Goal: Task Accomplishment & Management: Complete application form

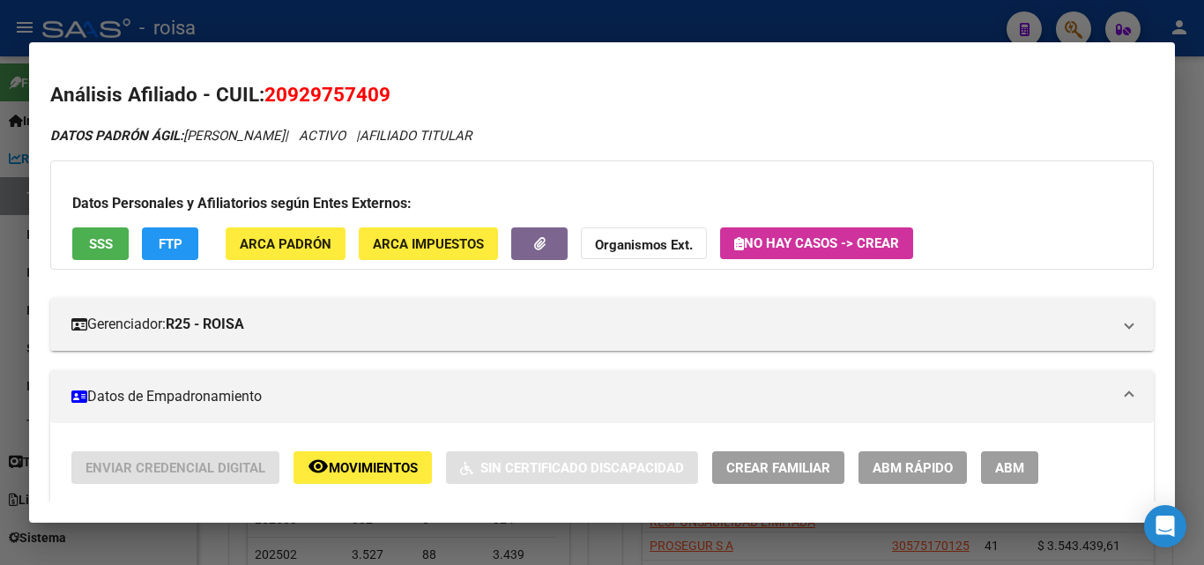
click at [572, 28] on div at bounding box center [602, 282] width 1204 height 565
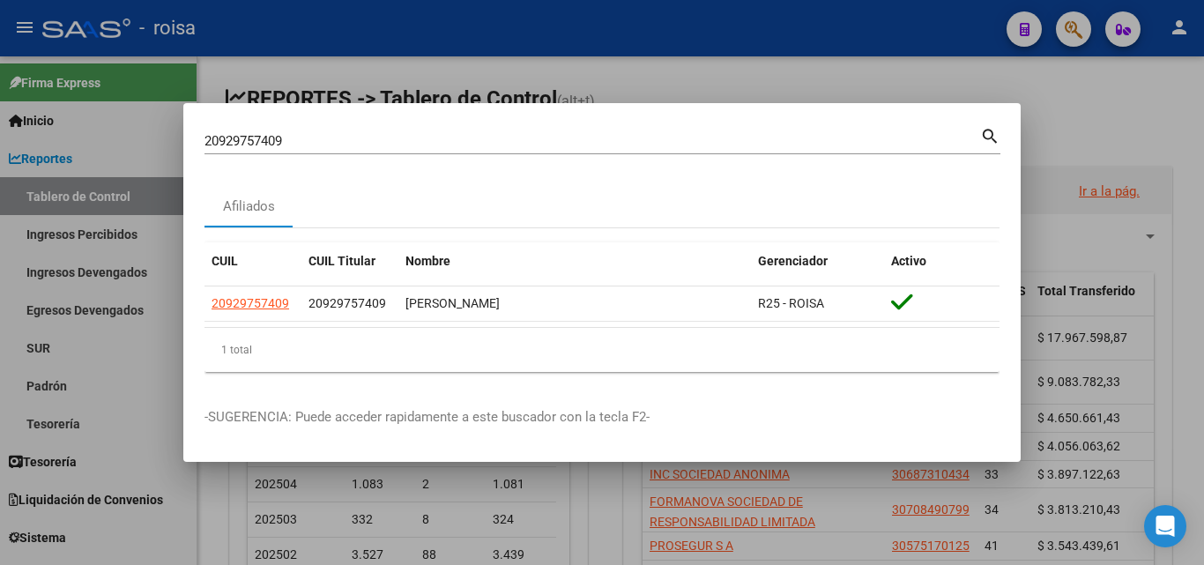
click at [1079, 31] on div at bounding box center [602, 282] width 1204 height 565
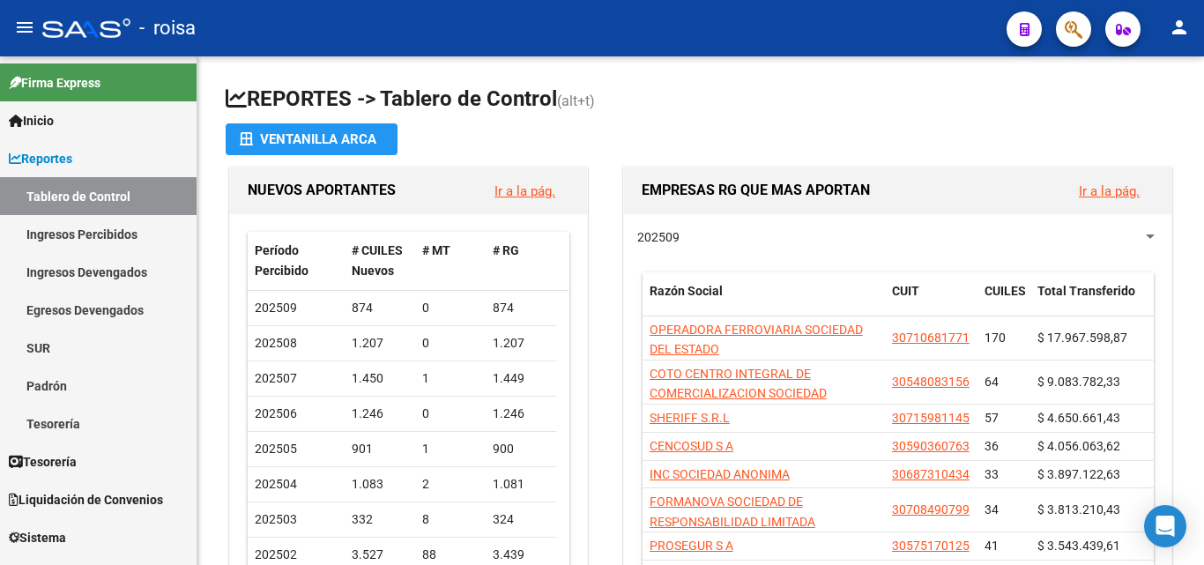
click at [1070, 17] on span "button" at bounding box center [1074, 29] width 18 height 36
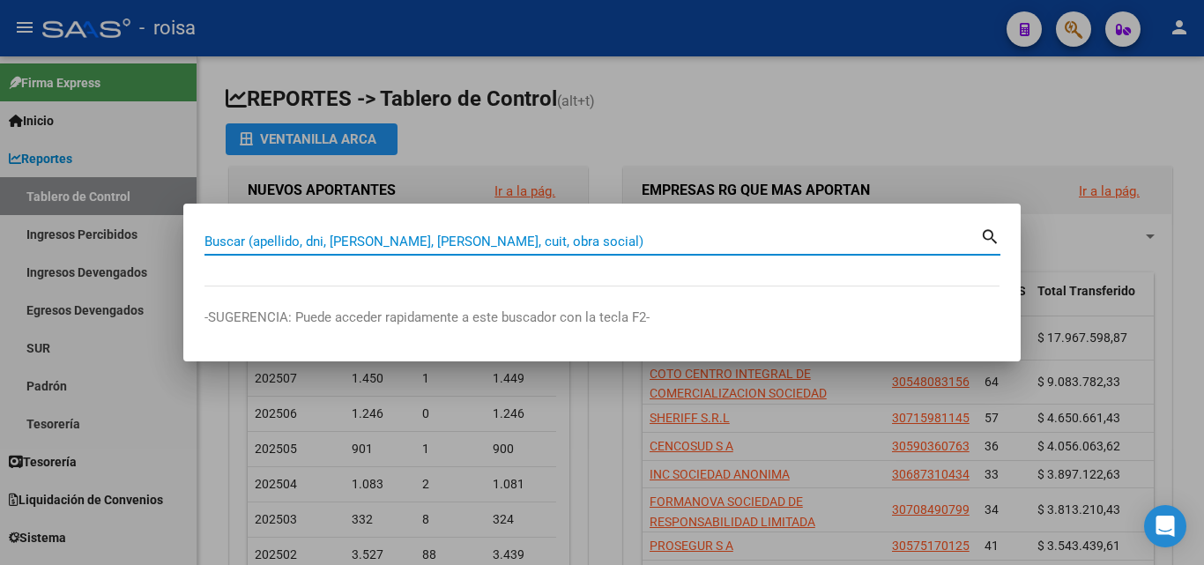
paste input "20390879319"
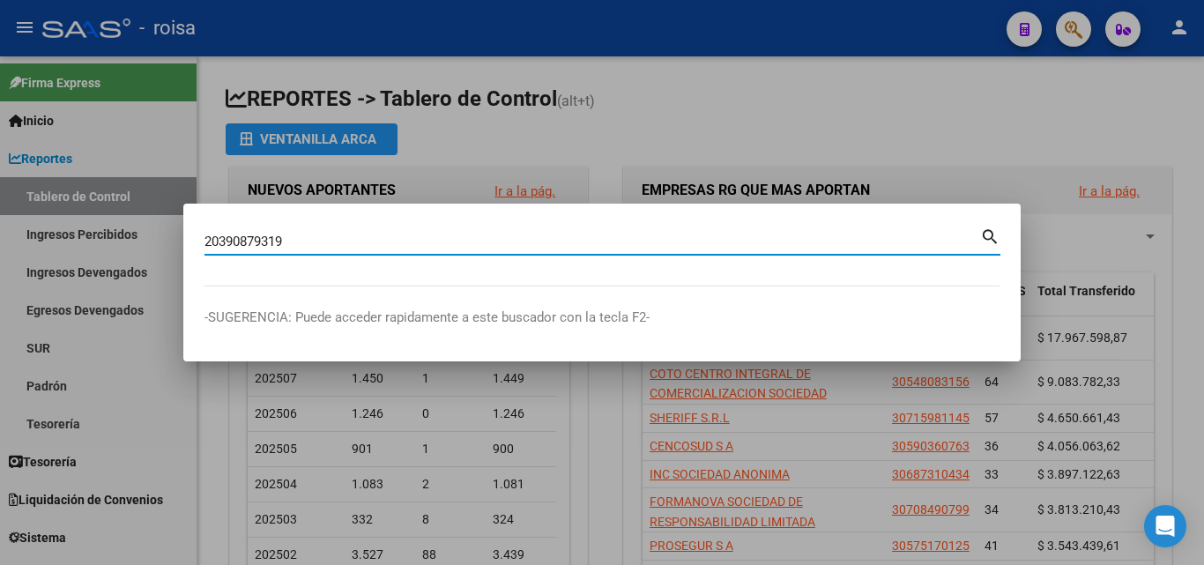
type input "20390879319"
click at [995, 238] on mat-icon "search" at bounding box center [990, 235] width 20 height 21
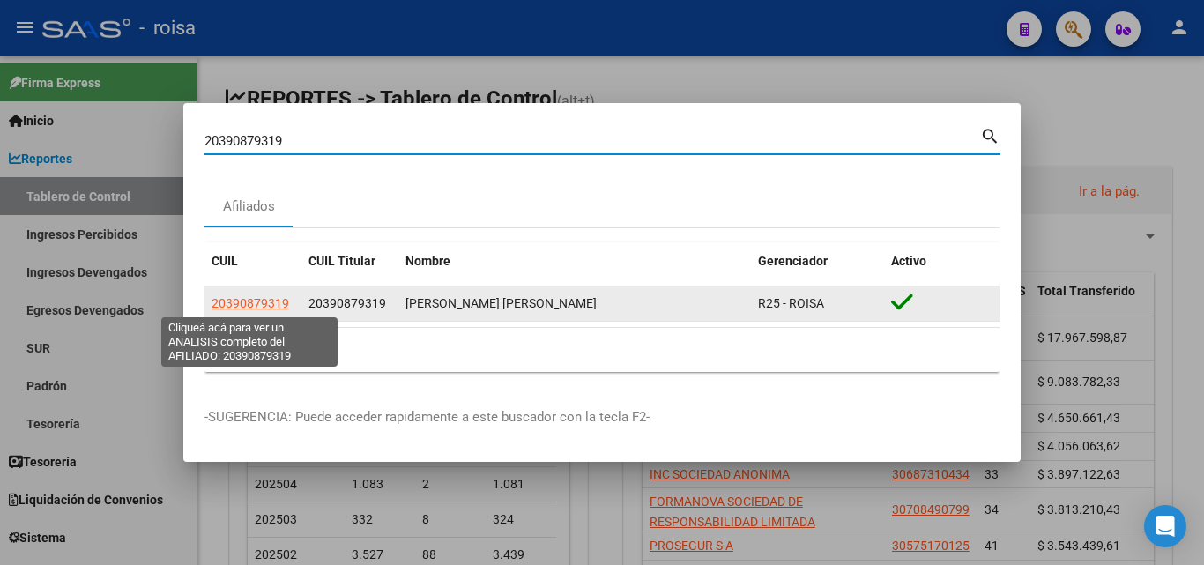
click at [257, 304] on span "20390879319" at bounding box center [251, 303] width 78 height 14
type textarea "20390879319"
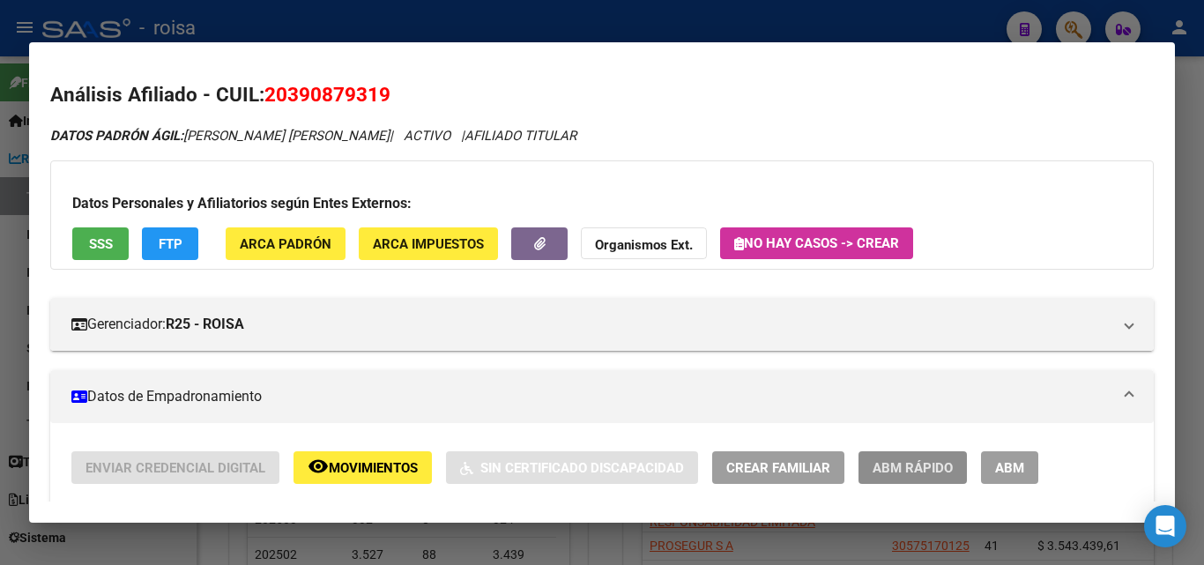
click at [944, 469] on span "ABM Rápido" at bounding box center [913, 468] width 80 height 16
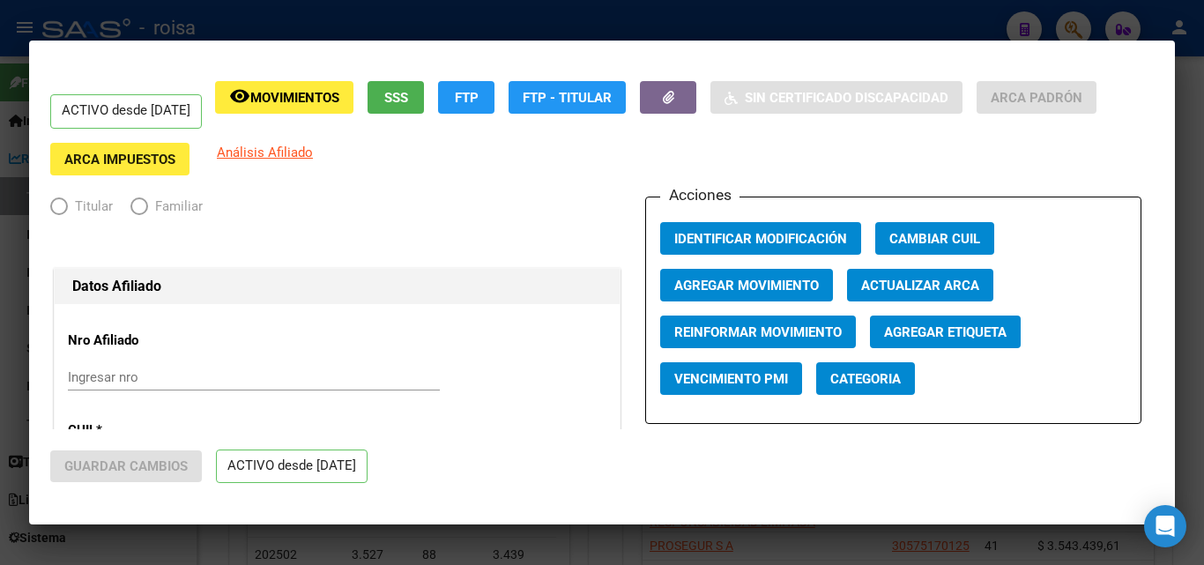
radio input "true"
type input "30-71782789-5"
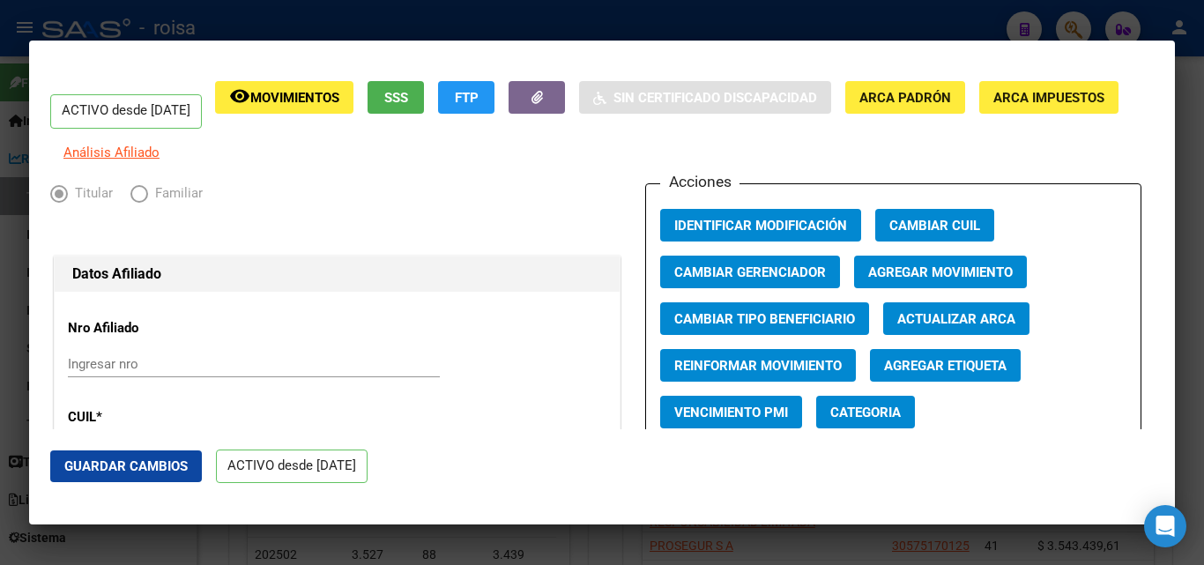
scroll to position [88, 0]
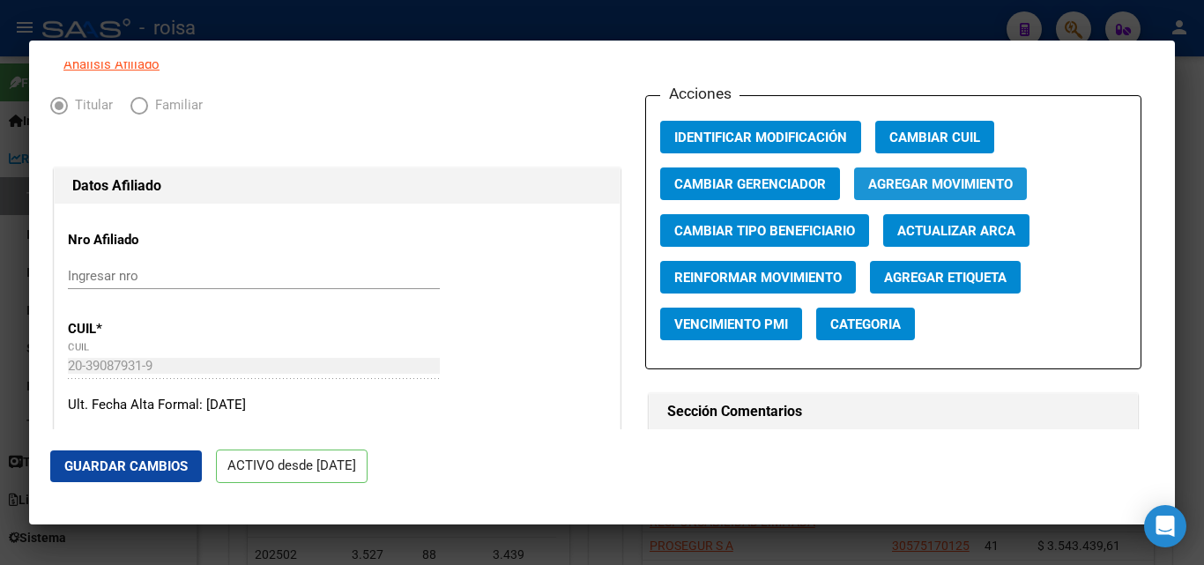
click at [938, 192] on span "Agregar Movimiento" at bounding box center [940, 184] width 145 height 16
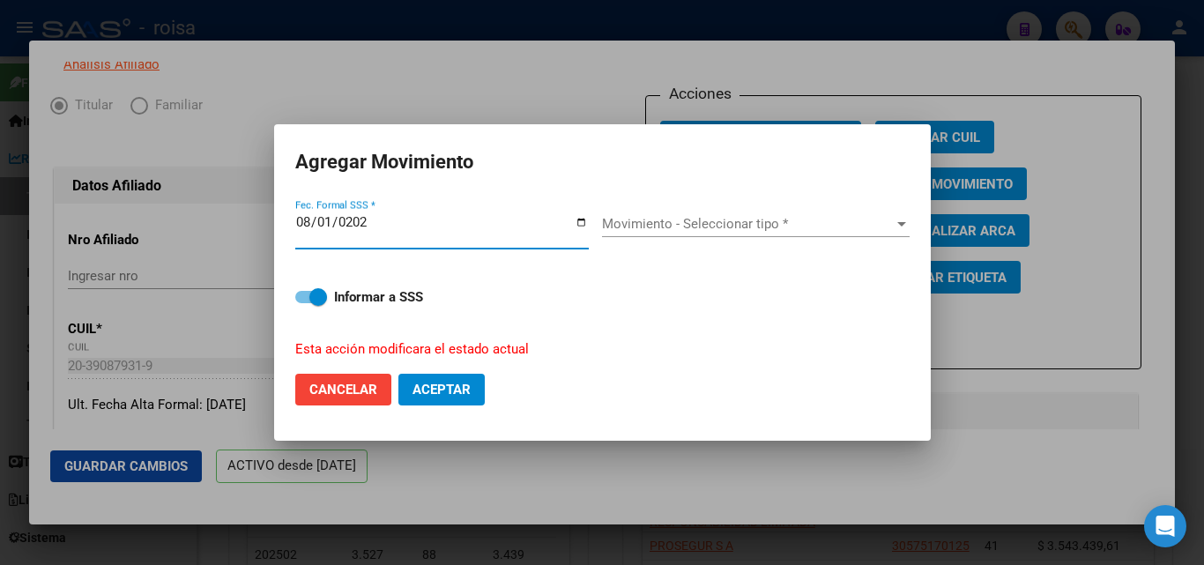
type input "[DATE]"
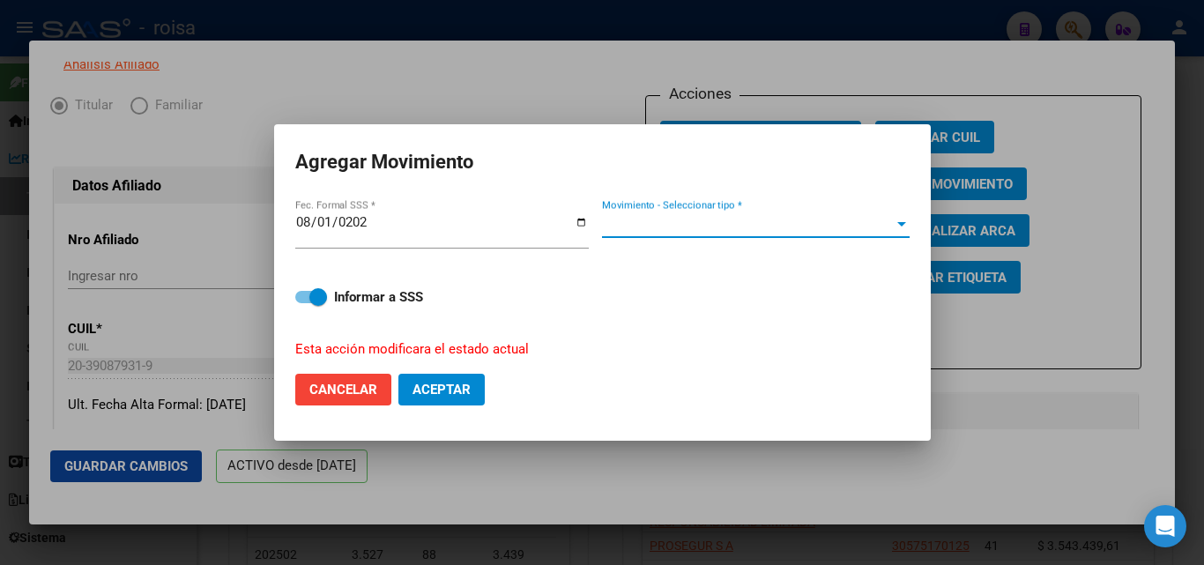
click at [638, 226] on span "Movimiento - Seleccionar tipo *" at bounding box center [748, 224] width 292 height 16
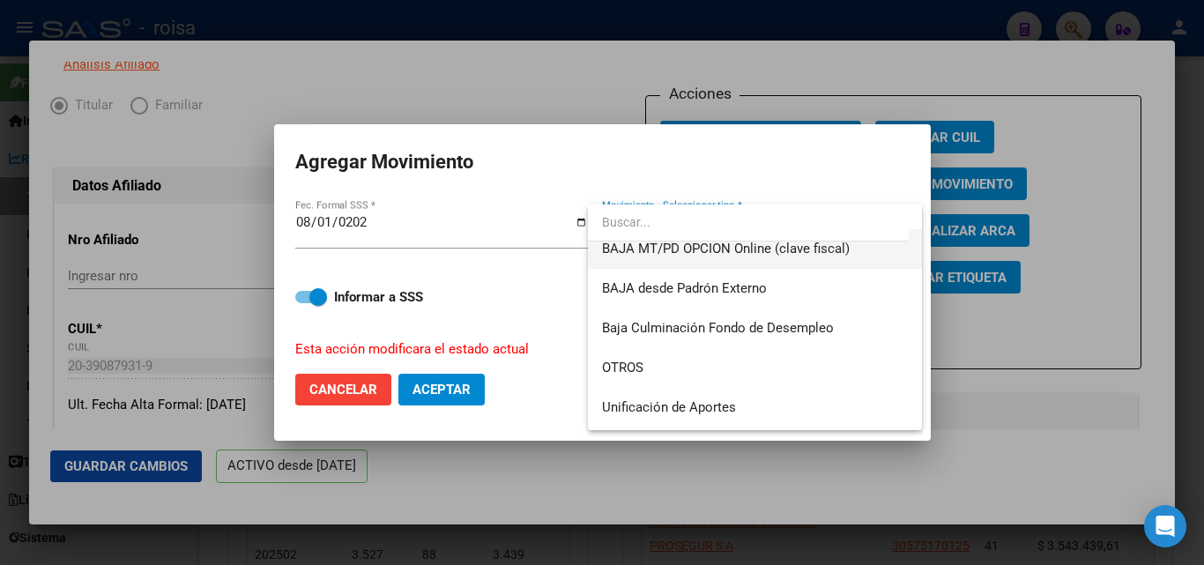
scroll to position [1234, 0]
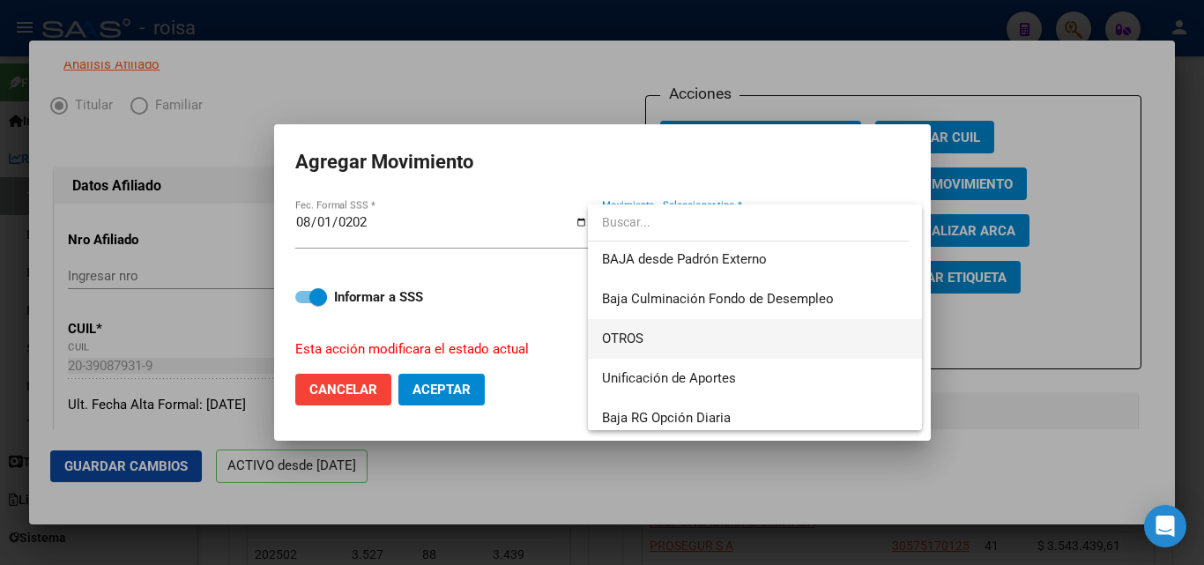
click at [738, 344] on span "OTROS" at bounding box center [755, 339] width 306 height 40
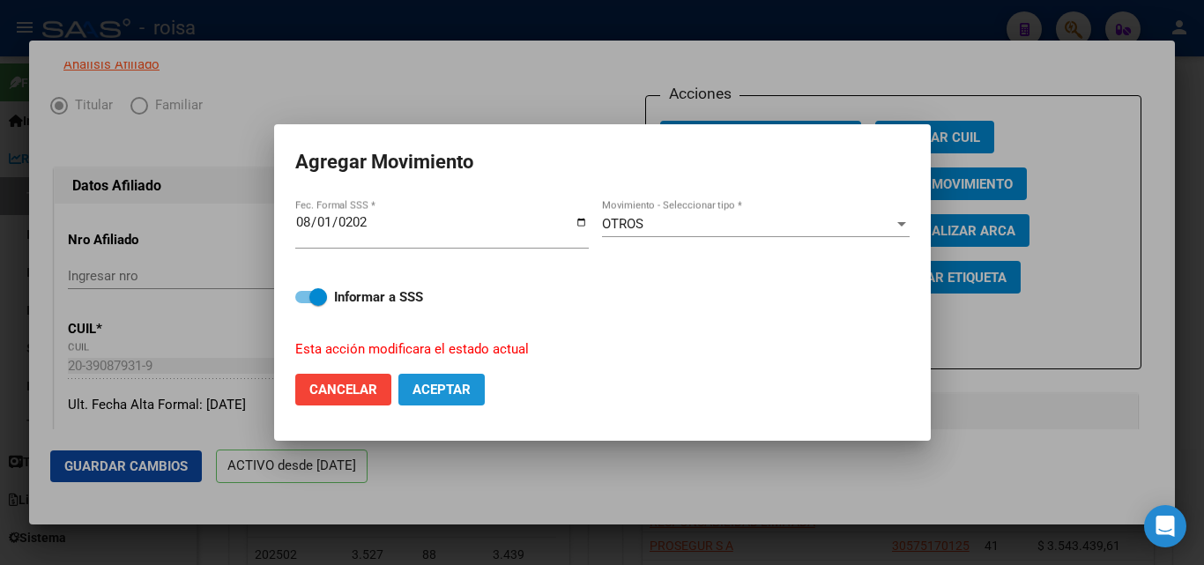
click at [445, 398] on button "Aceptar" at bounding box center [441, 390] width 86 height 32
checkbox input "false"
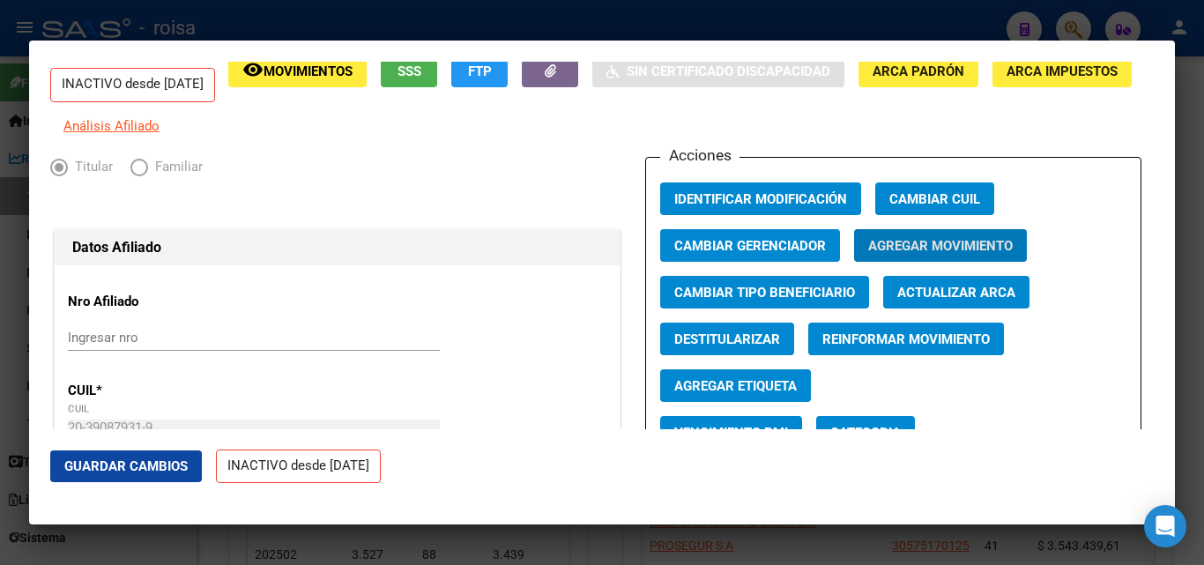
scroll to position [0, 0]
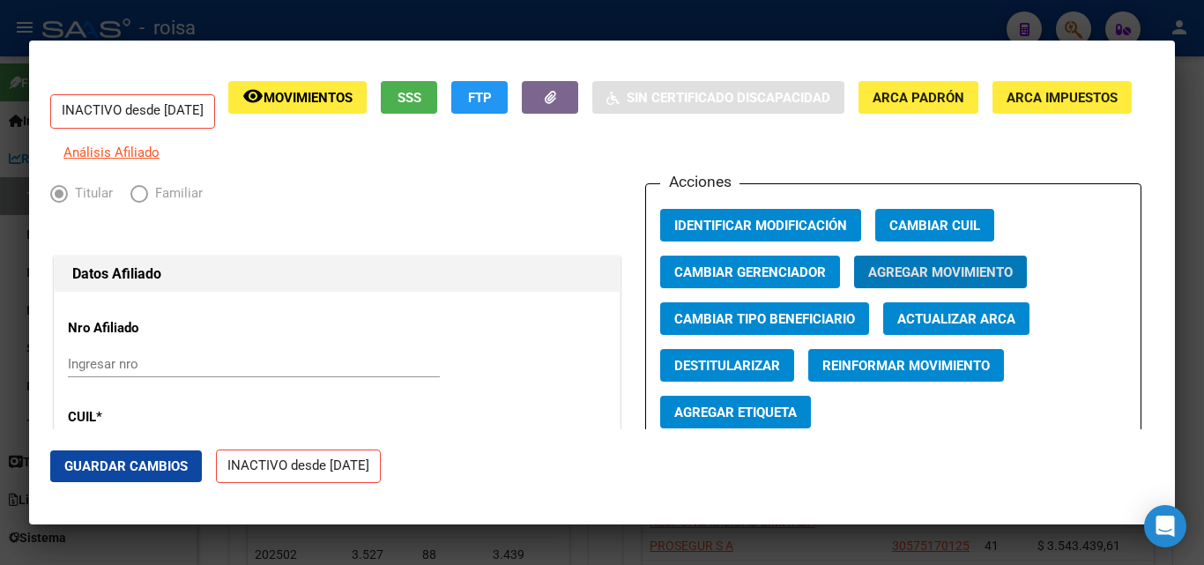
click at [513, 13] on div at bounding box center [602, 282] width 1204 height 565
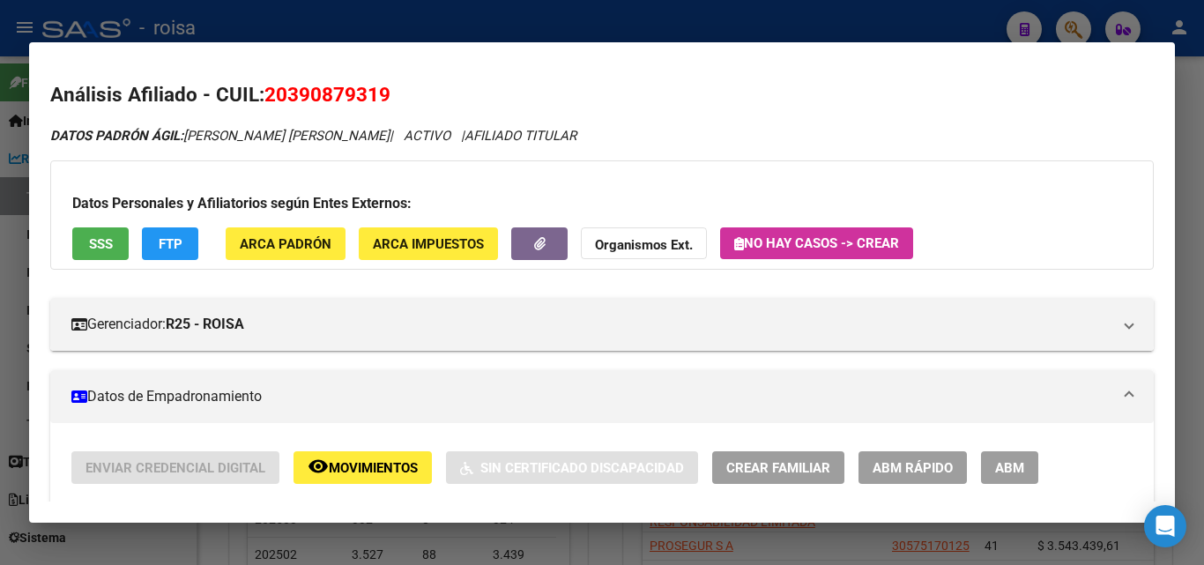
click at [1190, 84] on div at bounding box center [602, 282] width 1204 height 565
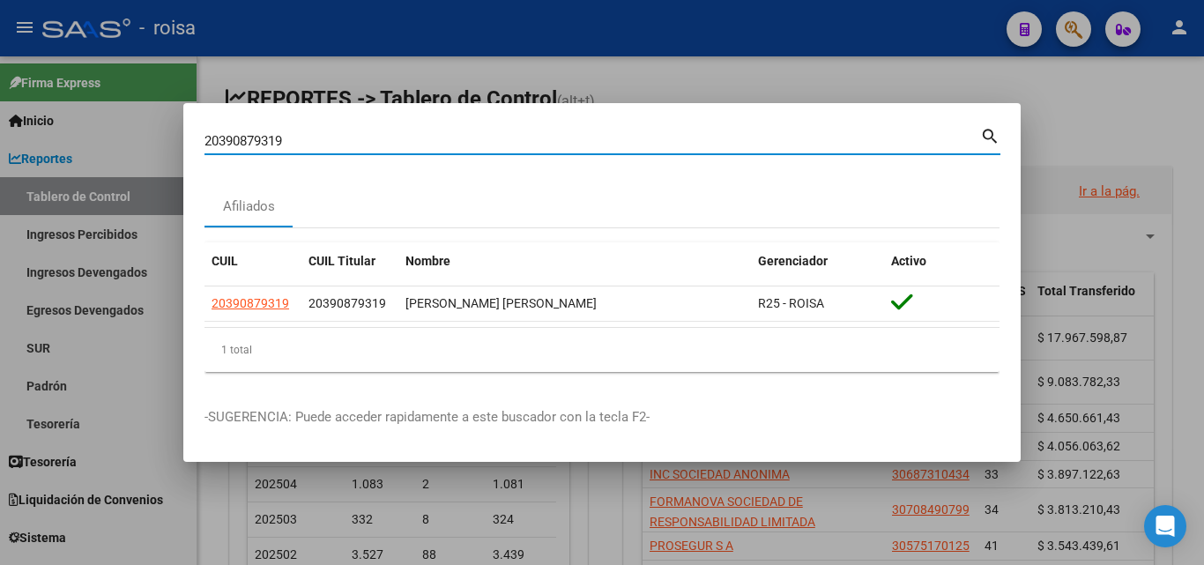
drag, startPoint x: 761, startPoint y: 136, endPoint x: 101, endPoint y: 60, distance: 663.8
click at [0, 52] on div "20390879319 Buscar (apellido, dni, cuil, nro traspaso, cuit, obra social) searc…" at bounding box center [602, 282] width 1204 height 565
paste input "73443914"
type input "20373443914"
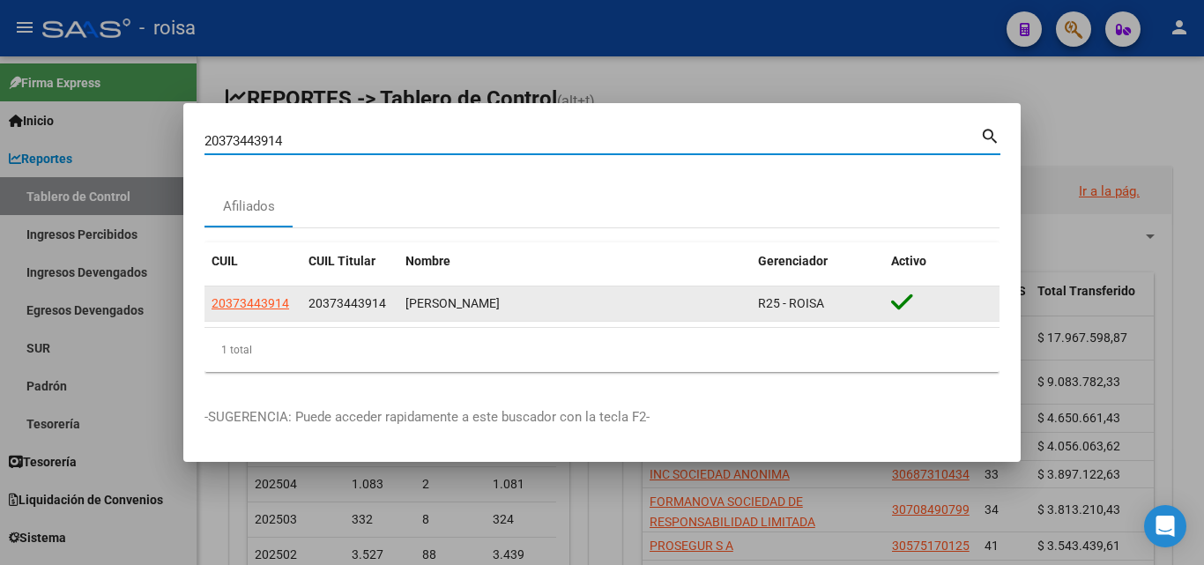
click at [269, 312] on app-link-go-to "20373443914" at bounding box center [251, 304] width 78 height 20
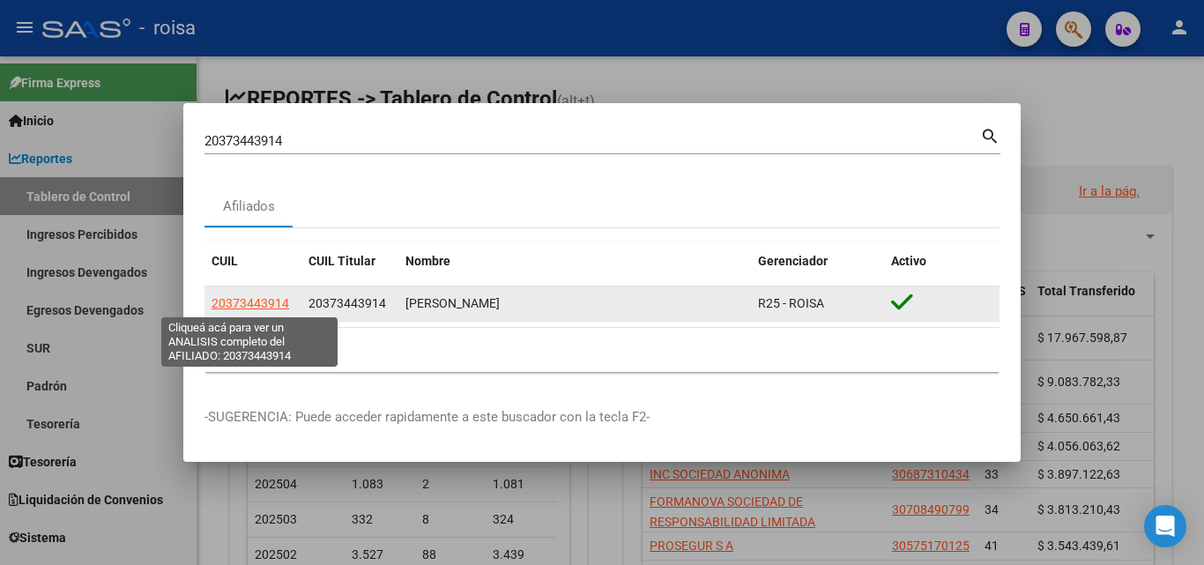
click at [272, 302] on span "20373443914" at bounding box center [251, 303] width 78 height 14
type textarea "20373443914"
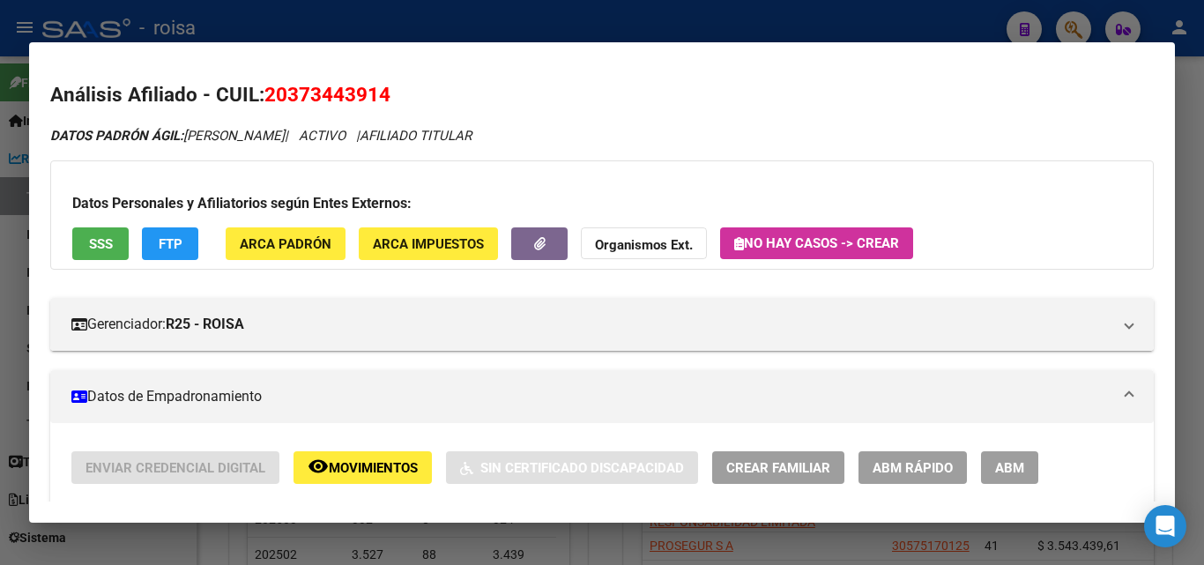
scroll to position [88, 0]
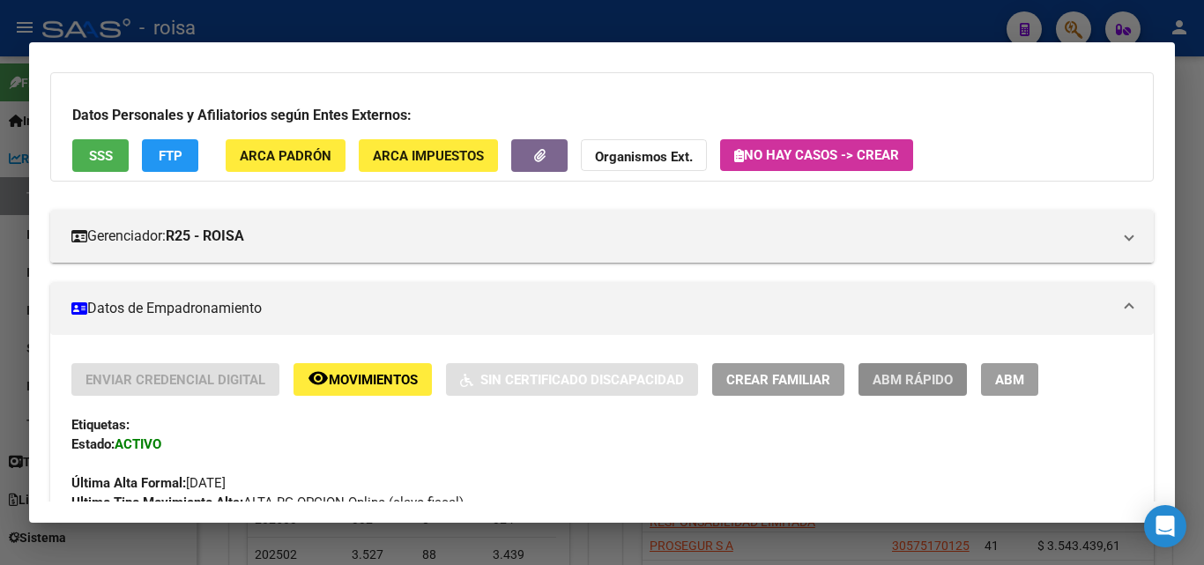
click at [948, 389] on button "ABM Rápido" at bounding box center [913, 379] width 108 height 33
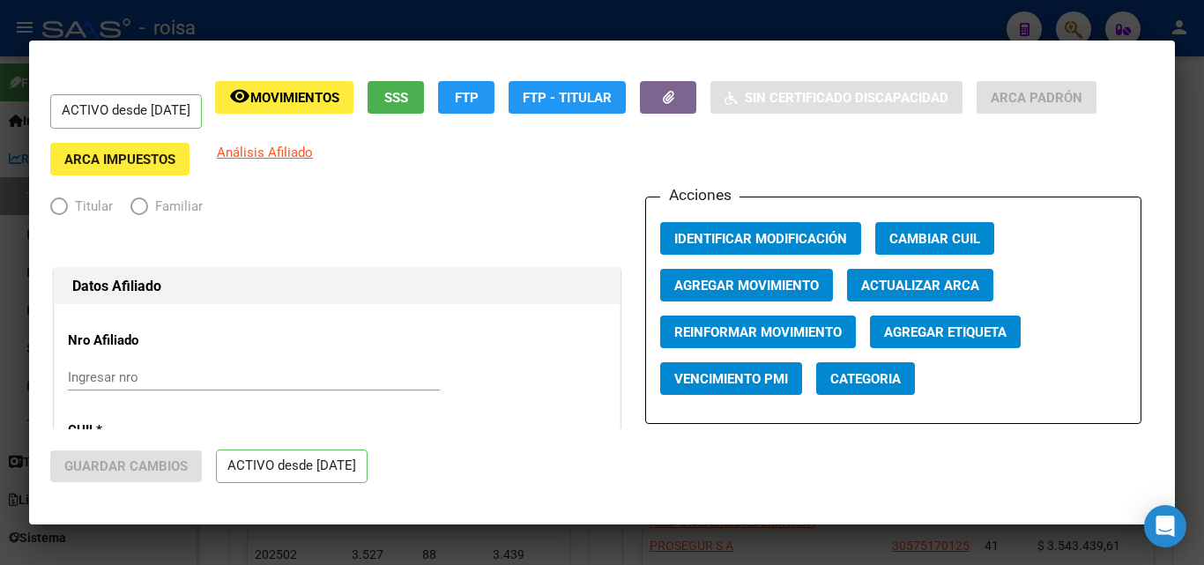
radio input "true"
type input "30-71044061-8"
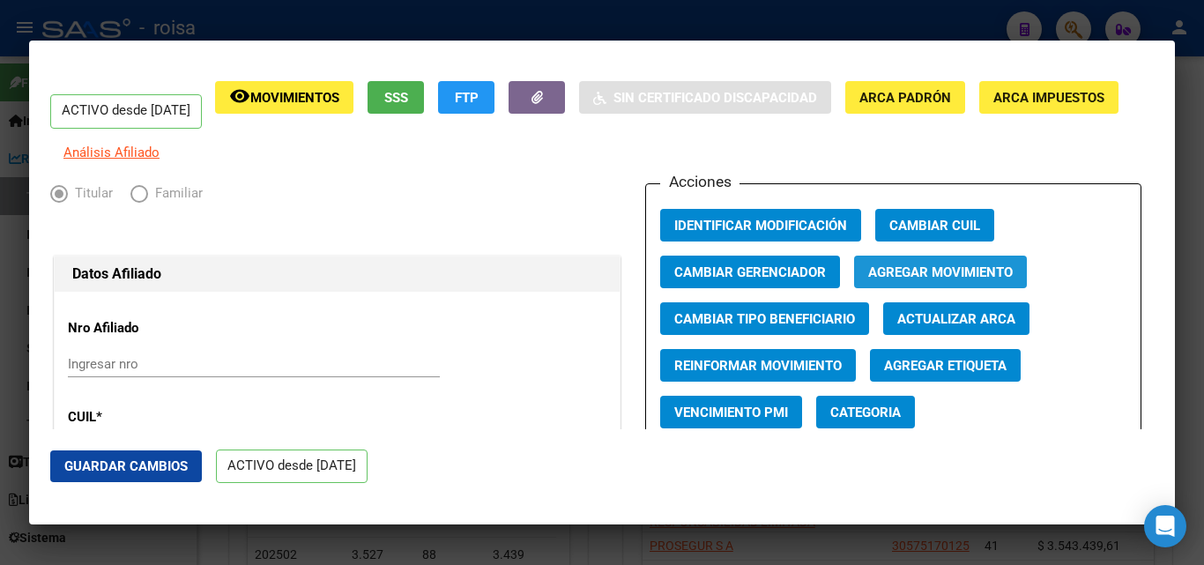
click at [970, 288] on button "Agregar Movimiento" at bounding box center [940, 272] width 173 height 33
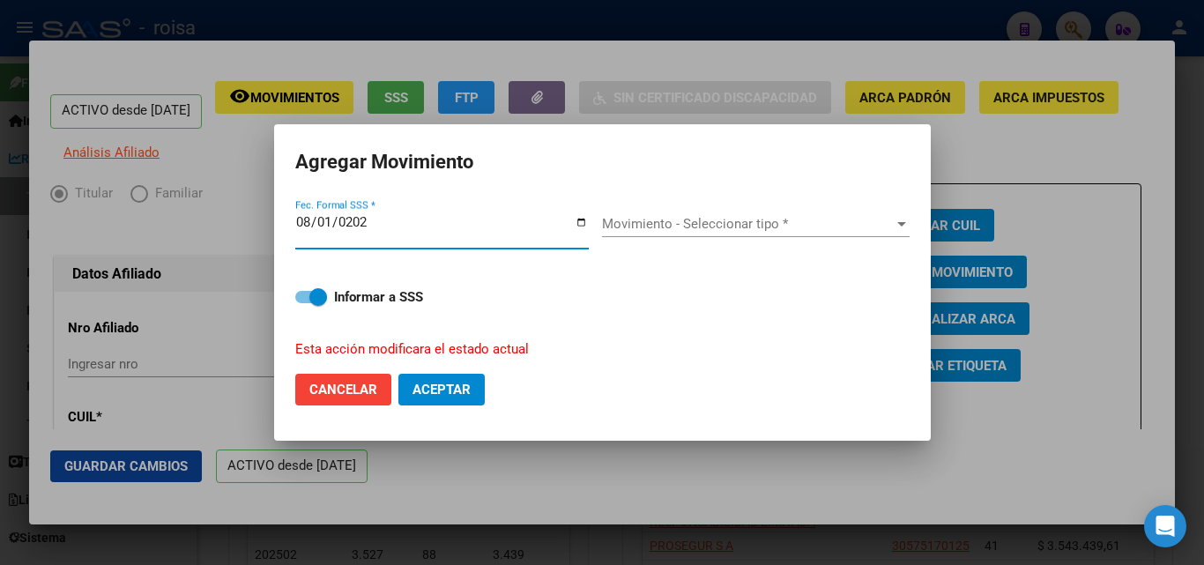
type input "[DATE]"
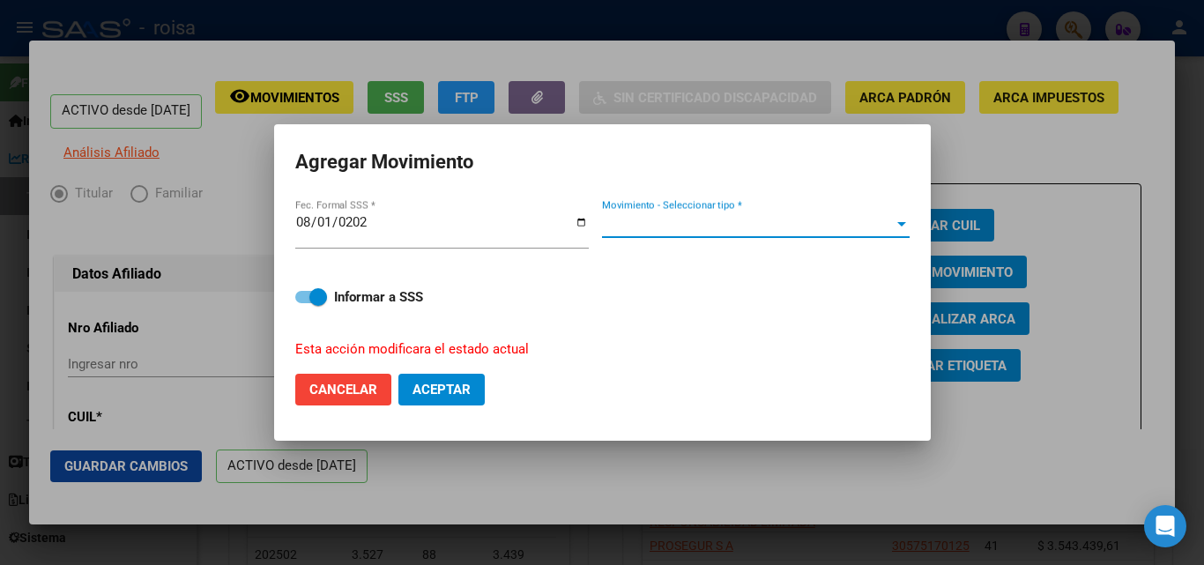
click at [619, 227] on span "Movimiento - Seleccionar tipo *" at bounding box center [748, 224] width 292 height 16
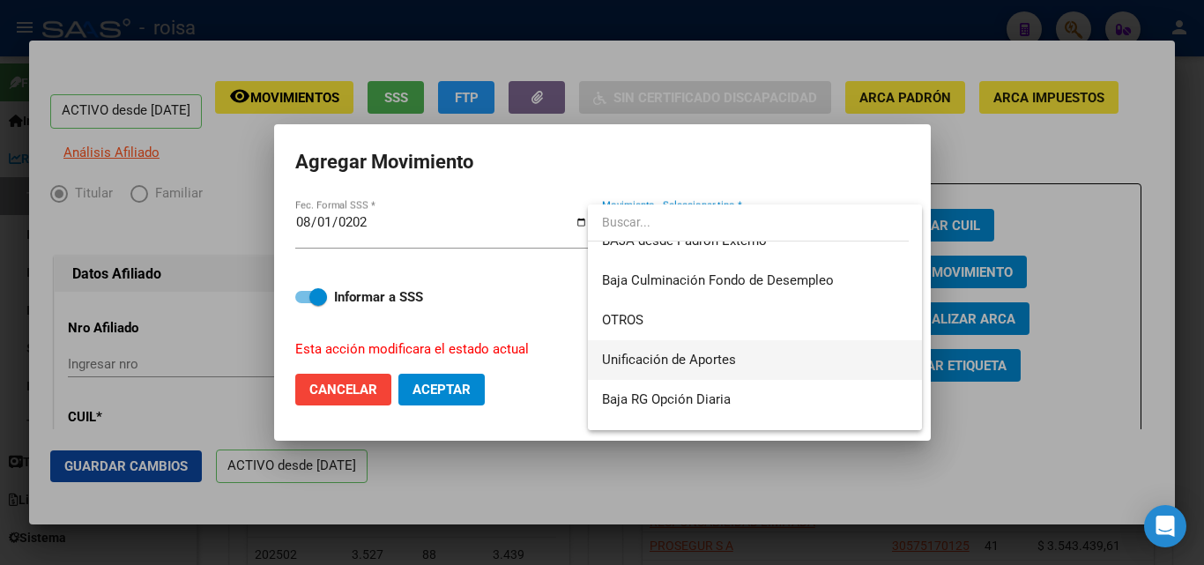
scroll to position [1282, 0]
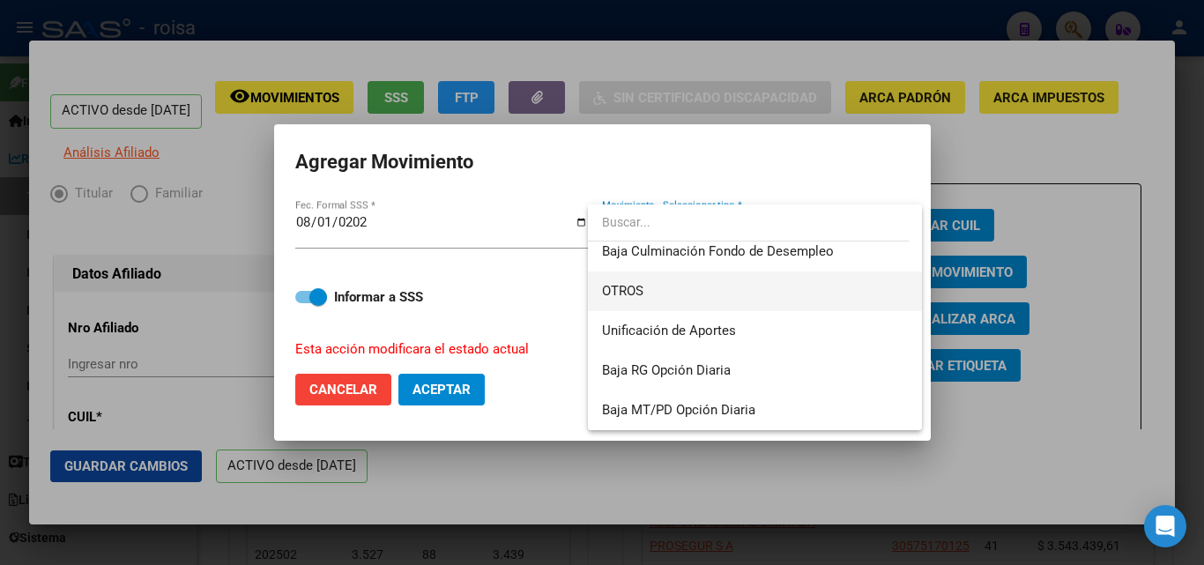
click at [720, 283] on span "OTROS" at bounding box center [755, 292] width 306 height 40
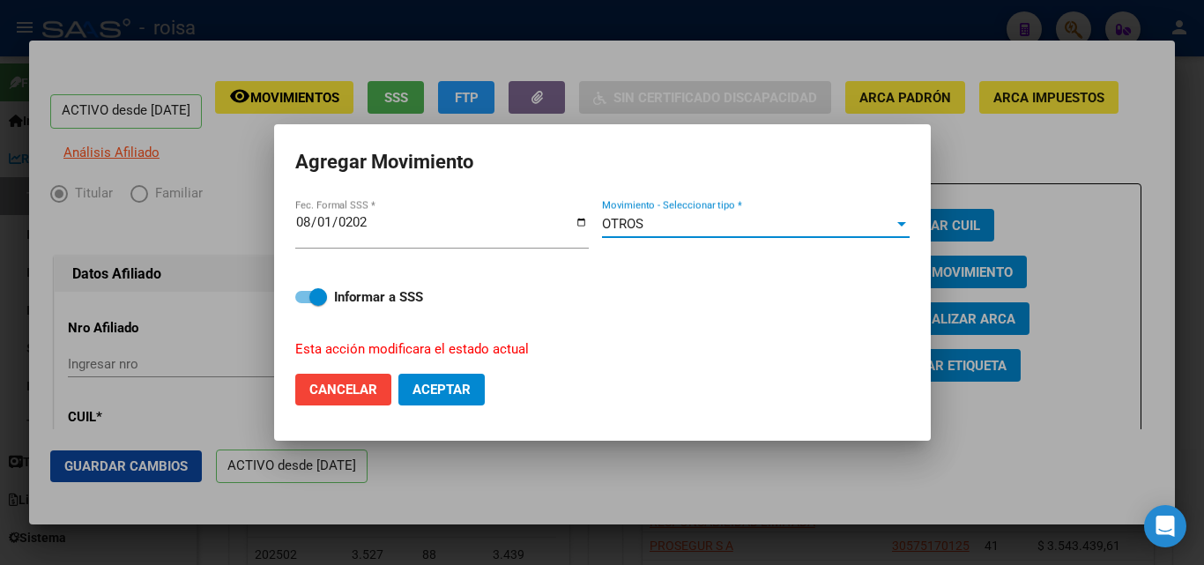
click at [440, 385] on span "Aceptar" at bounding box center [442, 390] width 58 height 16
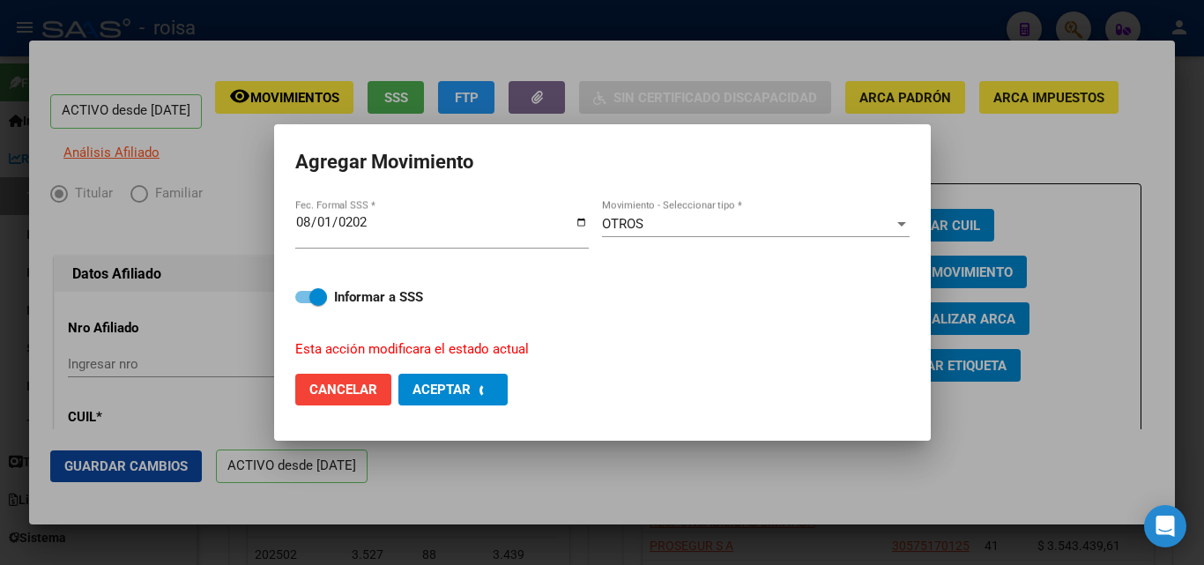
checkbox input "false"
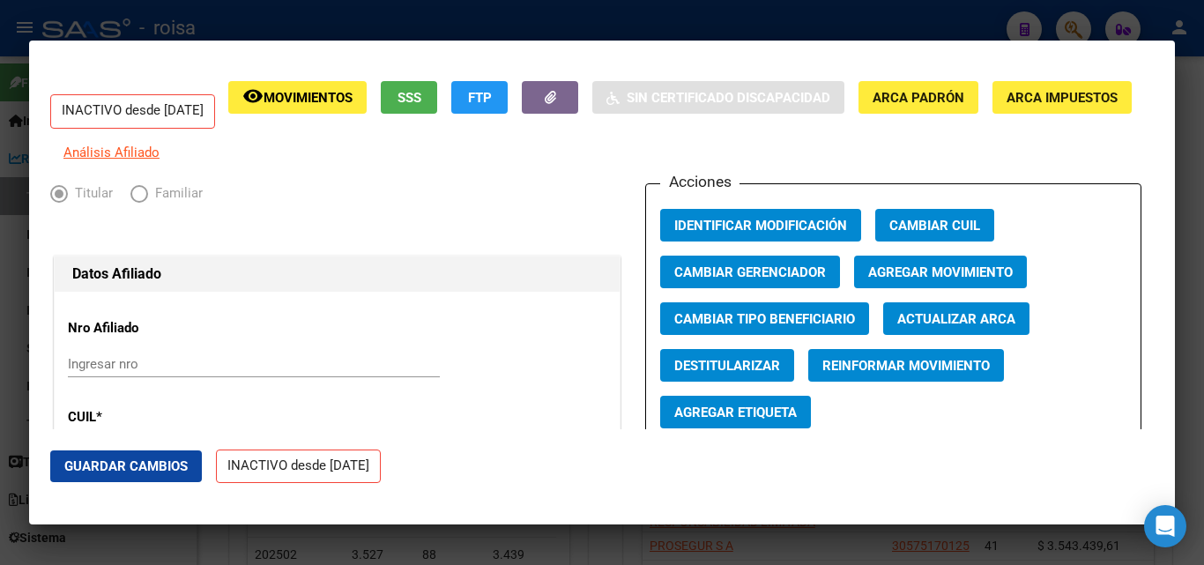
click at [367, 31] on div at bounding box center [602, 282] width 1204 height 565
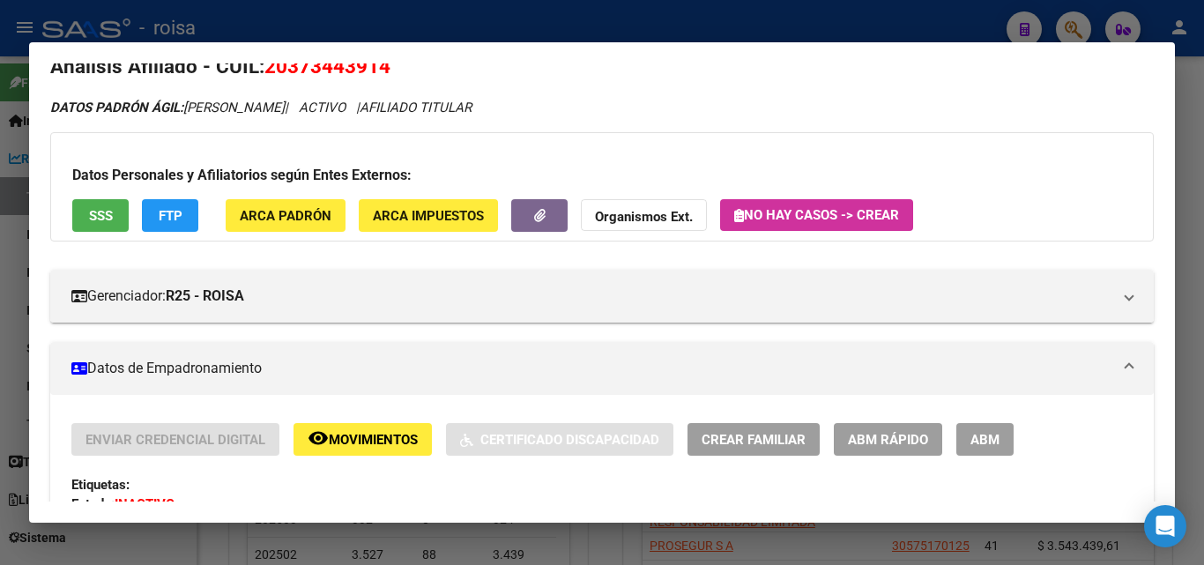
scroll to position [0, 0]
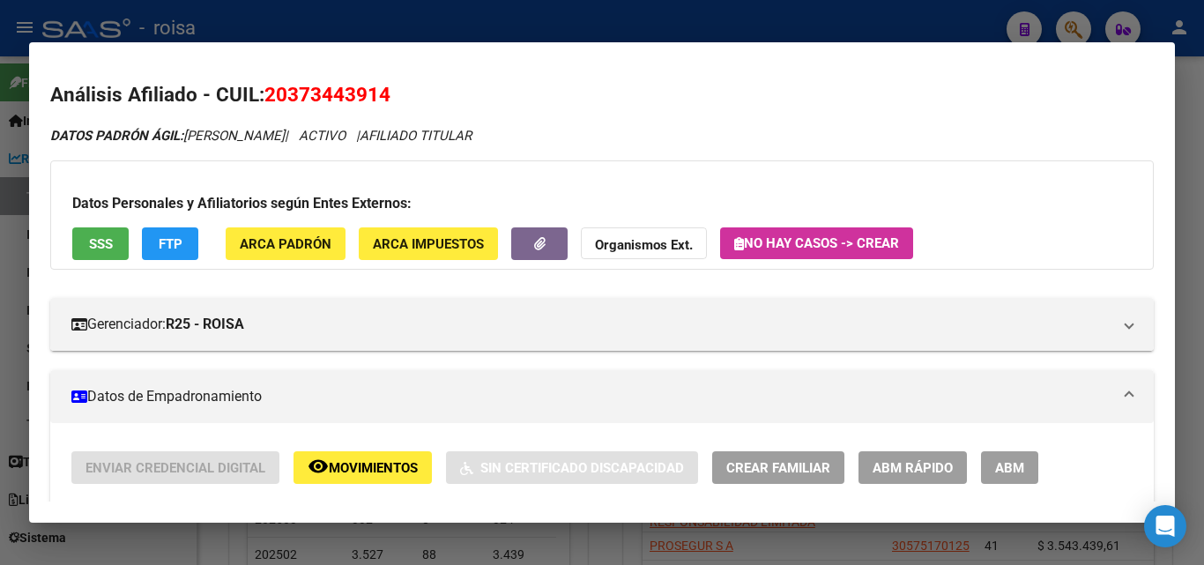
click at [505, 32] on div at bounding box center [602, 282] width 1204 height 565
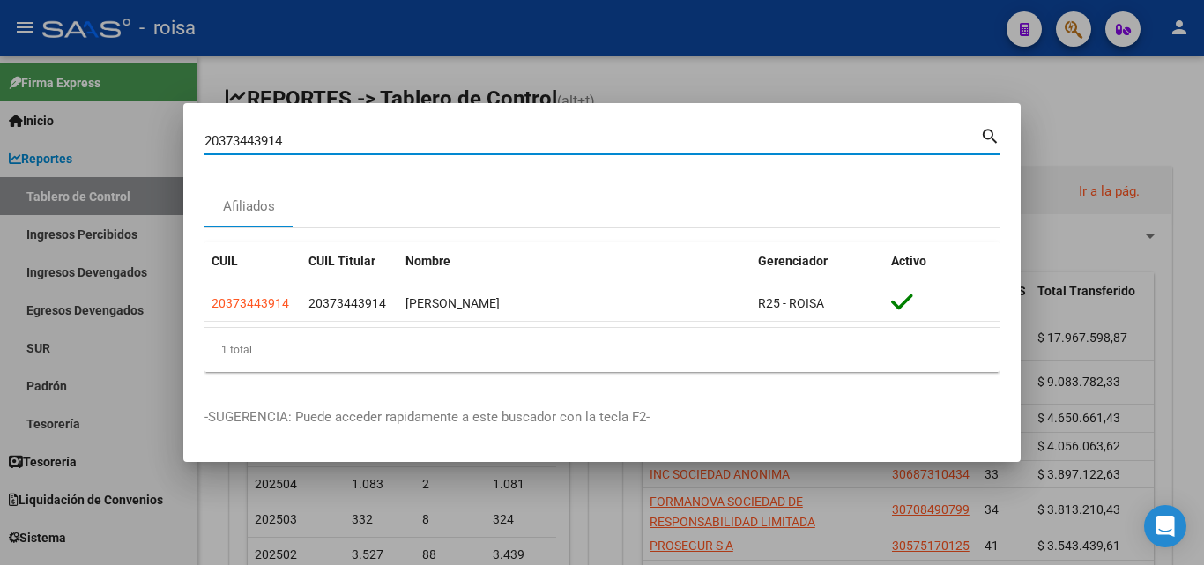
drag, startPoint x: 400, startPoint y: 143, endPoint x: 381, endPoint y: 132, distance: 22.1
click at [13, 89] on div "20373443914 Buscar (apellido, dni, cuil, nro traspaso, cuit, obra social) searc…" at bounding box center [602, 282] width 1204 height 565
paste input "38369256"
type input "20338369256"
click at [991, 145] on mat-icon "search" at bounding box center [990, 134] width 20 height 21
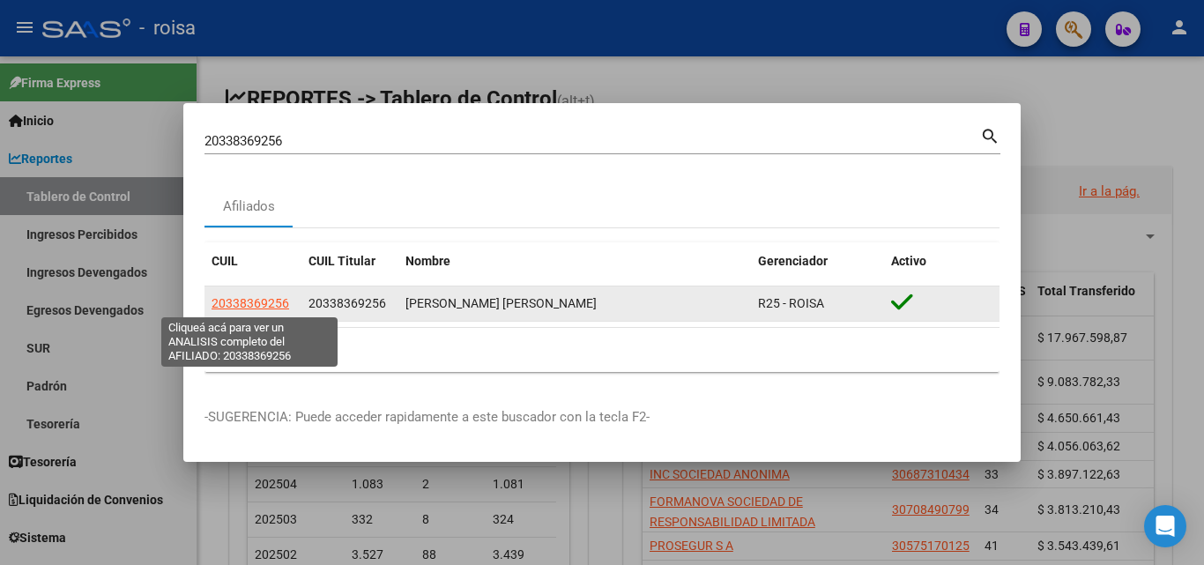
click at [263, 307] on span "20338369256" at bounding box center [251, 303] width 78 height 14
type textarea "20338369256"
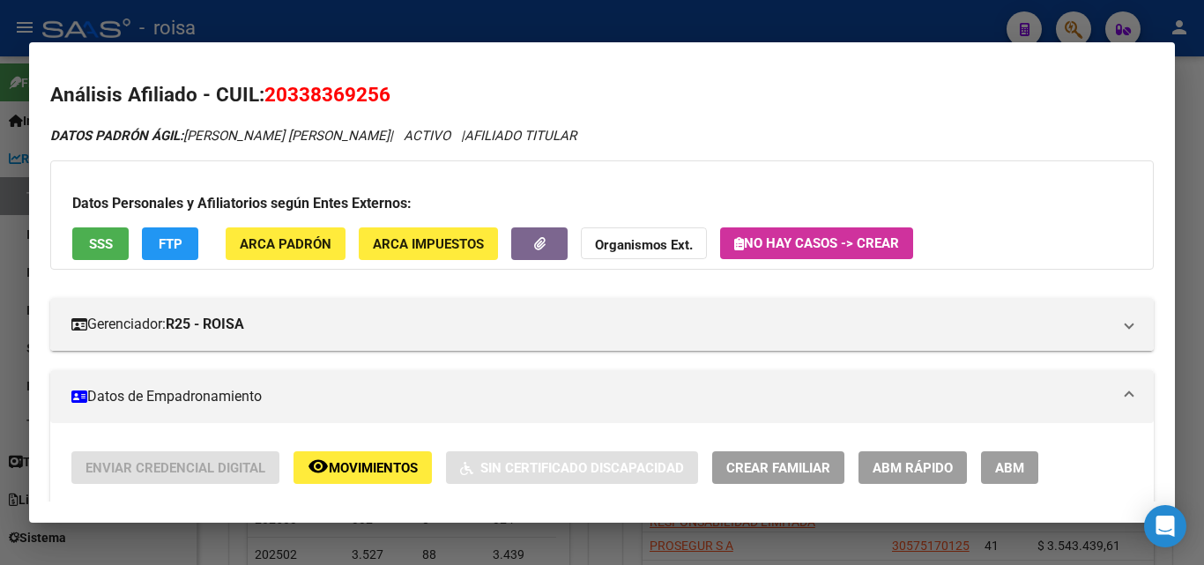
click at [916, 467] on span "ABM Rápido" at bounding box center [913, 468] width 80 height 16
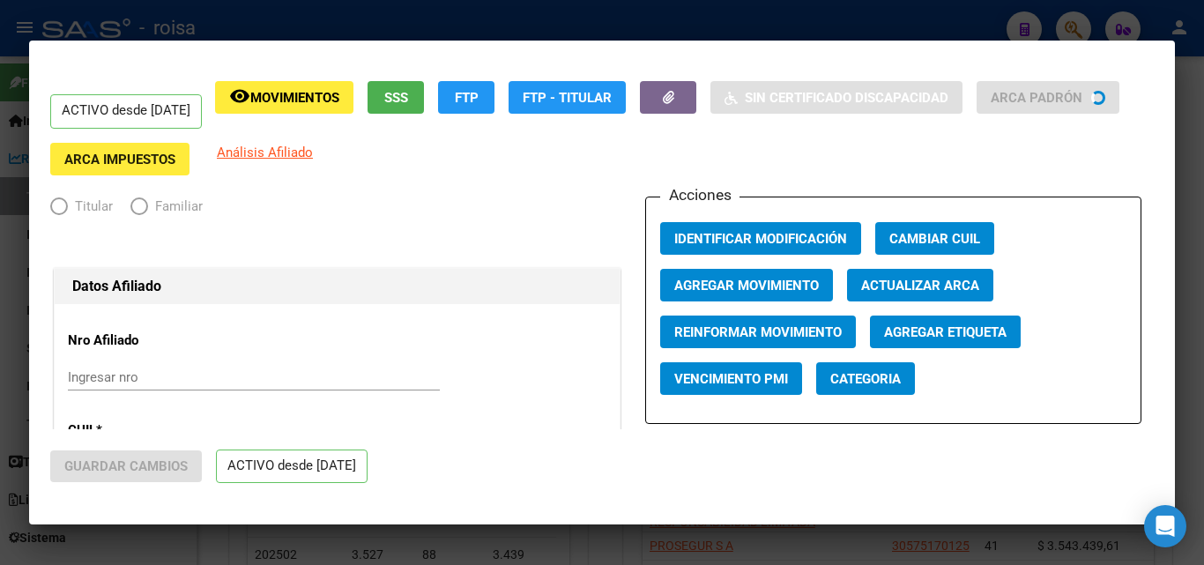
radio input "true"
type input "30-71225365-3"
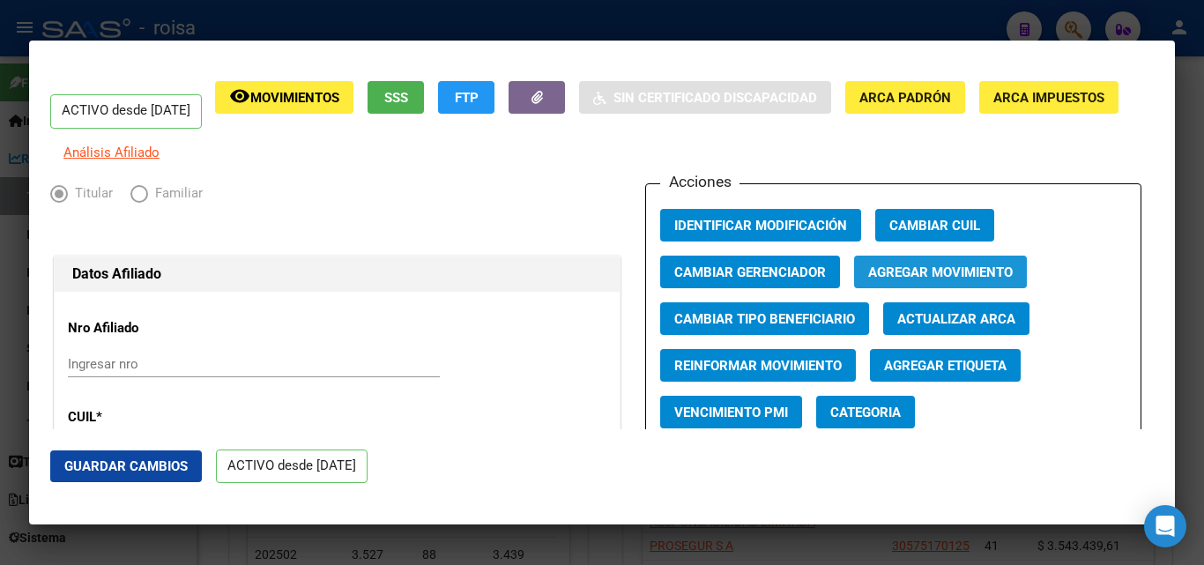
click at [947, 288] on button "Agregar Movimiento" at bounding box center [940, 272] width 173 height 33
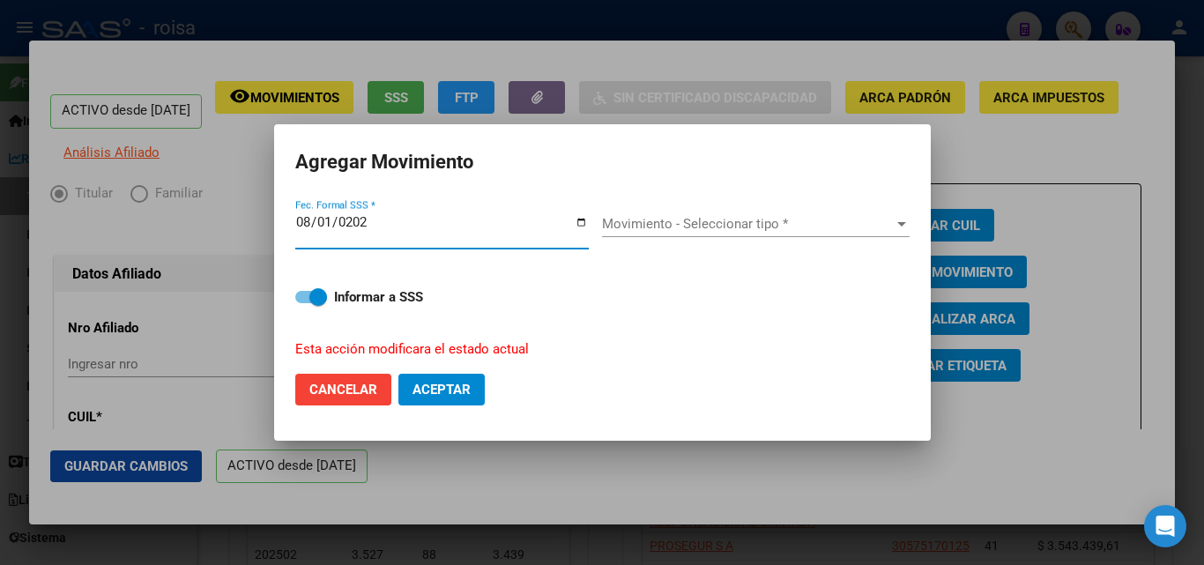
type input "[DATE]"
click at [703, 235] on div "Movimiento - Seleccionar tipo * Movimiento - Seleccionar tipo *" at bounding box center [756, 224] width 308 height 26
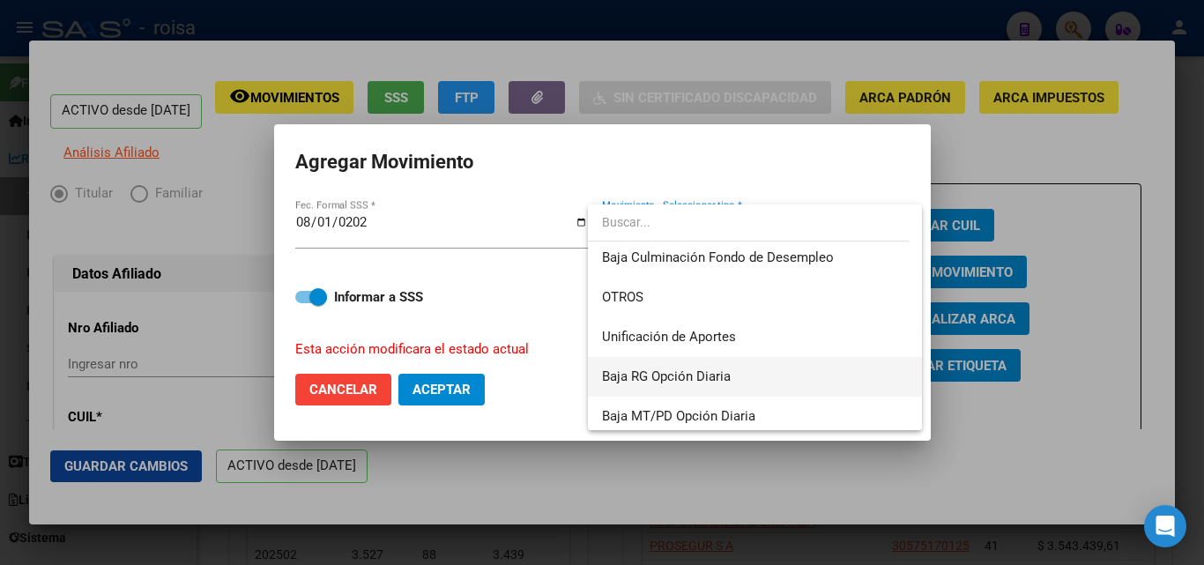
scroll to position [1282, 0]
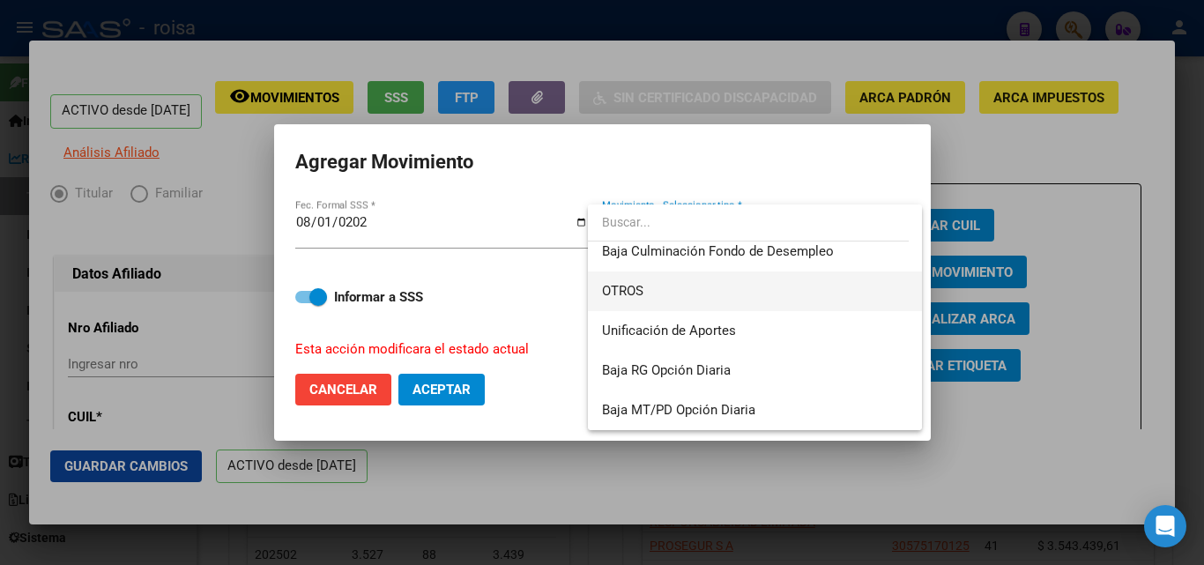
click at [695, 309] on span "OTROS" at bounding box center [755, 292] width 306 height 40
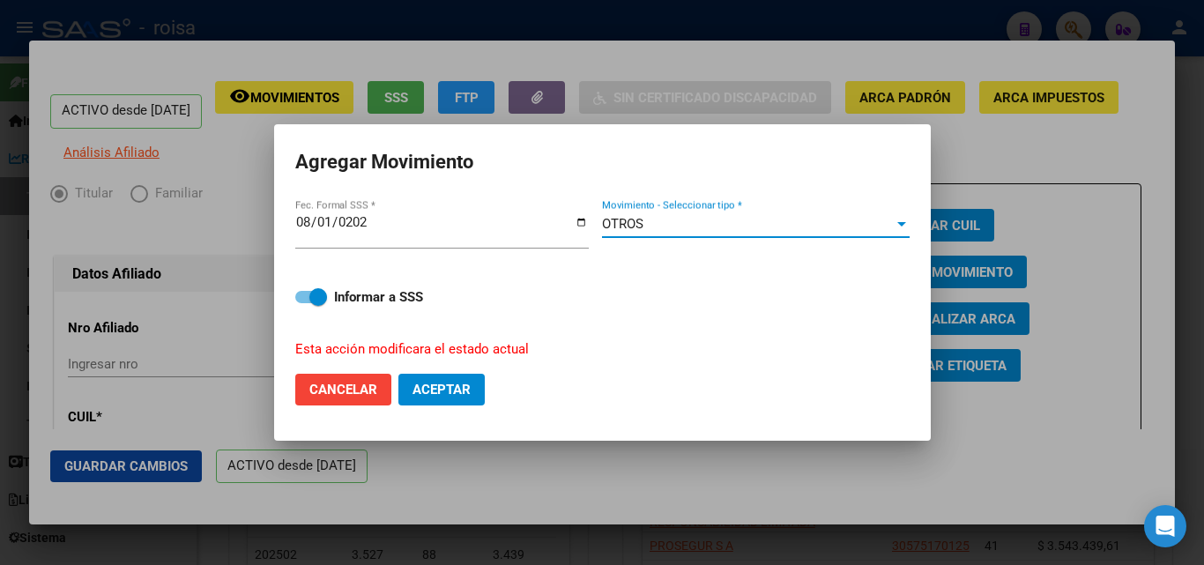
click at [451, 397] on span "Aceptar" at bounding box center [442, 390] width 58 height 16
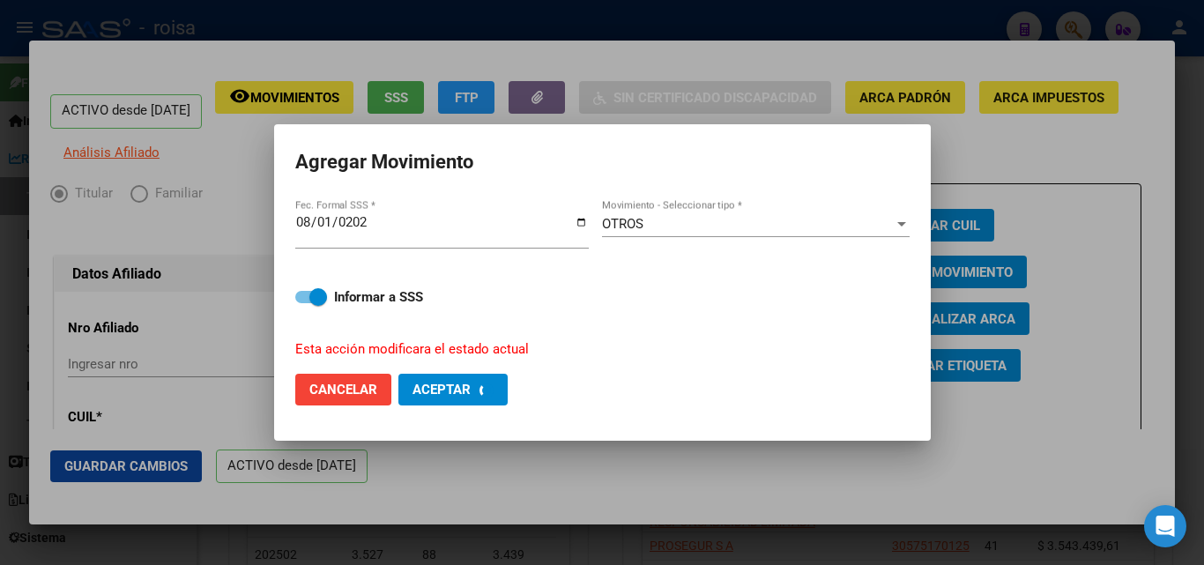
checkbox input "false"
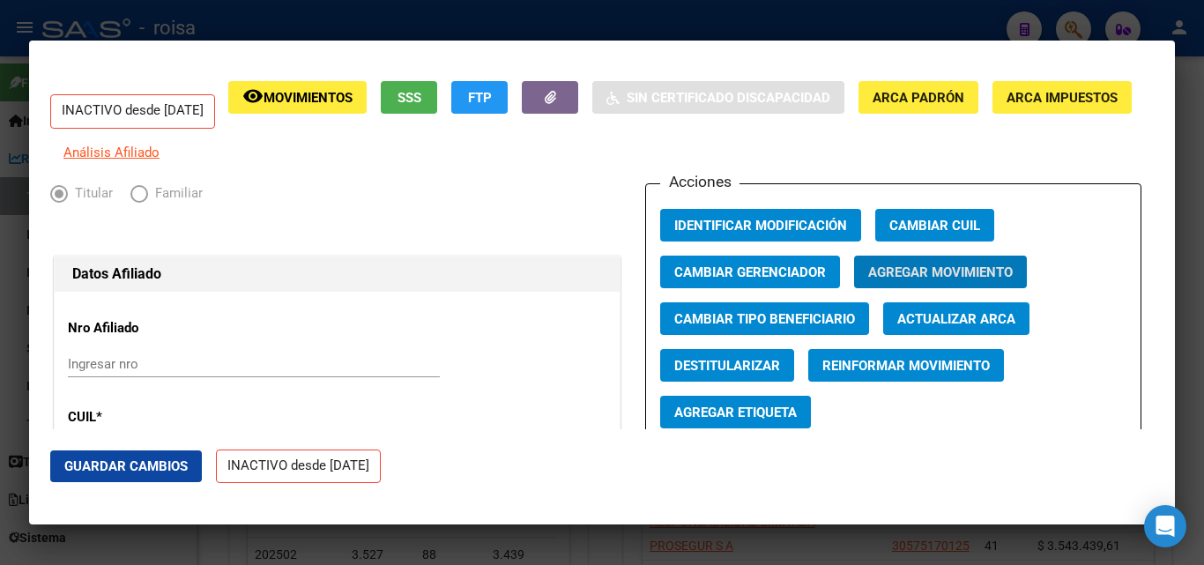
click at [606, 1] on div at bounding box center [602, 282] width 1204 height 565
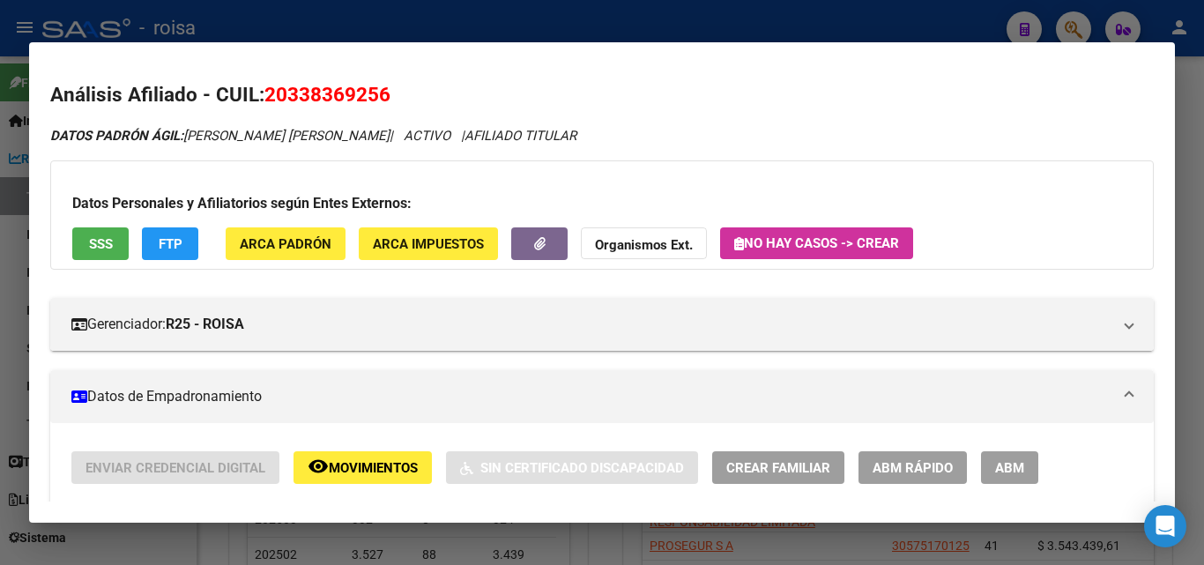
click at [838, 14] on div at bounding box center [602, 282] width 1204 height 565
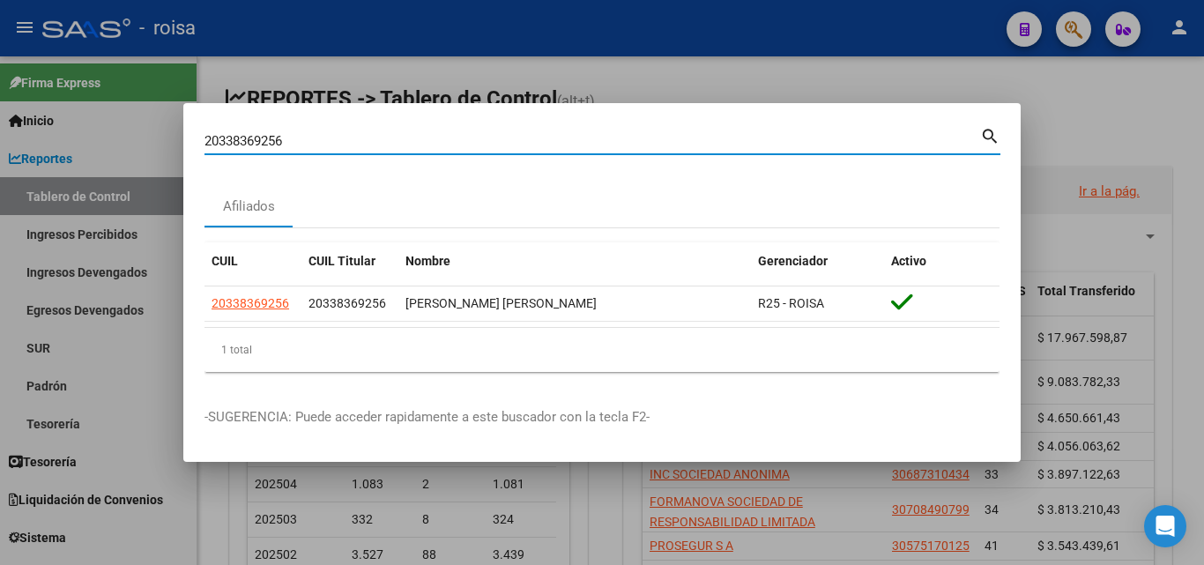
drag, startPoint x: 748, startPoint y: 142, endPoint x: 0, endPoint y: 106, distance: 749.4
click at [0, 106] on div "20338369256 Buscar (apellido, dni, cuil, nro traspaso, cuit, obra social) searc…" at bounding box center [602, 282] width 1204 height 565
paste input "44586106"
type input "20445861066"
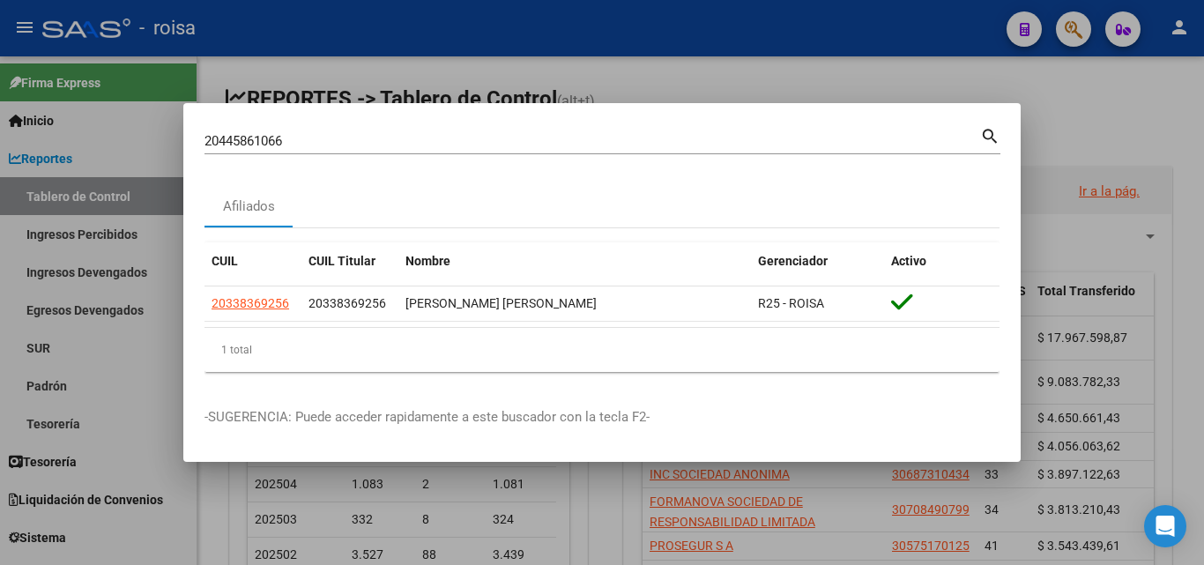
click at [983, 140] on mat-icon "search" at bounding box center [990, 134] width 20 height 21
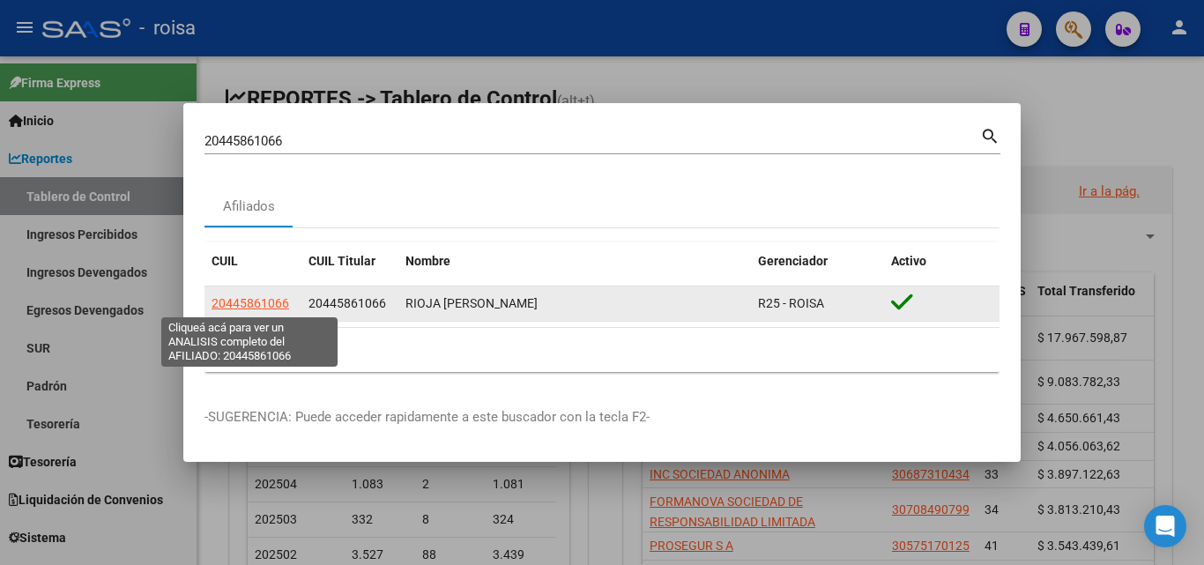
click at [270, 301] on span "20445861066" at bounding box center [251, 303] width 78 height 14
type textarea "20445861066"
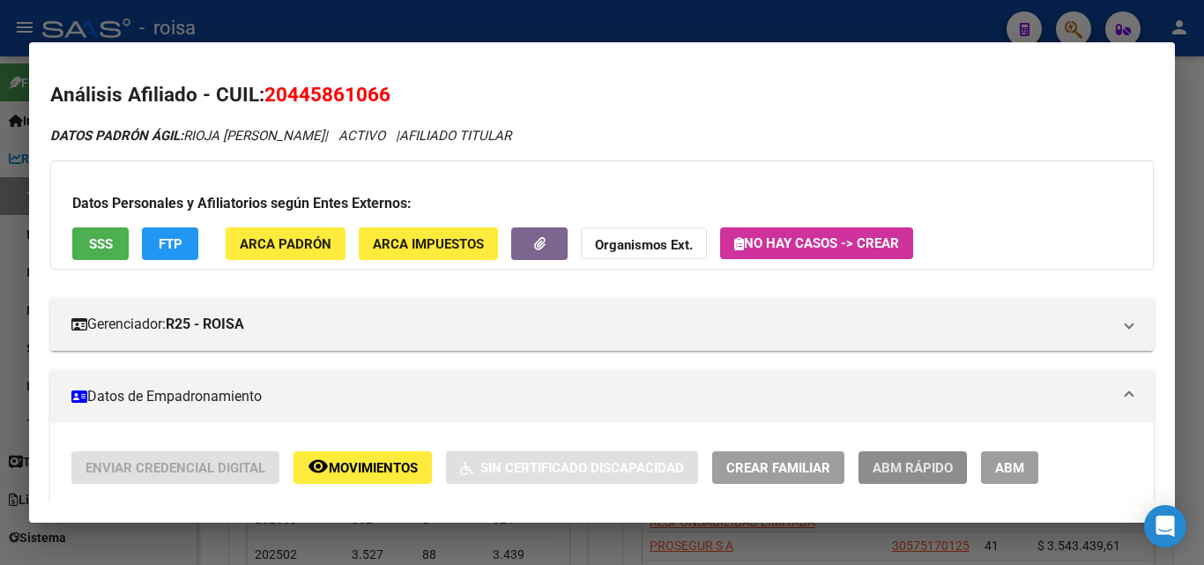
click at [915, 463] on span "ABM Rápido" at bounding box center [913, 468] width 80 height 16
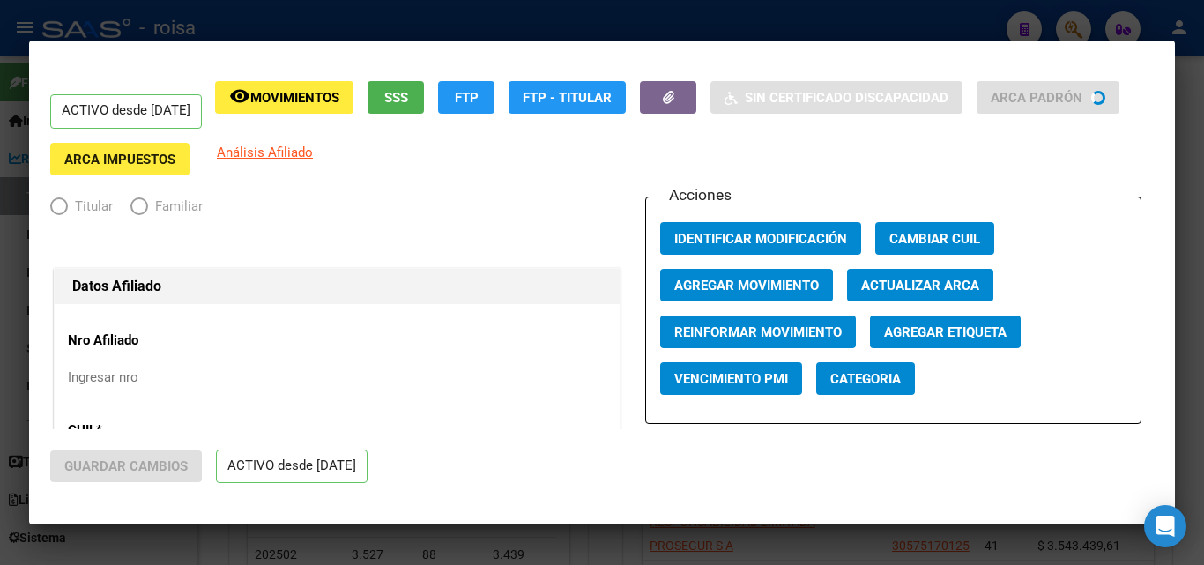
radio input "true"
type input "30-51844990-3"
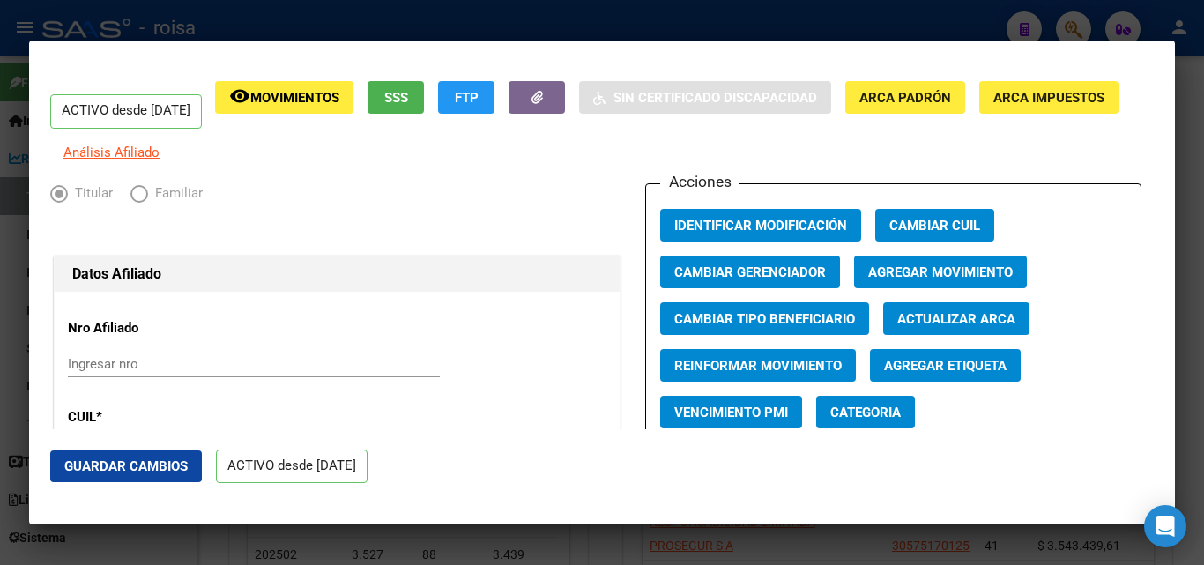
click at [917, 280] on span "Agregar Movimiento" at bounding box center [940, 272] width 145 height 16
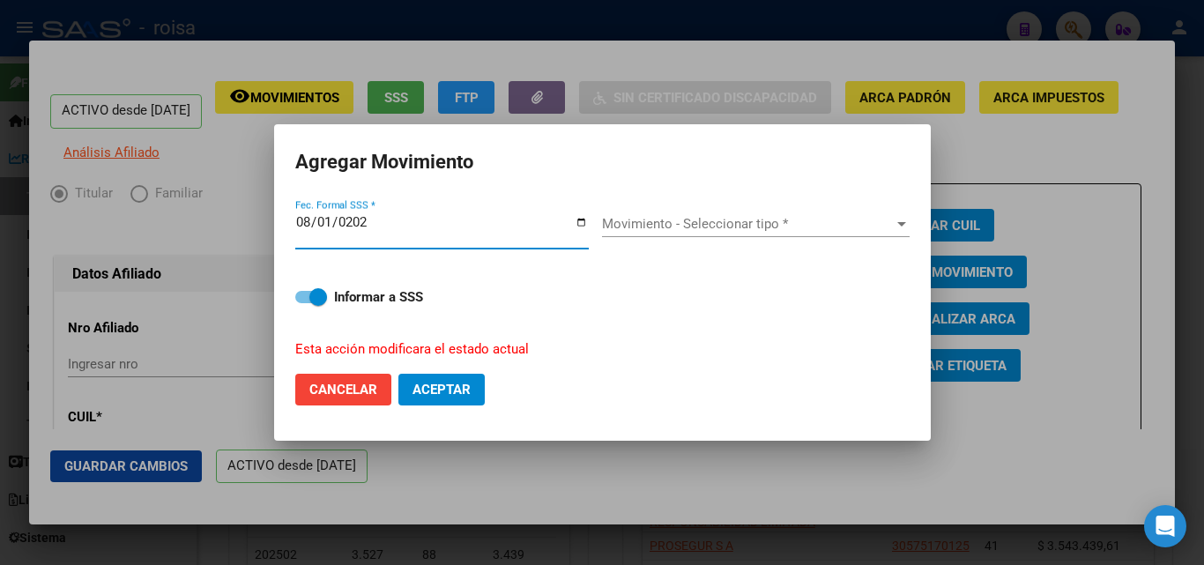
type input "[DATE]"
click at [597, 220] on div "2025-08-01 Fec. Formal SSS *" at bounding box center [449, 231] width 308 height 68
click at [610, 221] on span "Movimiento - Seleccionar tipo *" at bounding box center [748, 224] width 292 height 16
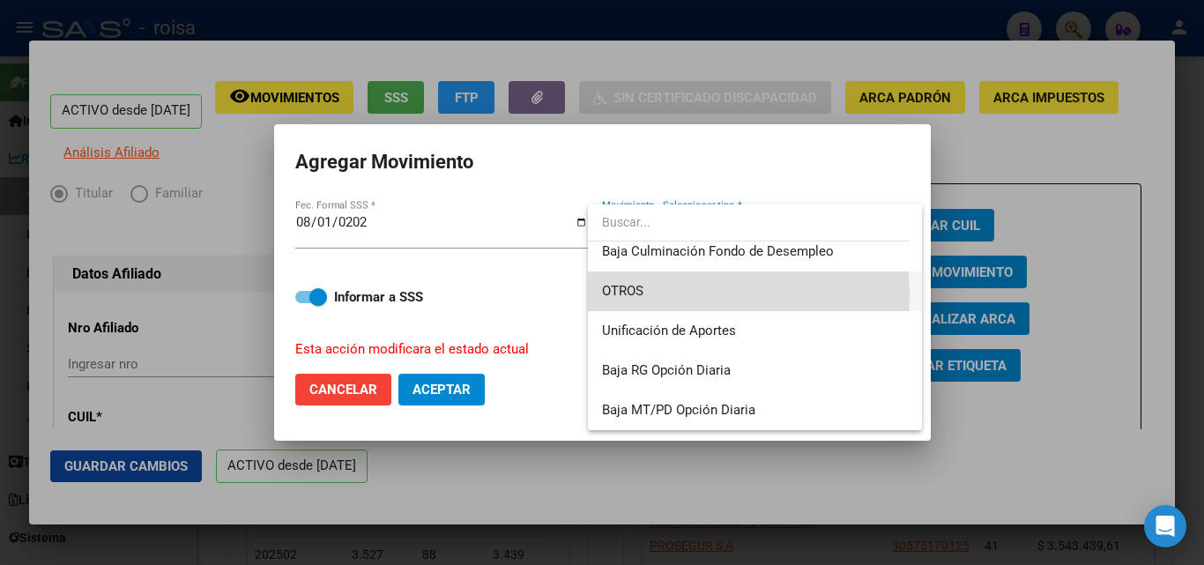
click at [669, 296] on span "OTROS" at bounding box center [755, 292] width 306 height 40
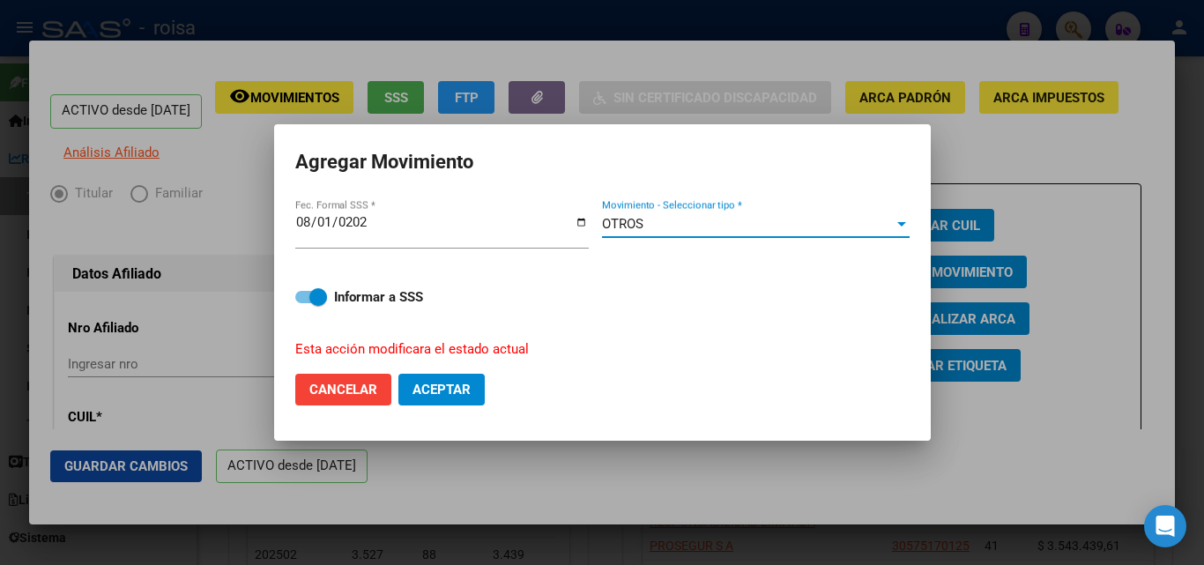
click at [448, 396] on span "Aceptar" at bounding box center [442, 390] width 58 height 16
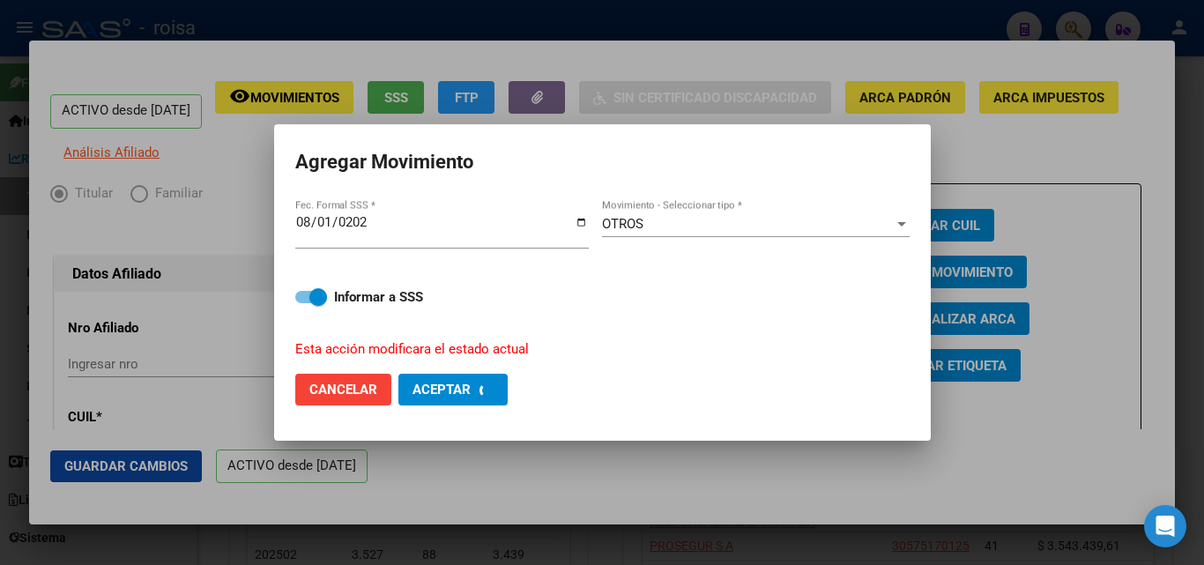
checkbox input "false"
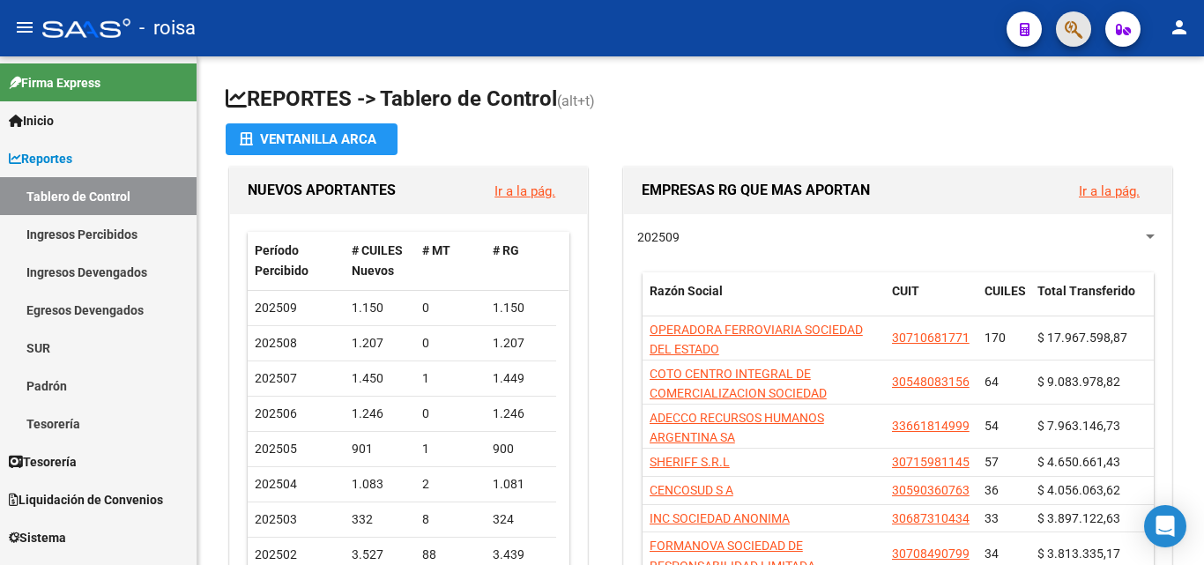
click at [1061, 26] on button "button" at bounding box center [1073, 28] width 35 height 35
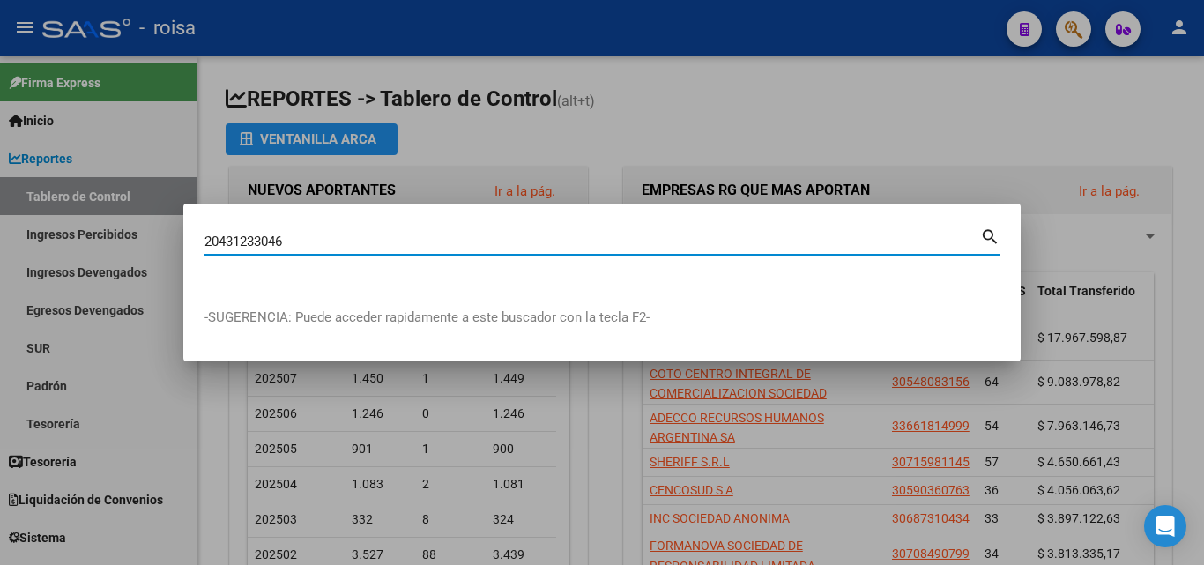
type input "20431233046"
click at [998, 243] on mat-icon "search" at bounding box center [990, 235] width 20 height 21
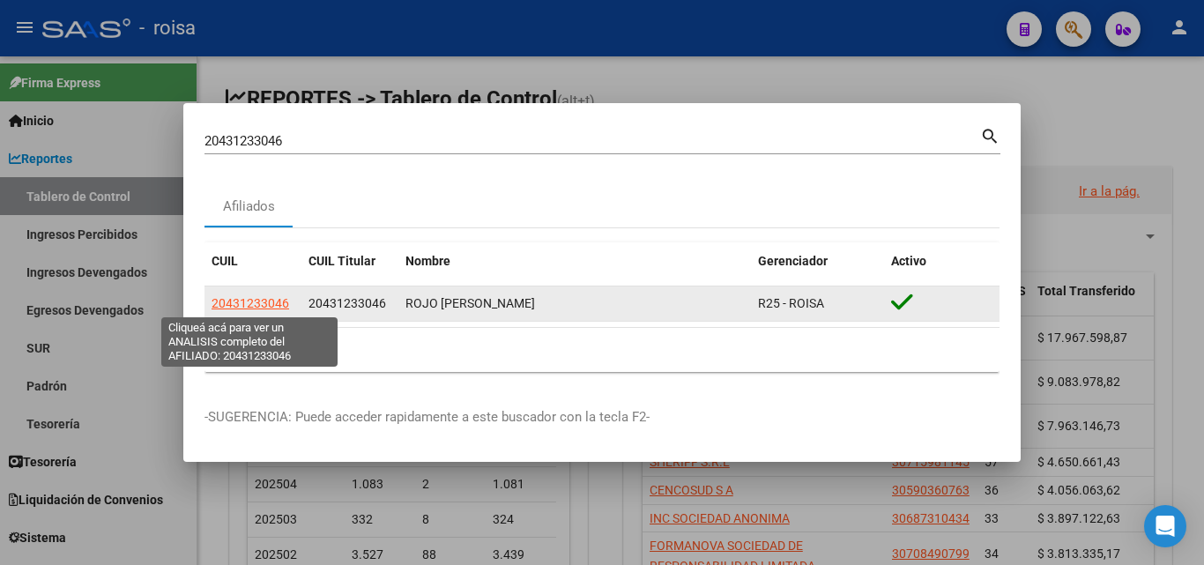
click at [259, 303] on span "20431233046" at bounding box center [251, 303] width 78 height 14
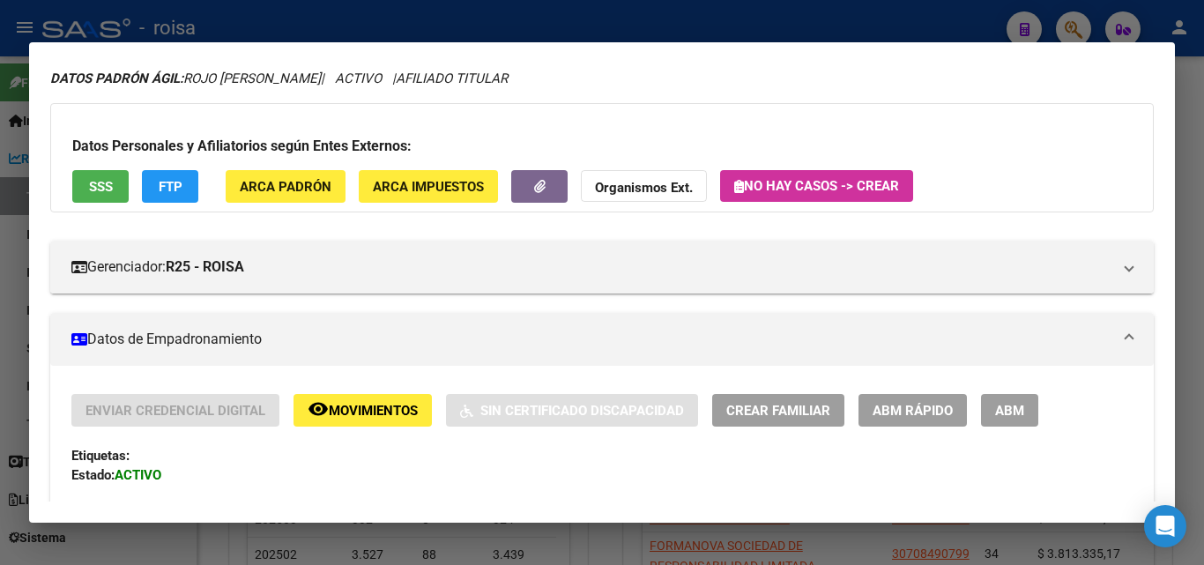
scroll to position [88, 0]
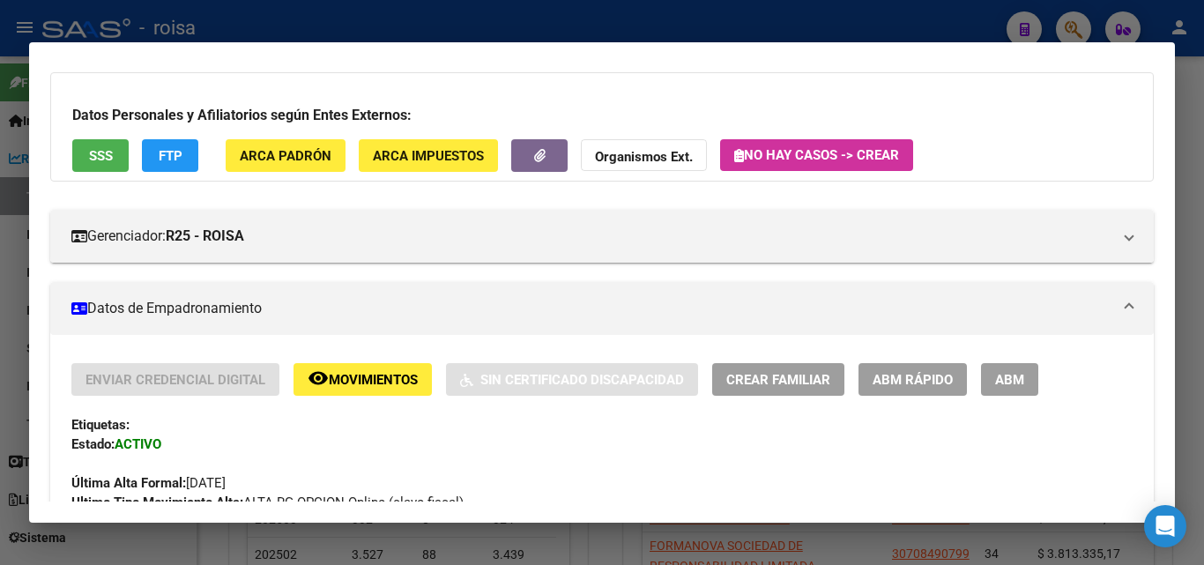
click at [912, 364] on button "ABM Rápido" at bounding box center [913, 379] width 108 height 33
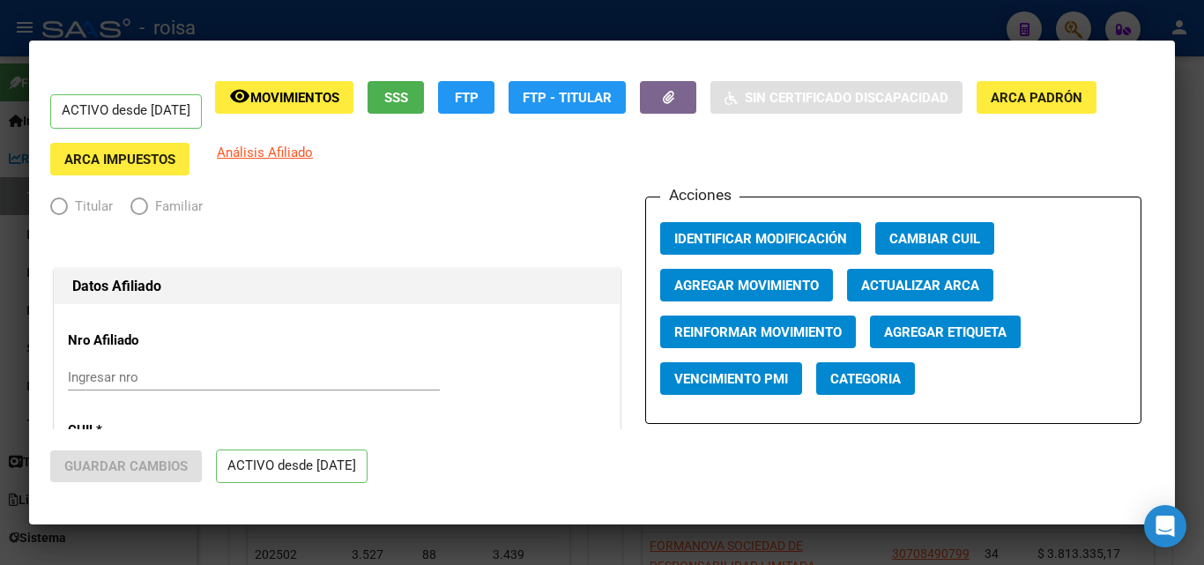
radio input "true"
type input "30-71225365-3"
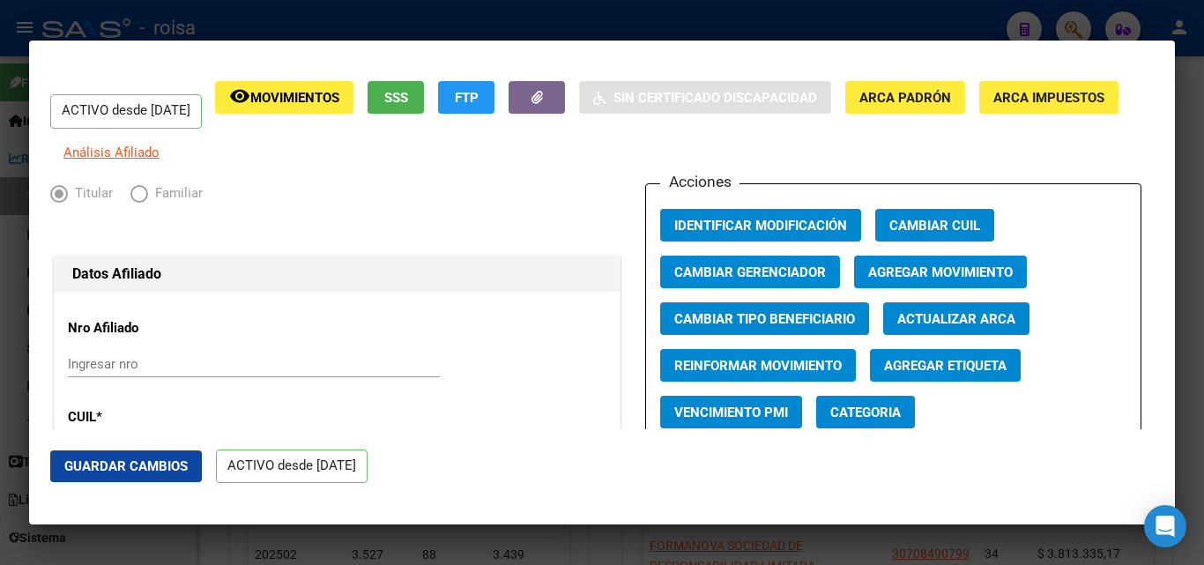
click at [927, 280] on span "Agregar Movimiento" at bounding box center [940, 272] width 145 height 16
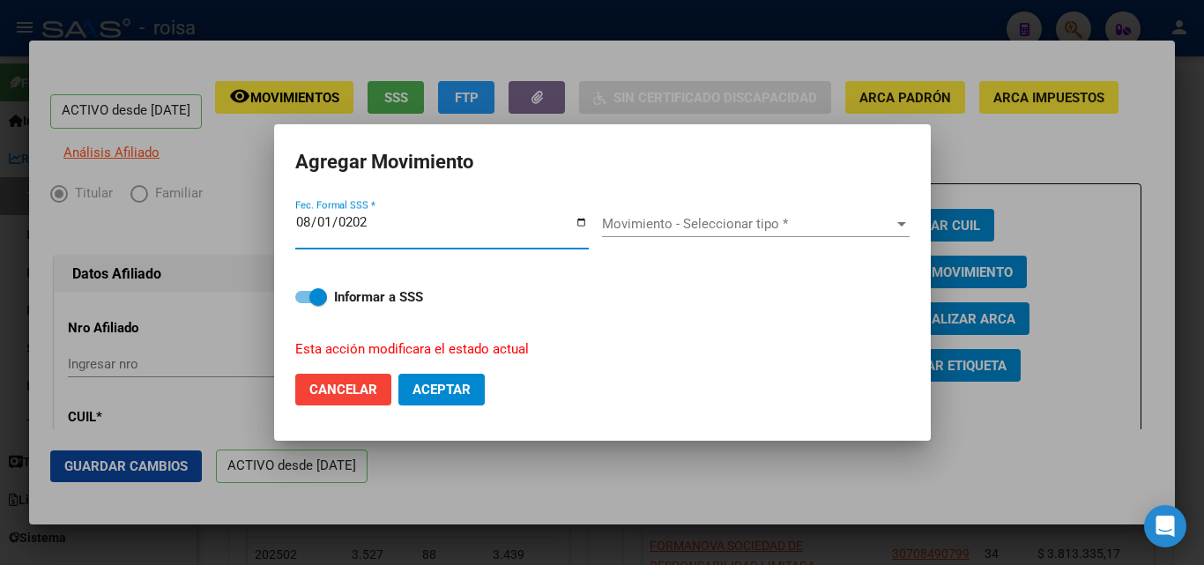
type input "[DATE]"
click at [629, 229] on span "Movimiento - Seleccionar tipo *" at bounding box center [748, 224] width 292 height 16
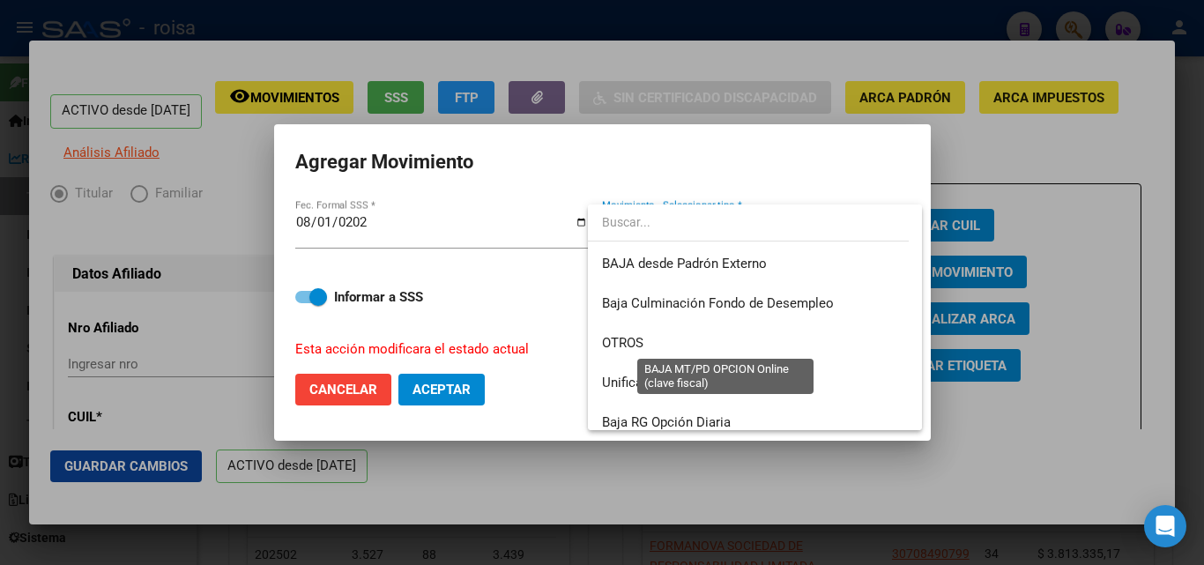
scroll to position [1282, 0]
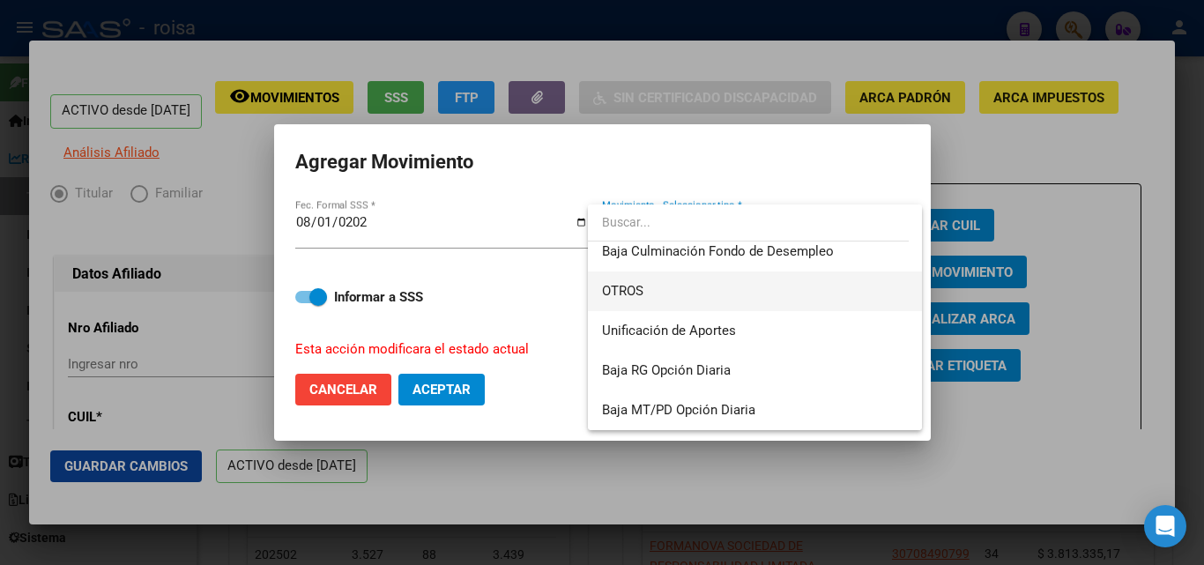
click at [682, 298] on span "OTROS" at bounding box center [755, 292] width 306 height 40
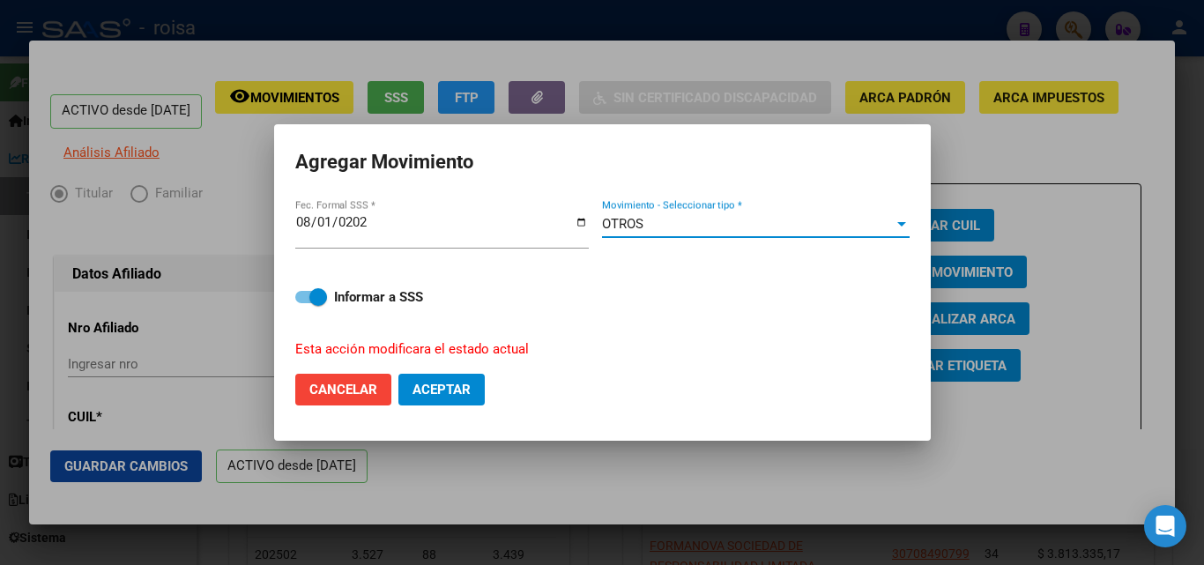
click at [436, 391] on span "Aceptar" at bounding box center [442, 390] width 58 height 16
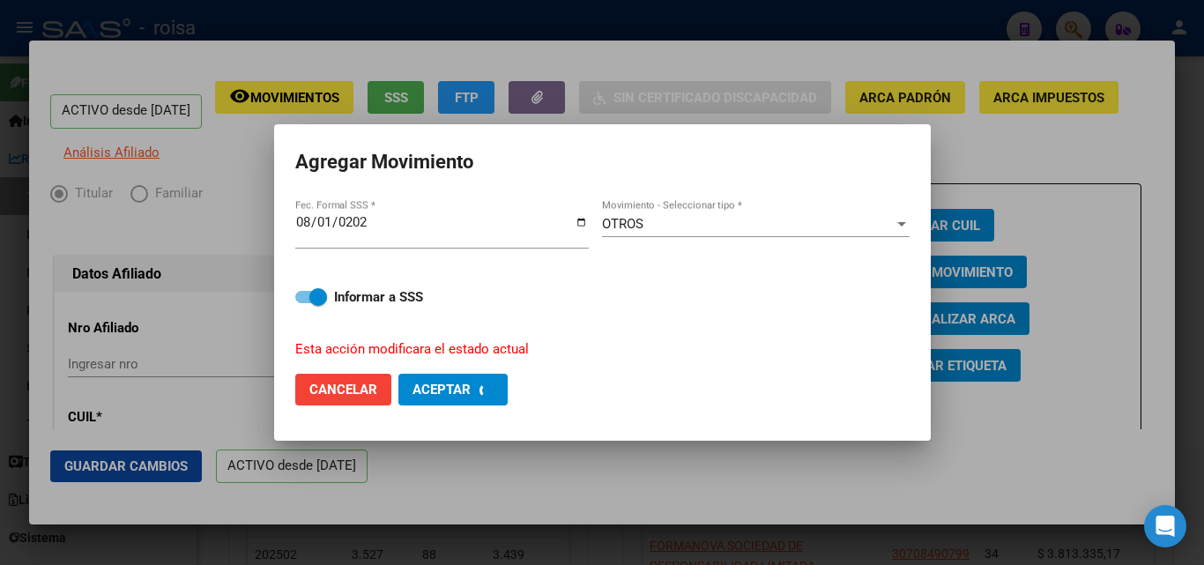
checkbox input "false"
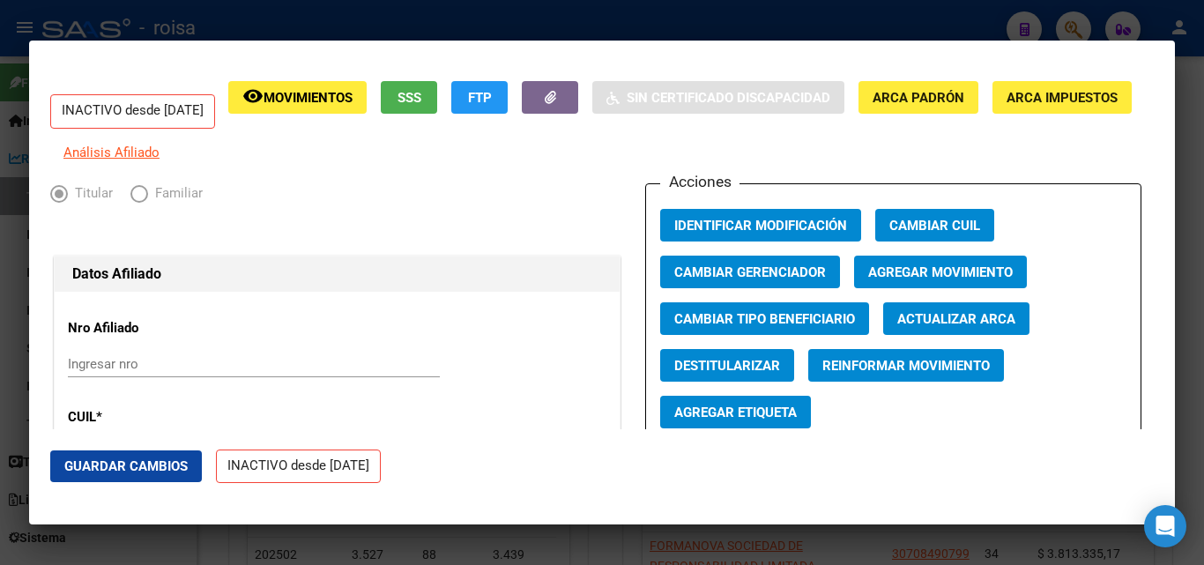
click at [612, 21] on div at bounding box center [602, 282] width 1204 height 565
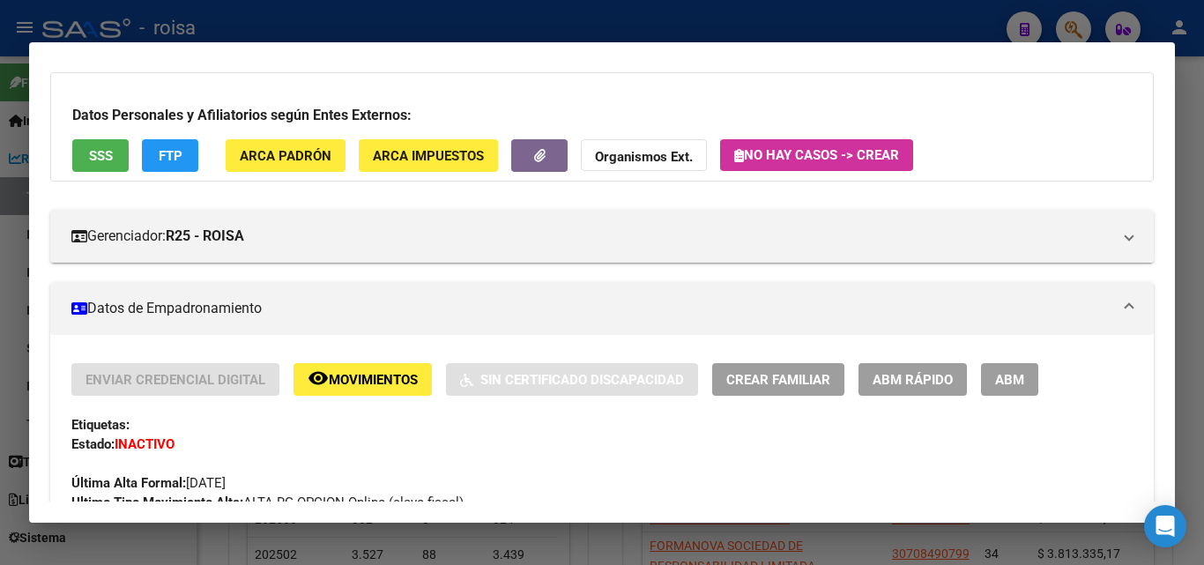
click at [1183, 78] on div at bounding box center [602, 282] width 1204 height 565
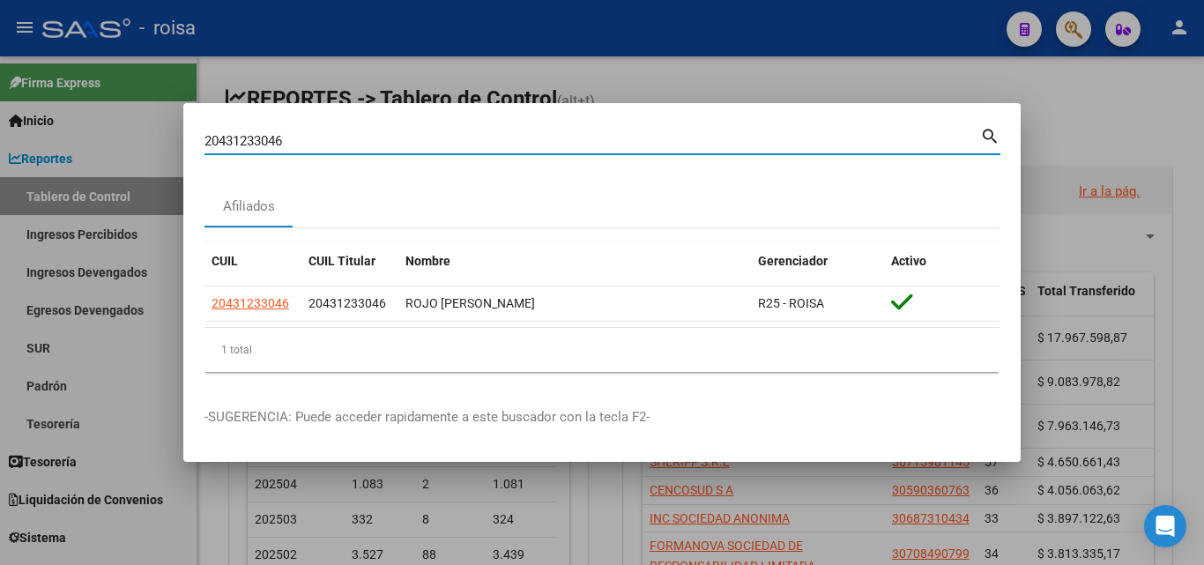
drag, startPoint x: 582, startPoint y: 133, endPoint x: 0, endPoint y: 106, distance: 582.5
click at [0, 106] on div "20431233046 Buscar (apellido, dni, cuil, nro traspaso, cuit, obra social) searc…" at bounding box center [602, 282] width 1204 height 565
paste input "7-34449353-2"
type input "27344493532"
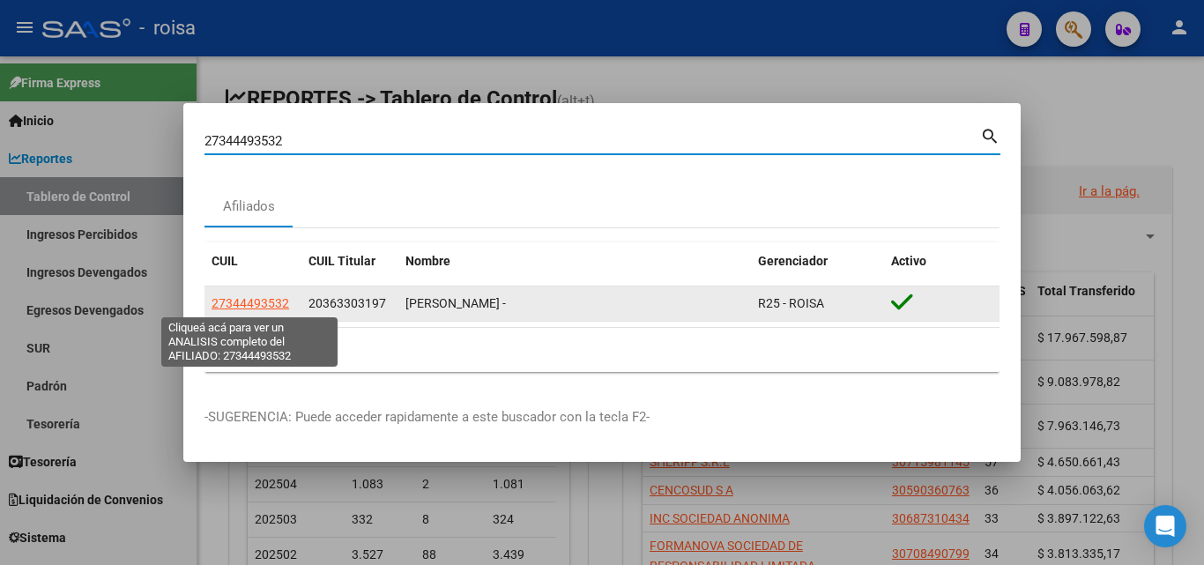
click at [243, 299] on span "27344493532" at bounding box center [251, 303] width 78 height 14
type textarea "27344493532"
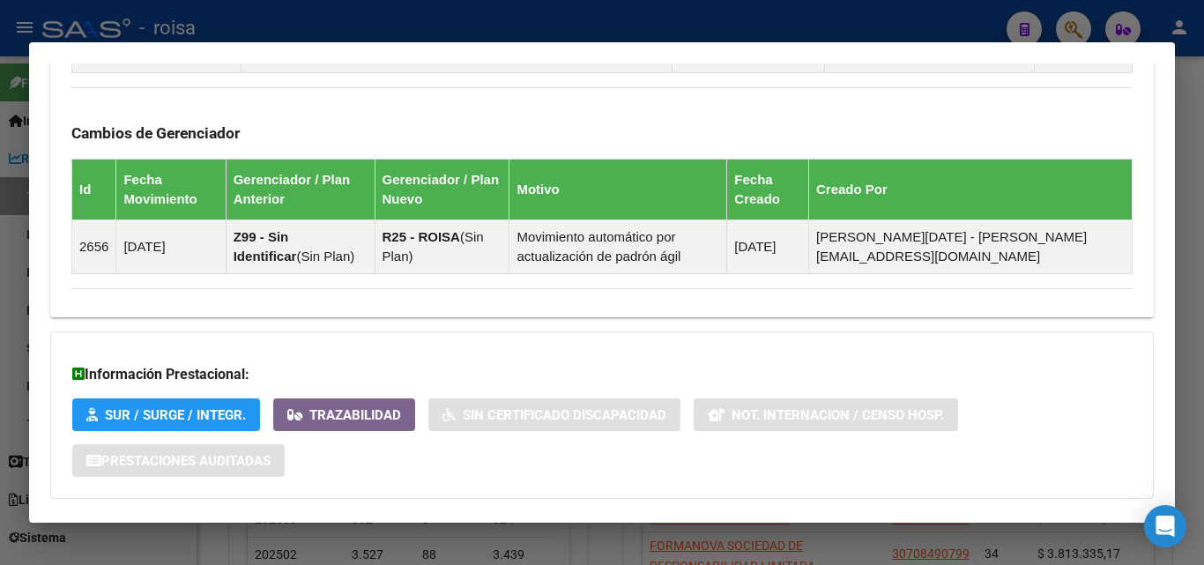
scroll to position [1234, 0]
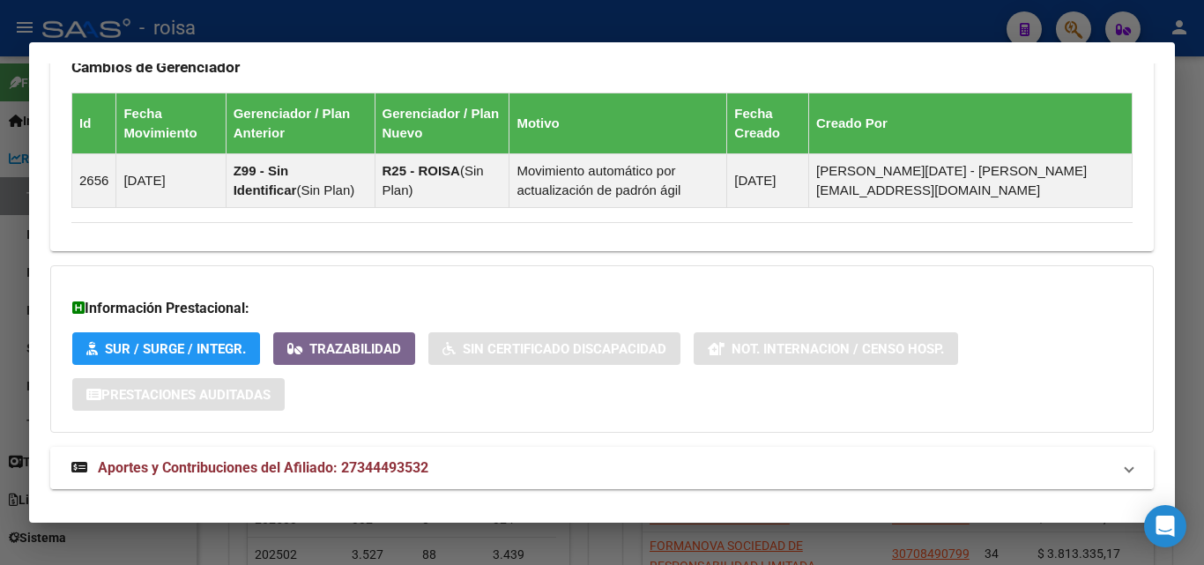
click at [260, 465] on span "Aportes y Contribuciones del Afiliado: 27344493532" at bounding box center [263, 467] width 331 height 17
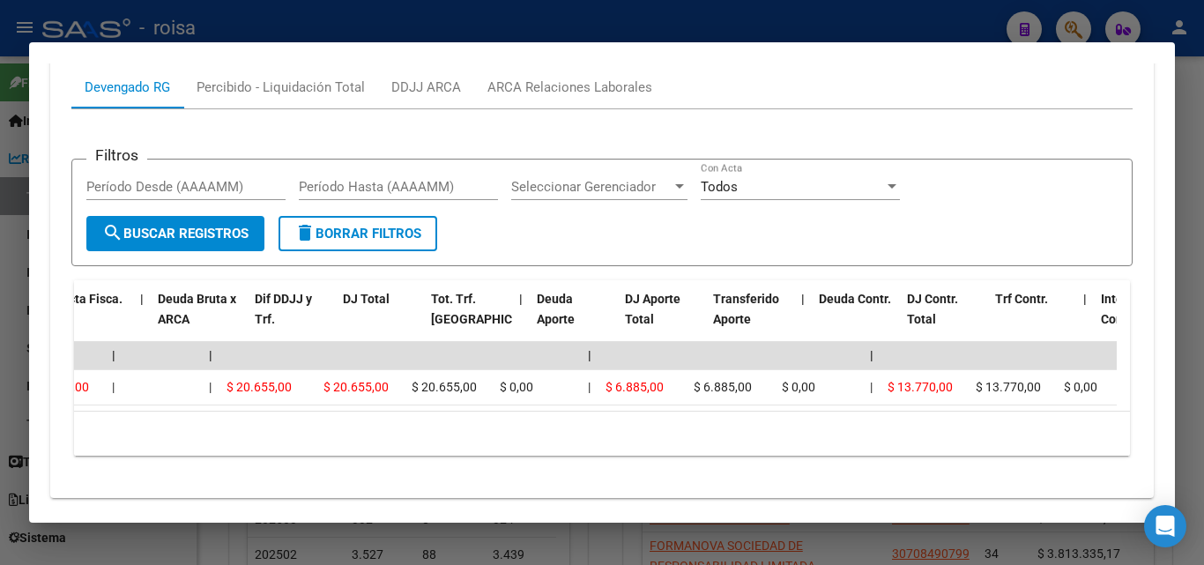
scroll to position [0, 0]
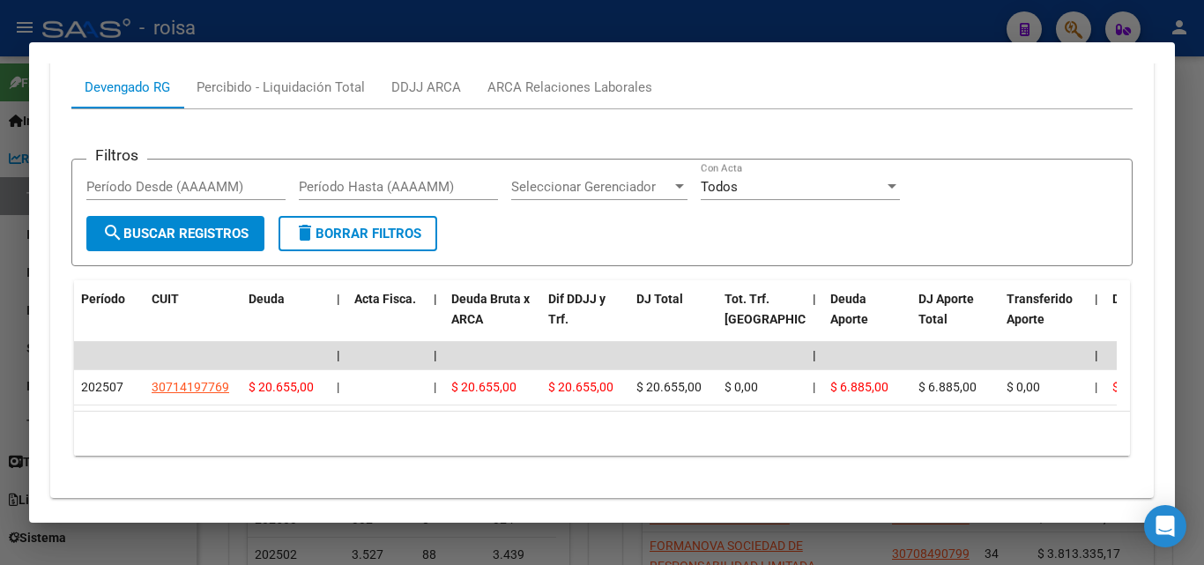
drag, startPoint x: 321, startPoint y: 411, endPoint x: 378, endPoint y: 428, distance: 59.7
click at [378, 428] on div "Período CUIT Deuda | Acta Fisca. | Deuda Bruta x ARCA Dif DDJJ y Trf. DJ Total …" at bounding box center [602, 367] width 1056 height 175
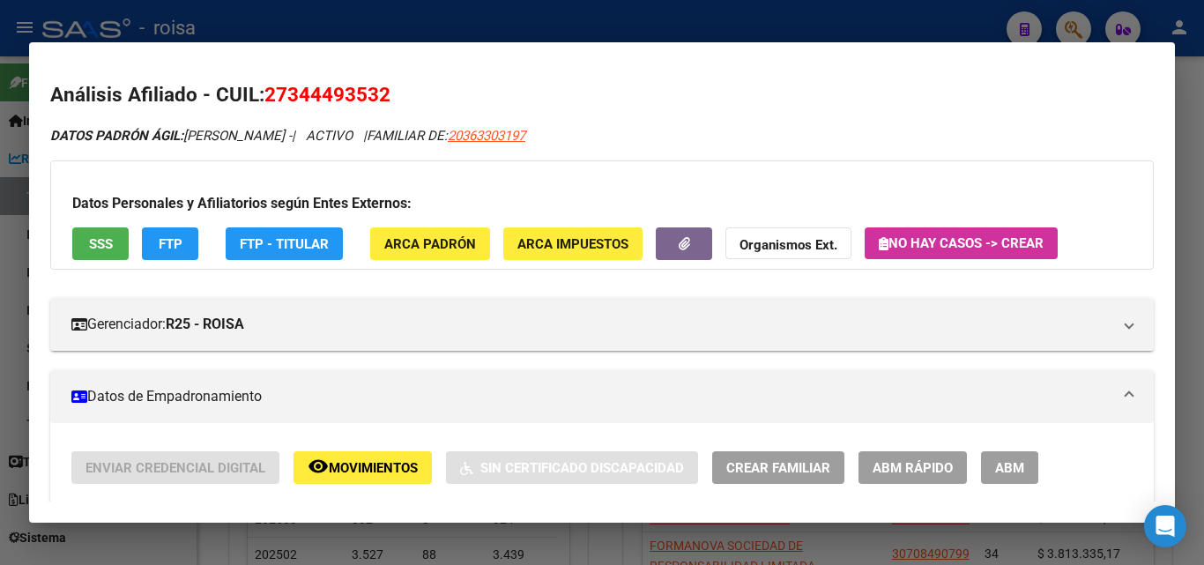
click at [508, 65] on mat-dialog-content "Análisis Afiliado - CUIL: 27344493532 DATOS PADRÓN ÁGIL: [PERSON_NAME] - | ACTI…" at bounding box center [602, 282] width 1146 height 438
click at [1077, 20] on div at bounding box center [602, 282] width 1204 height 565
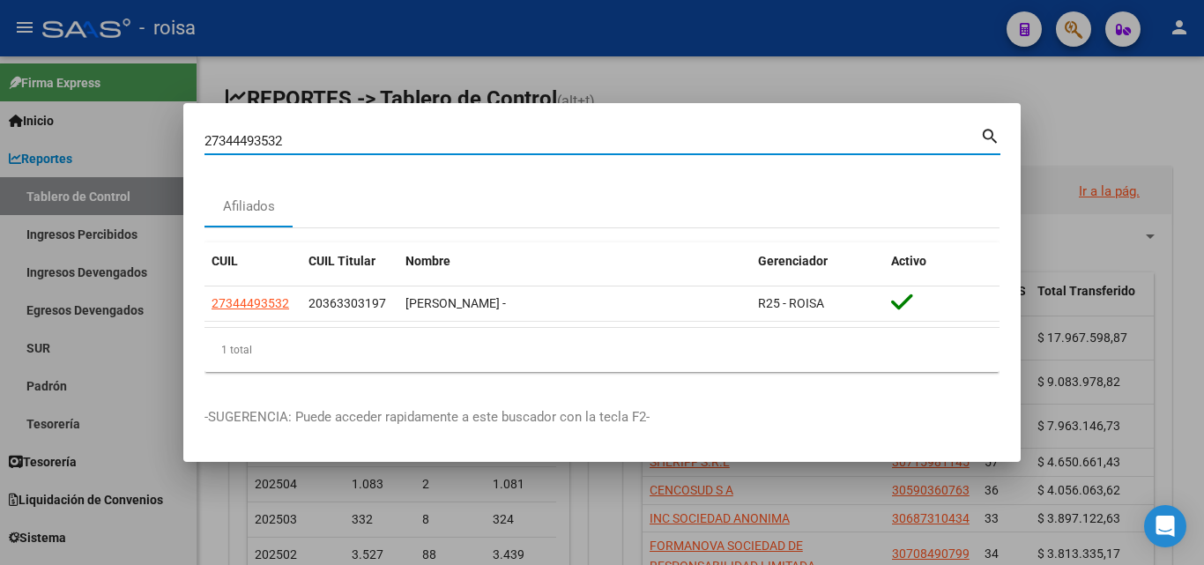
drag, startPoint x: 180, startPoint y: 146, endPoint x: 2, endPoint y: 153, distance: 178.2
click at [0, 153] on div "27344493532 Buscar (apellido, dni, cuil, nro traspaso, cuit, obra social) searc…" at bounding box center [602, 282] width 1204 height 565
paste input "20075675"
type input "27320075675"
drag, startPoint x: 994, startPoint y: 131, endPoint x: 972, endPoint y: 135, distance: 21.5
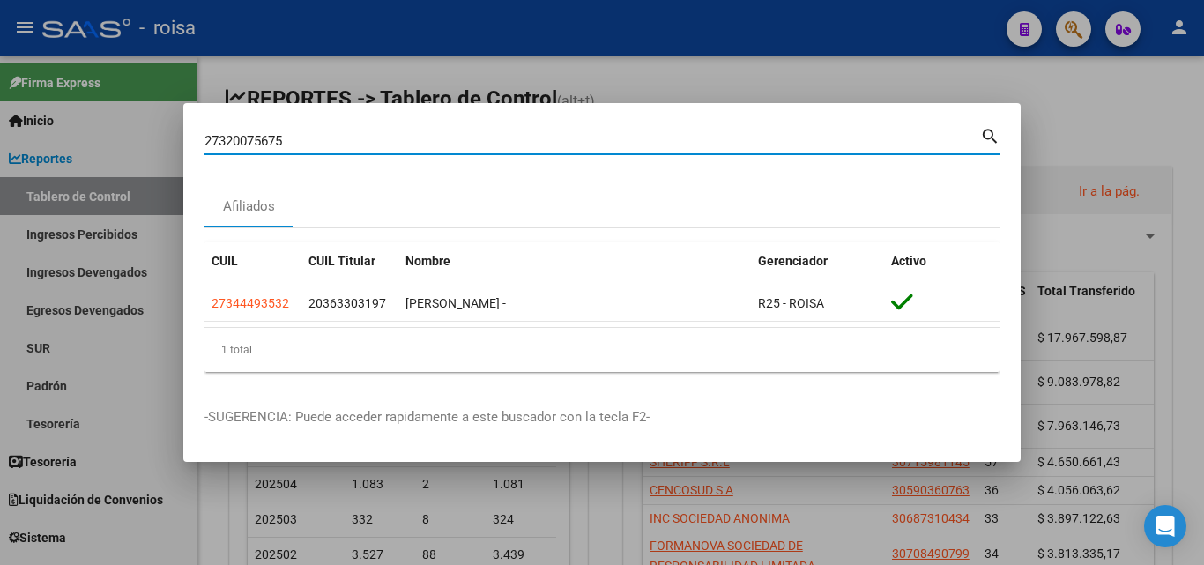
click at [992, 131] on mat-icon "search" at bounding box center [990, 134] width 20 height 21
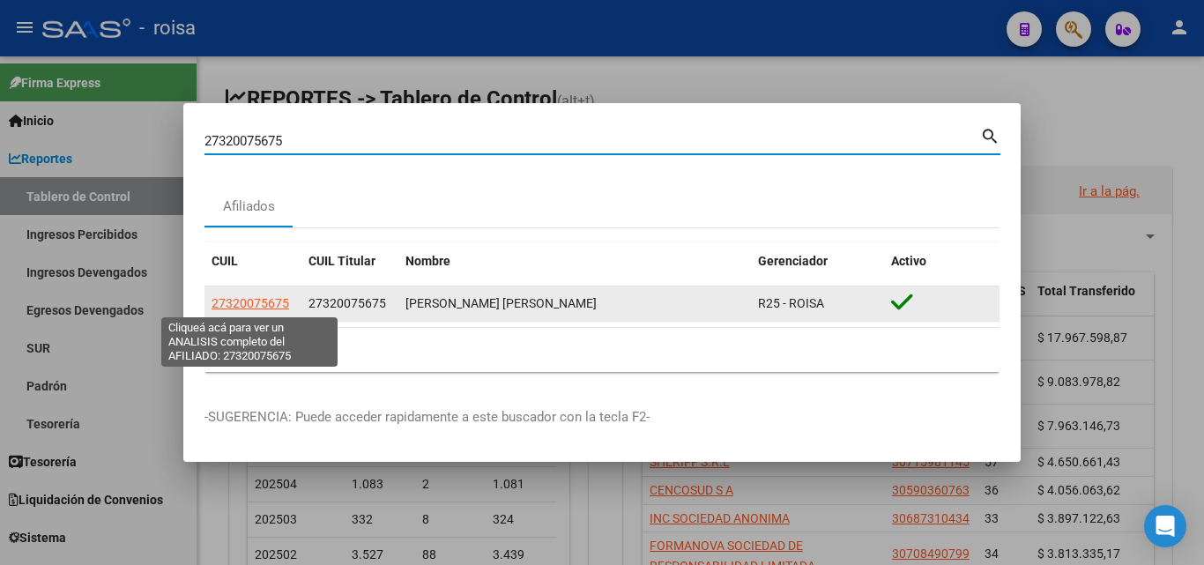
click at [259, 302] on span "27320075675" at bounding box center [251, 303] width 78 height 14
type textarea "27320075675"
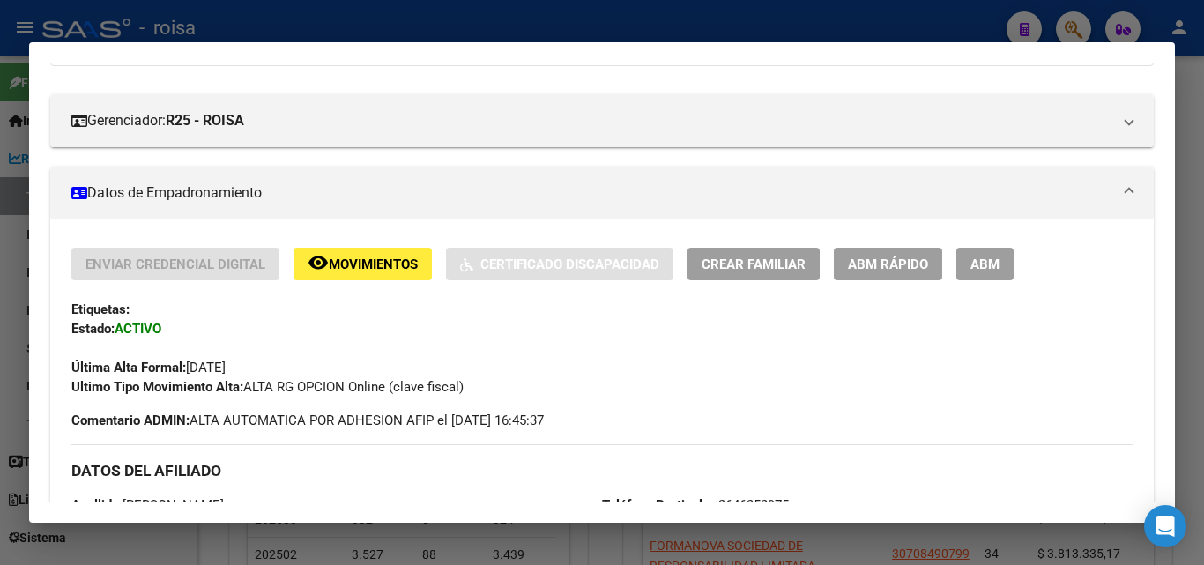
scroll to position [264, 0]
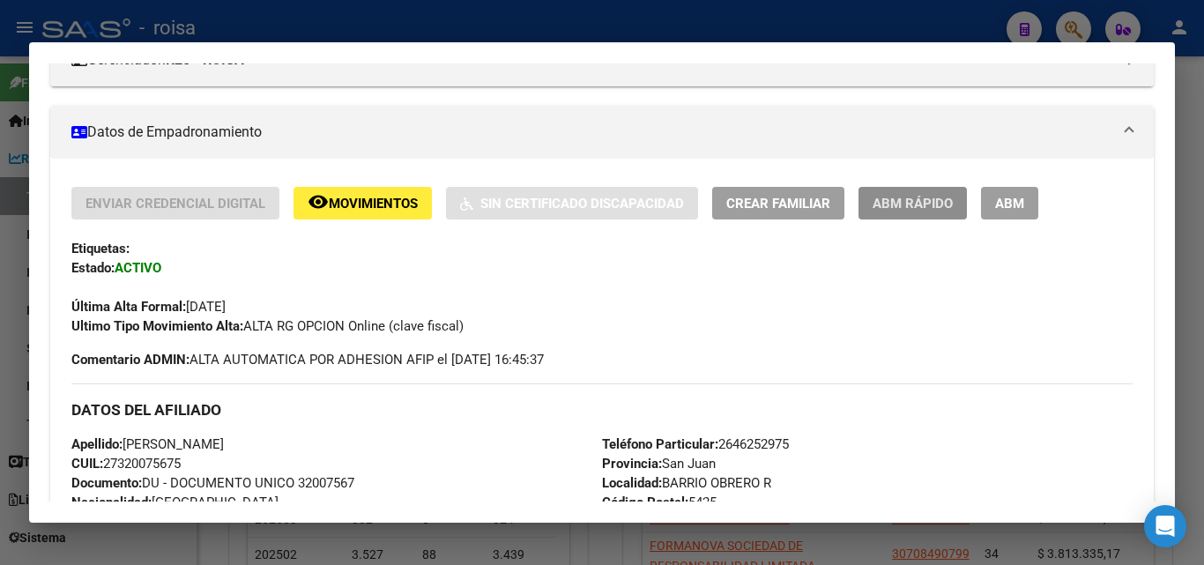
click at [916, 204] on span "ABM Rápido" at bounding box center [913, 204] width 80 height 16
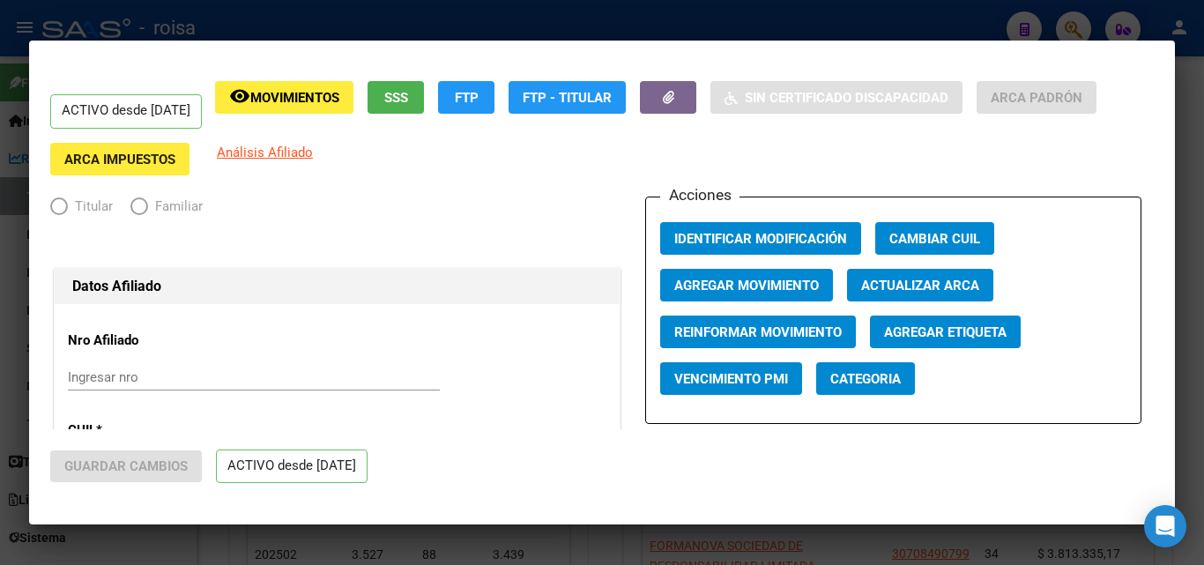
radio input "true"
type input "30-70805918-4"
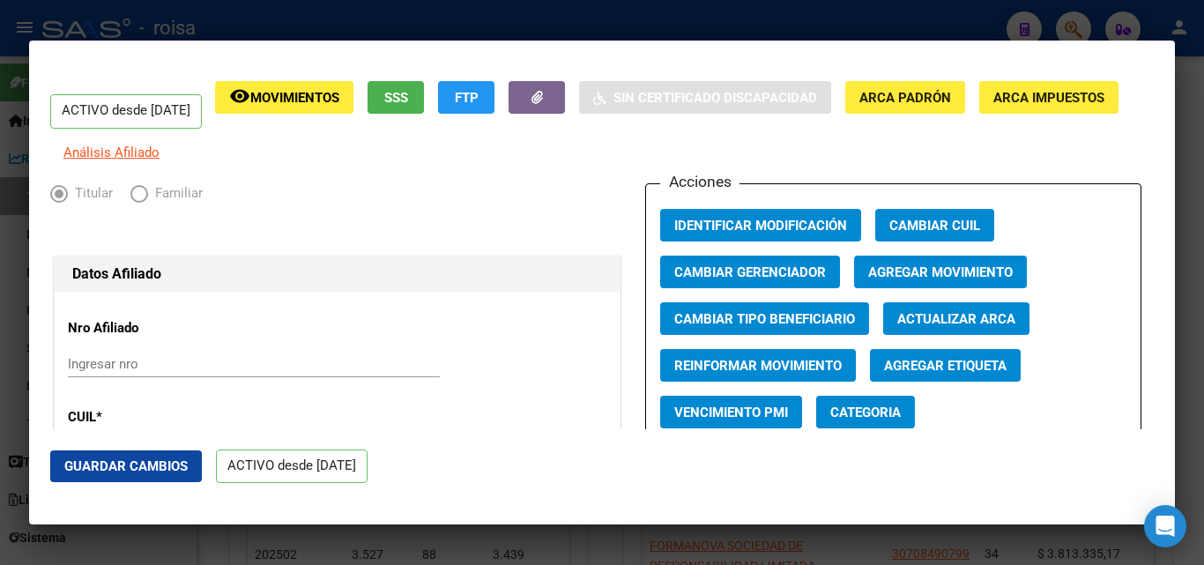
click at [964, 280] on span "Agregar Movimiento" at bounding box center [940, 272] width 145 height 16
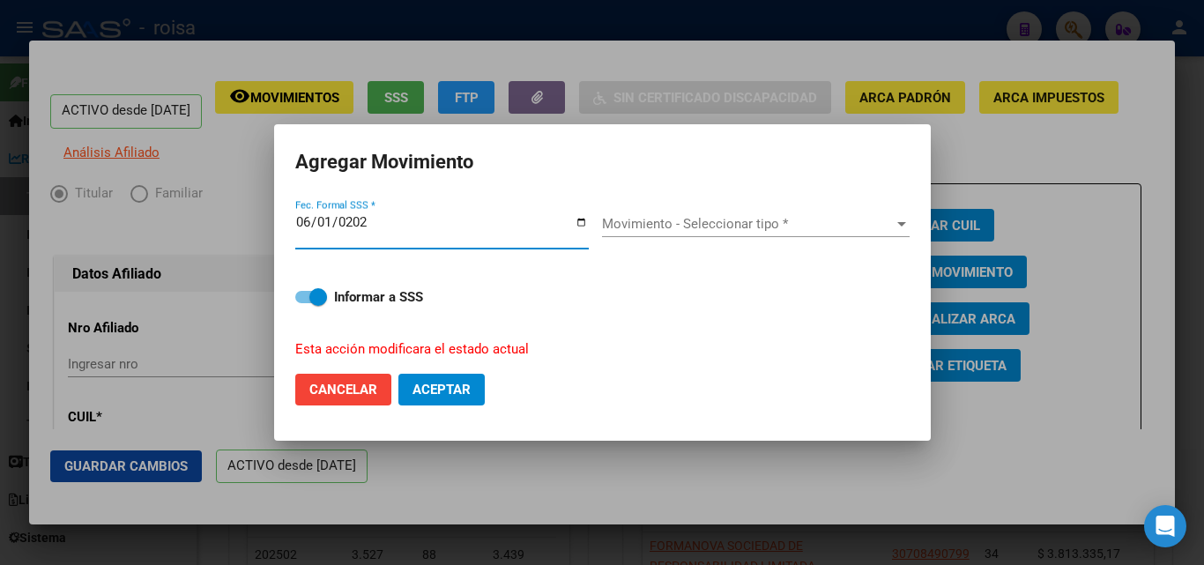
type input "[DATE]"
click at [642, 238] on div "Movimiento - Seleccionar tipo * Movimiento - Seleccionar tipo *" at bounding box center [756, 232] width 308 height 43
click at [651, 230] on span "Movimiento - Seleccionar tipo *" at bounding box center [748, 224] width 292 height 16
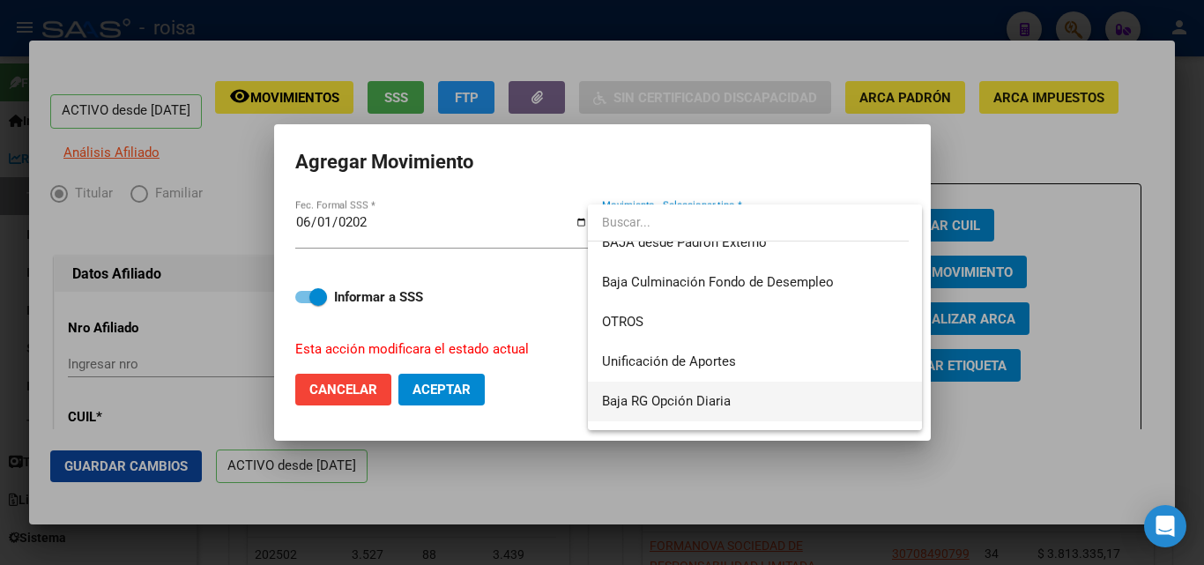
scroll to position [1282, 0]
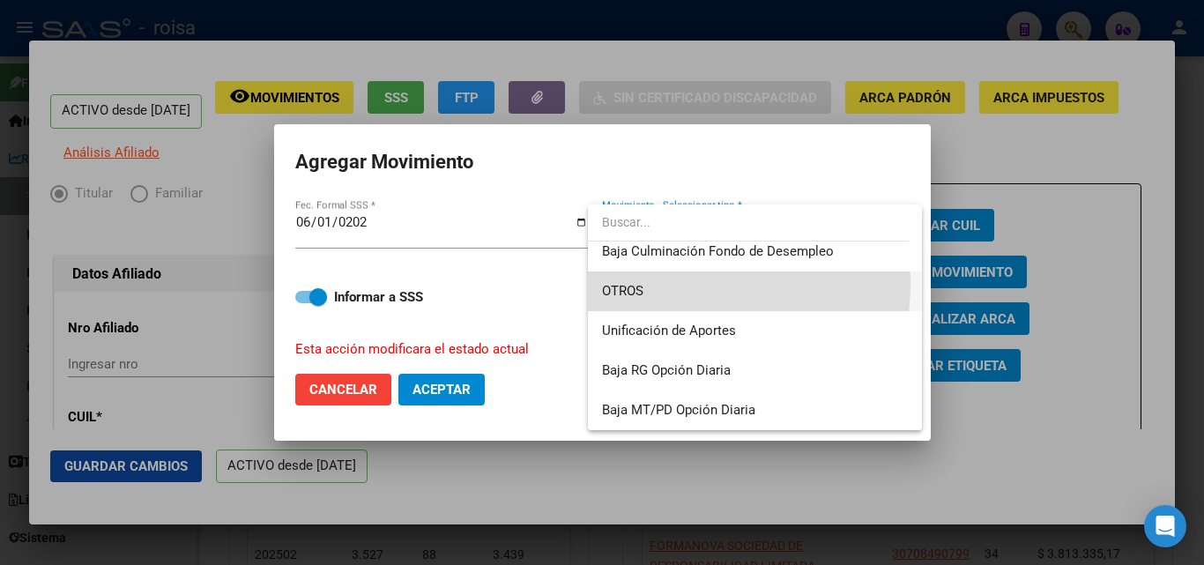
click at [668, 283] on span "OTROS" at bounding box center [755, 292] width 306 height 40
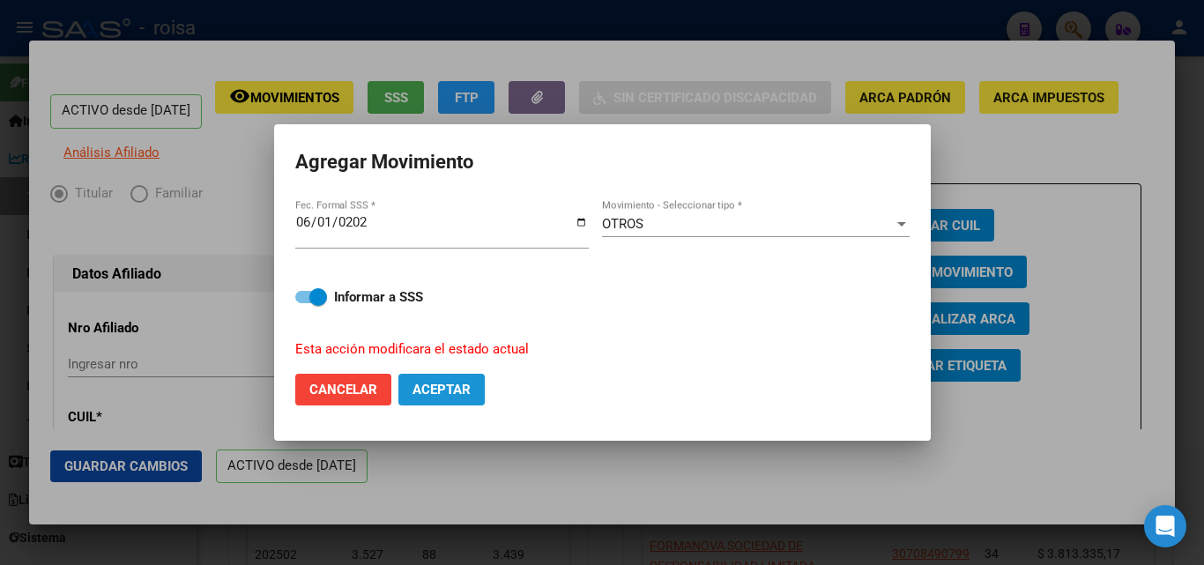
click at [417, 384] on span "Aceptar" at bounding box center [442, 390] width 58 height 16
checkbox input "false"
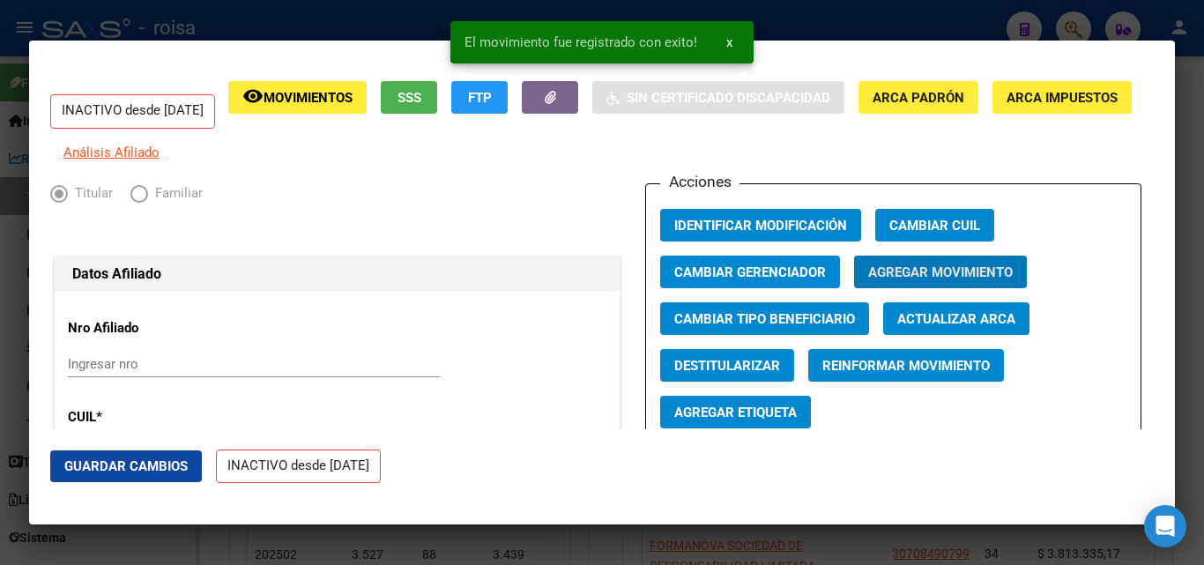
click at [626, 455] on mat-dialog-actions "Guardar Cambios INACTIVO desde [DATE]" at bounding box center [602, 466] width 1104 height 75
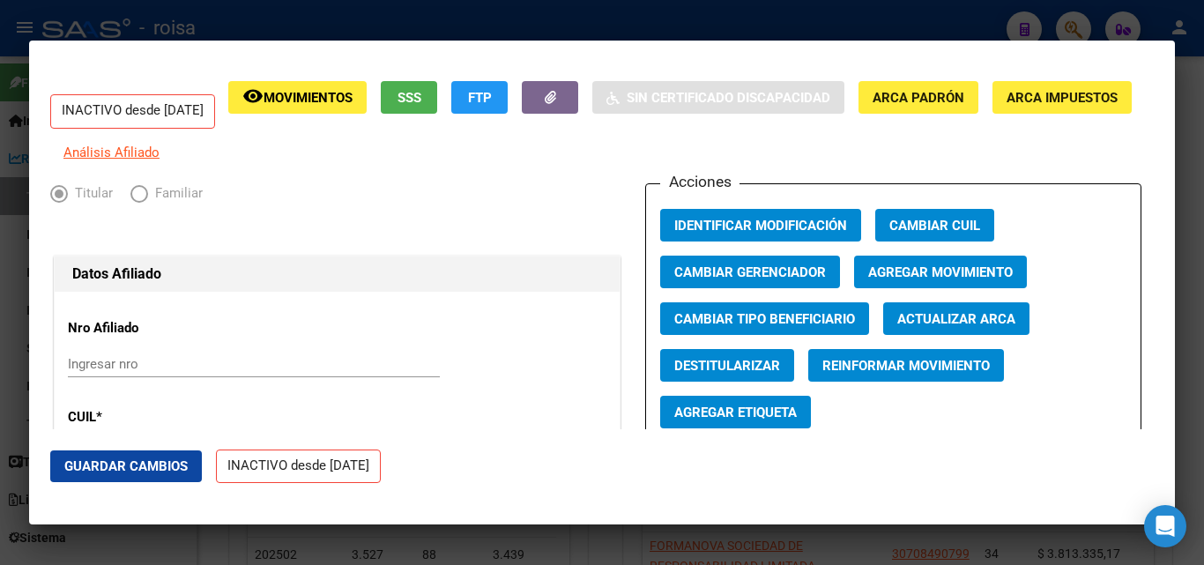
click at [302, 5] on div at bounding box center [602, 282] width 1204 height 565
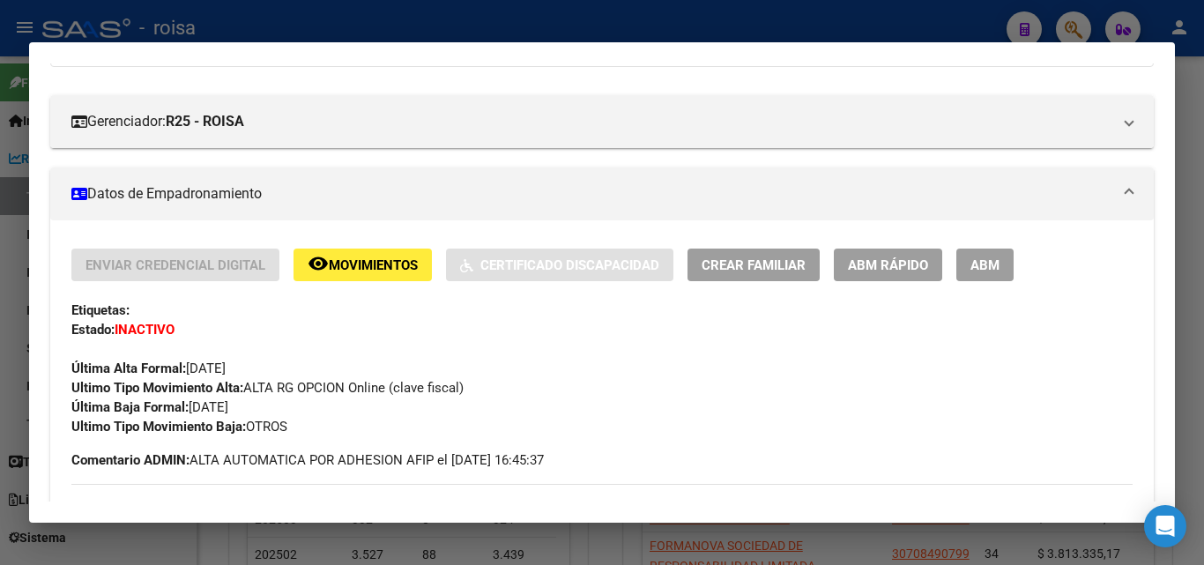
scroll to position [0, 0]
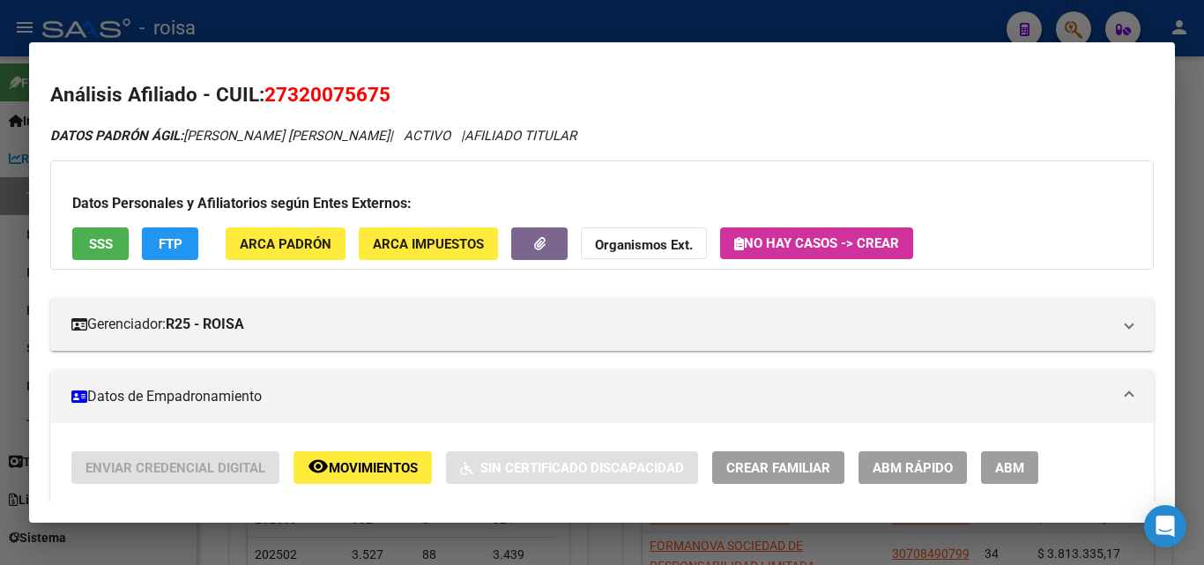
drag, startPoint x: 305, startPoint y: 16, endPoint x: 351, endPoint y: 30, distance: 48.0
click at [304, 16] on div at bounding box center [602, 282] width 1204 height 565
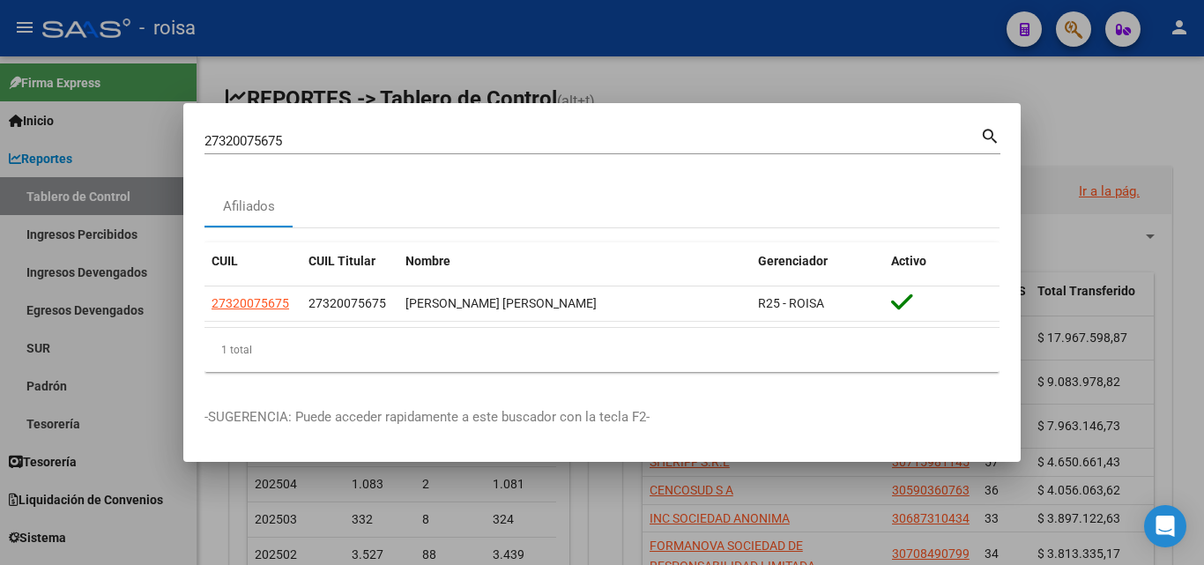
drag, startPoint x: 444, startPoint y: 152, endPoint x: 94, endPoint y: 153, distance: 350.0
click at [79, 153] on div "27320075675 Buscar (apellido, dni, cuil, nro traspaso, cuit, obra social) searc…" at bounding box center [602, 282] width 1204 height 565
click at [1065, 108] on div at bounding box center [602, 282] width 1204 height 565
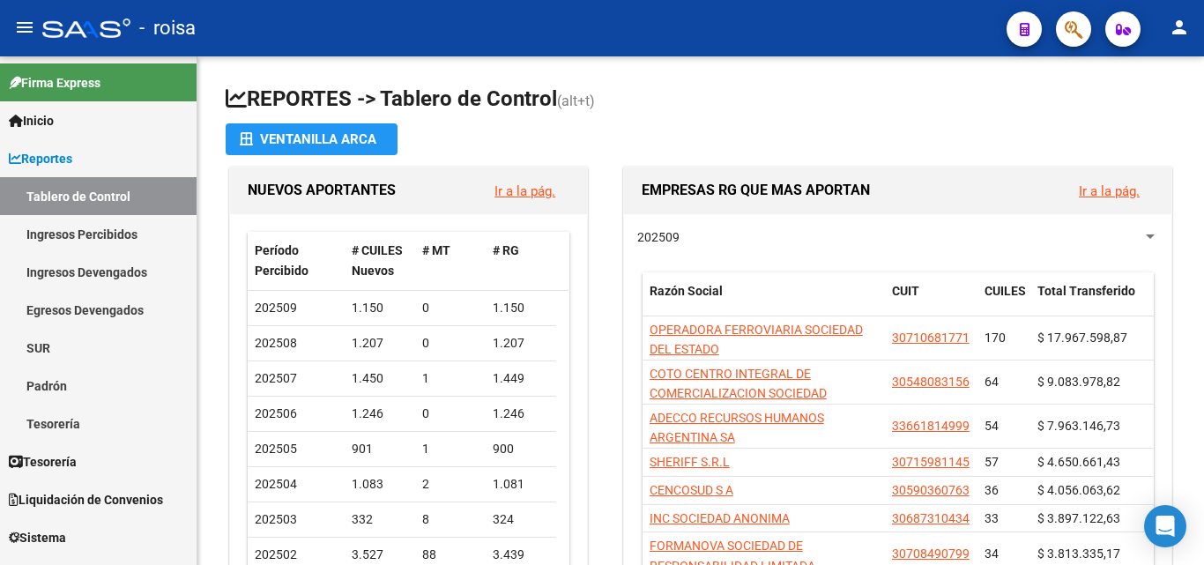
click at [1083, 28] on icon "button" at bounding box center [1074, 29] width 18 height 20
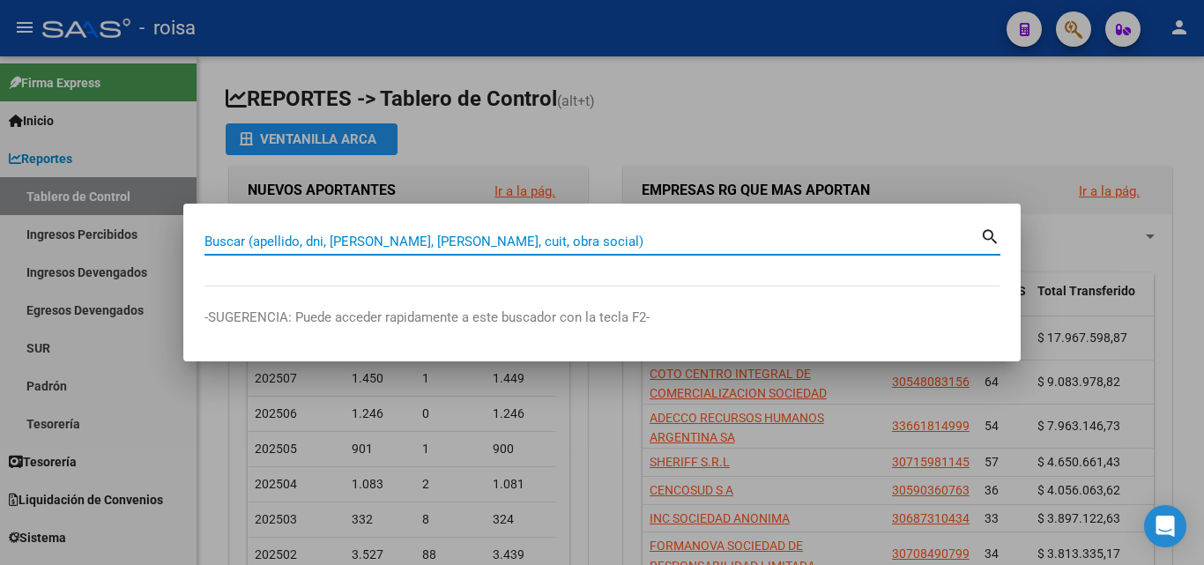
paste input "27336726439"
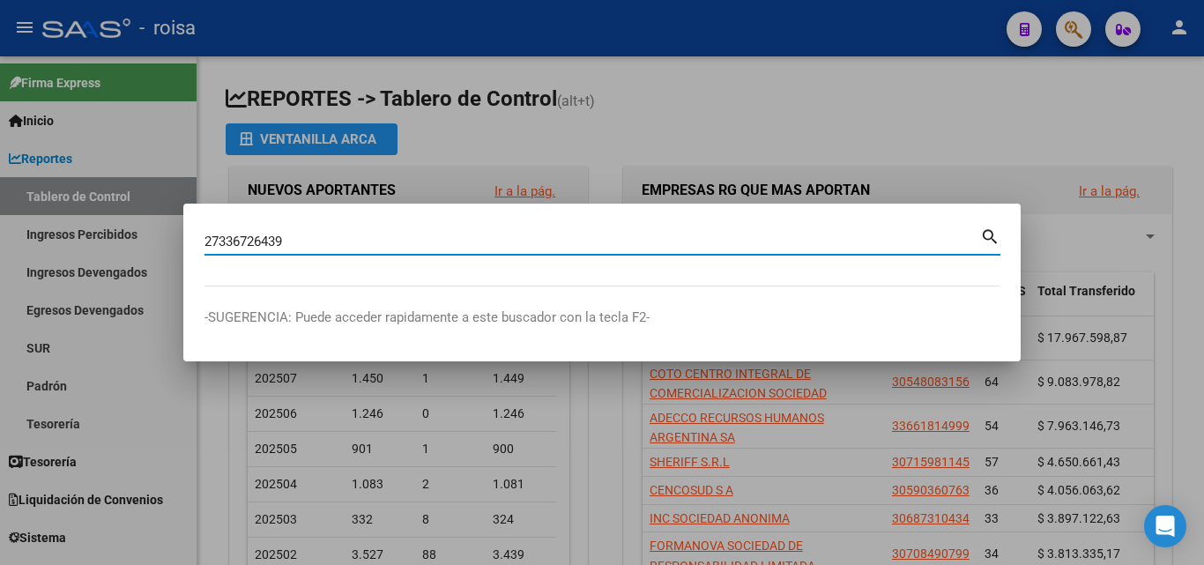
type input "27336726439"
click at [991, 242] on mat-icon "search" at bounding box center [990, 235] width 20 height 21
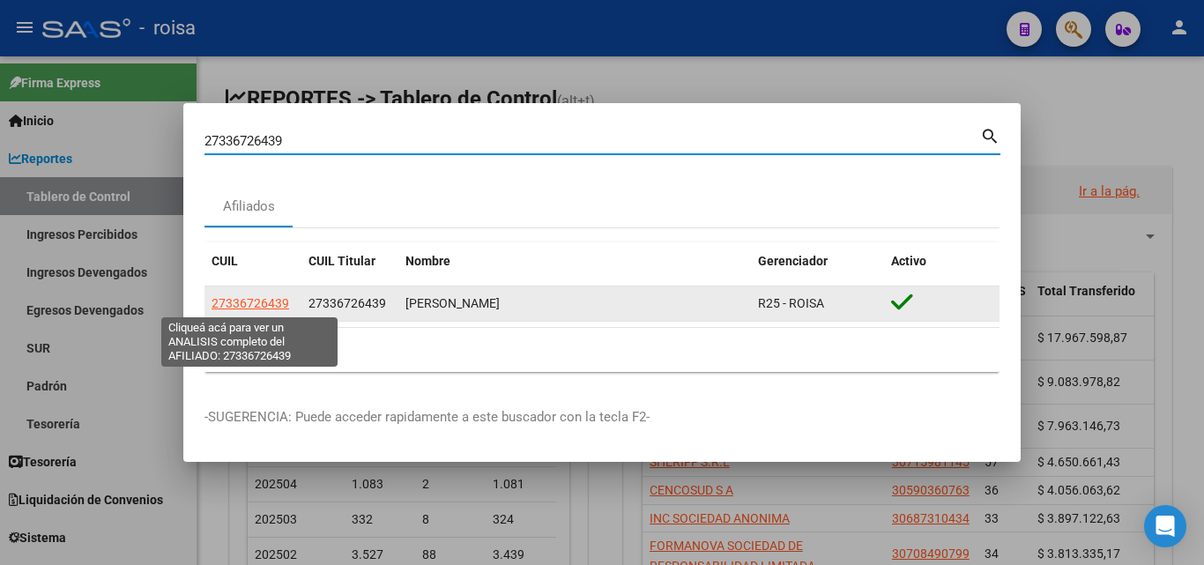
click at [270, 302] on span "27336726439" at bounding box center [251, 303] width 78 height 14
type textarea "27336726439"
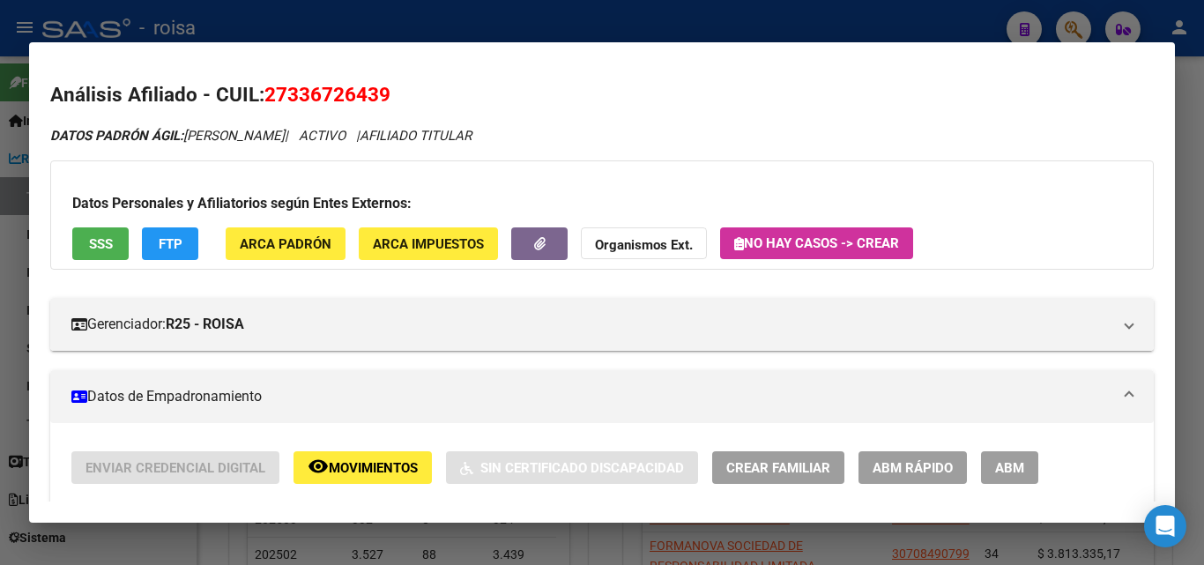
click at [943, 460] on span "ABM Rápido" at bounding box center [913, 468] width 80 height 16
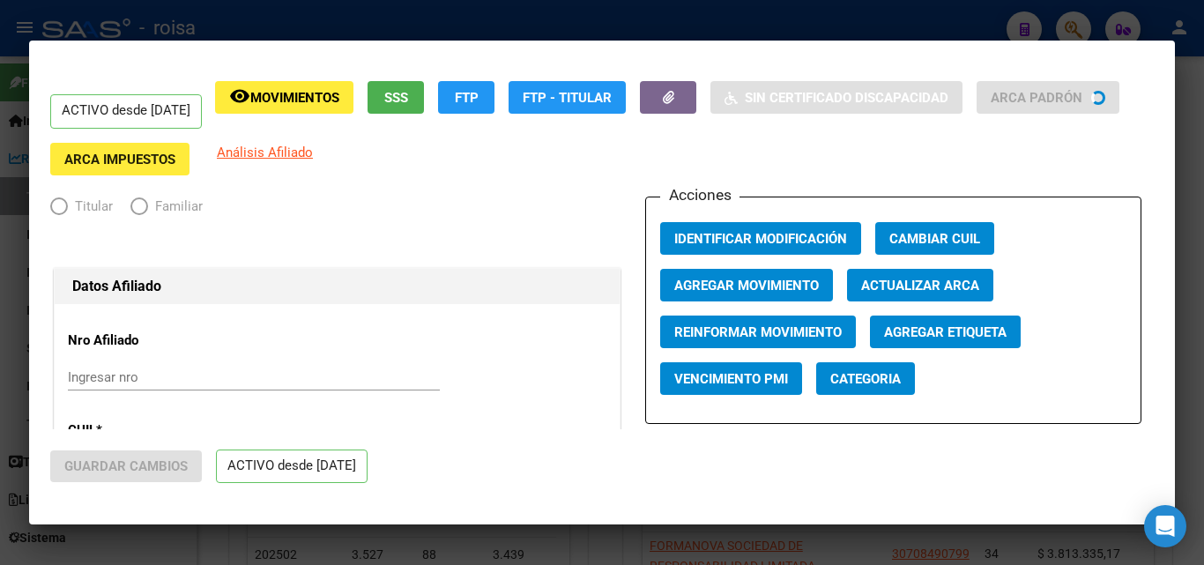
radio input "true"
type input "30-71015976-5"
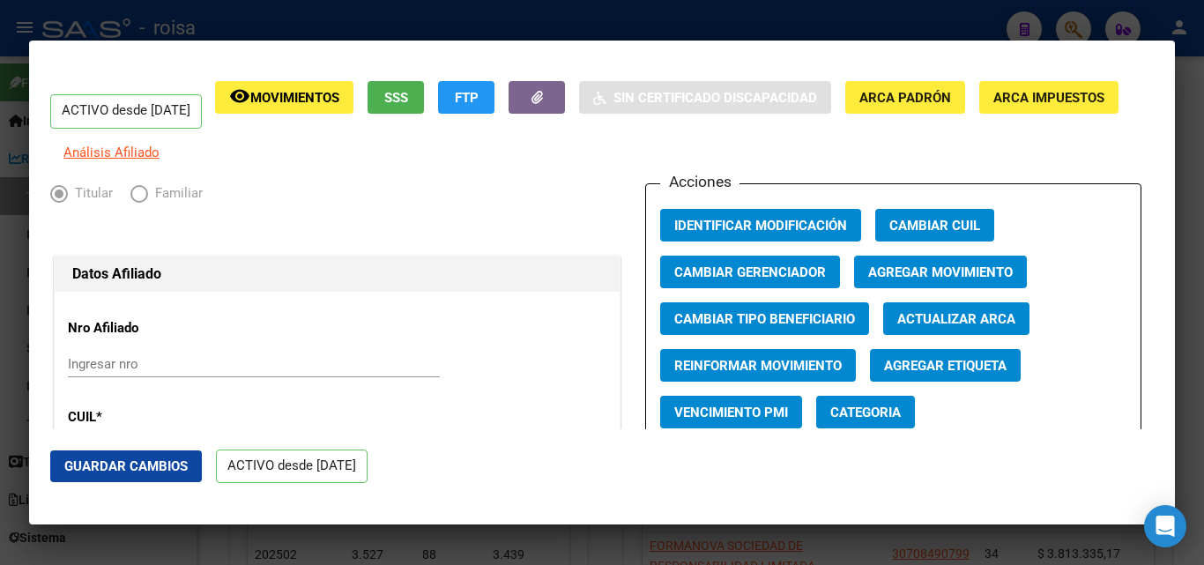
click at [918, 279] on span "Agregar Movimiento" at bounding box center [940, 272] width 145 height 16
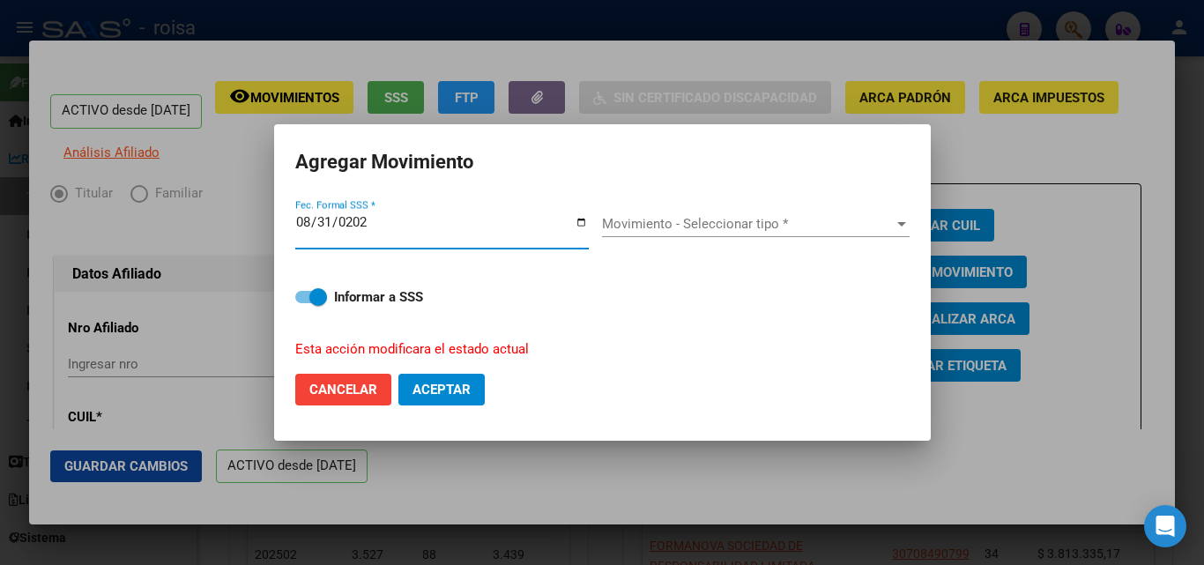
type input "[DATE]"
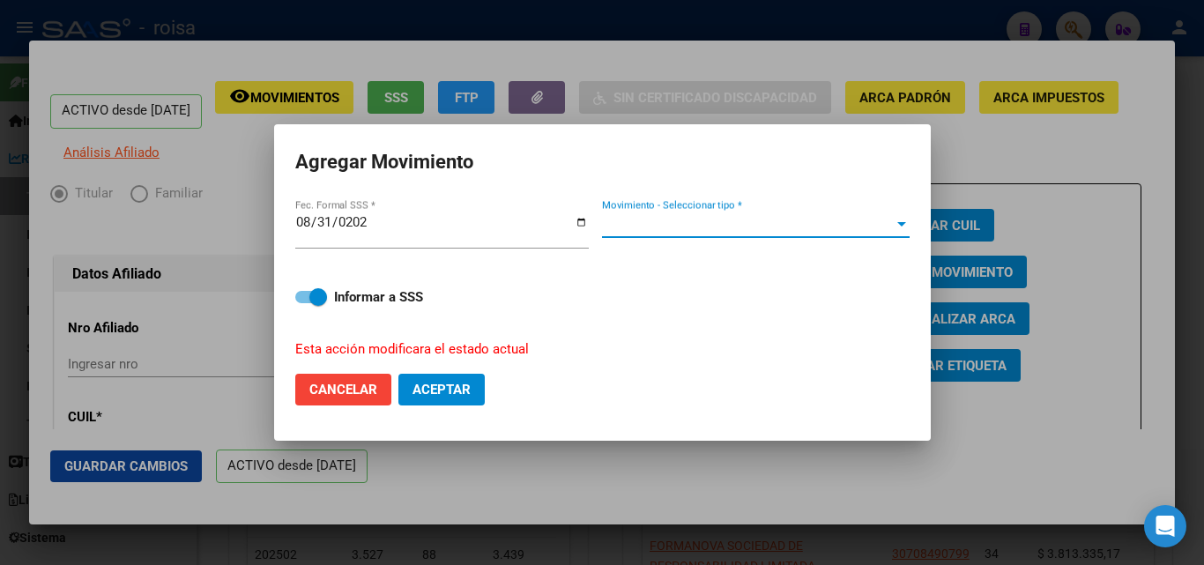
click at [631, 221] on span "Movimiento - Seleccionar tipo *" at bounding box center [748, 224] width 292 height 16
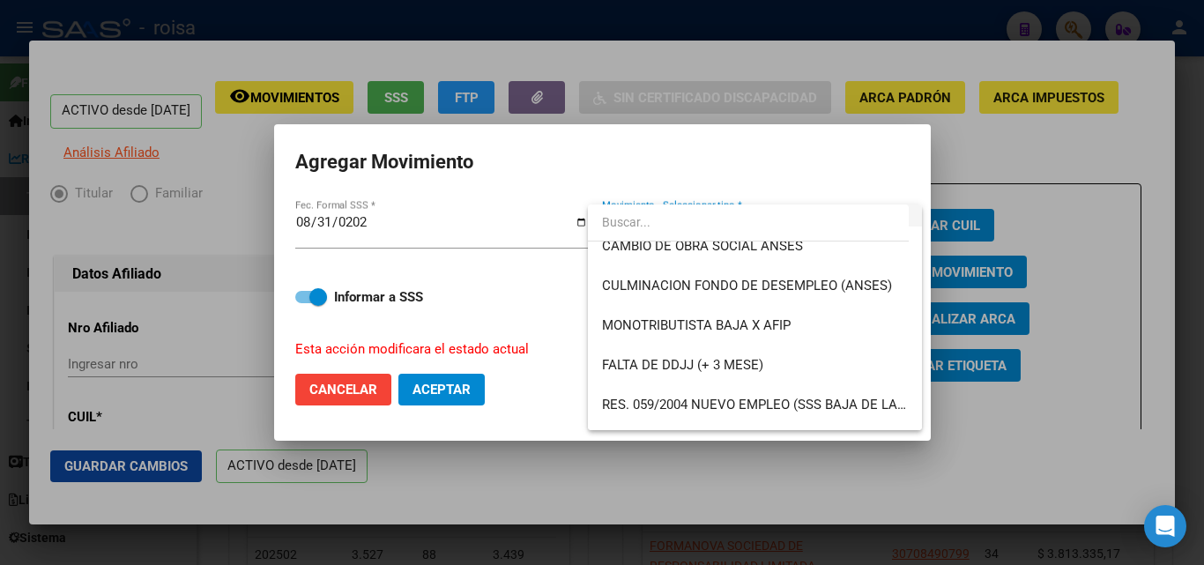
scroll to position [441, 0]
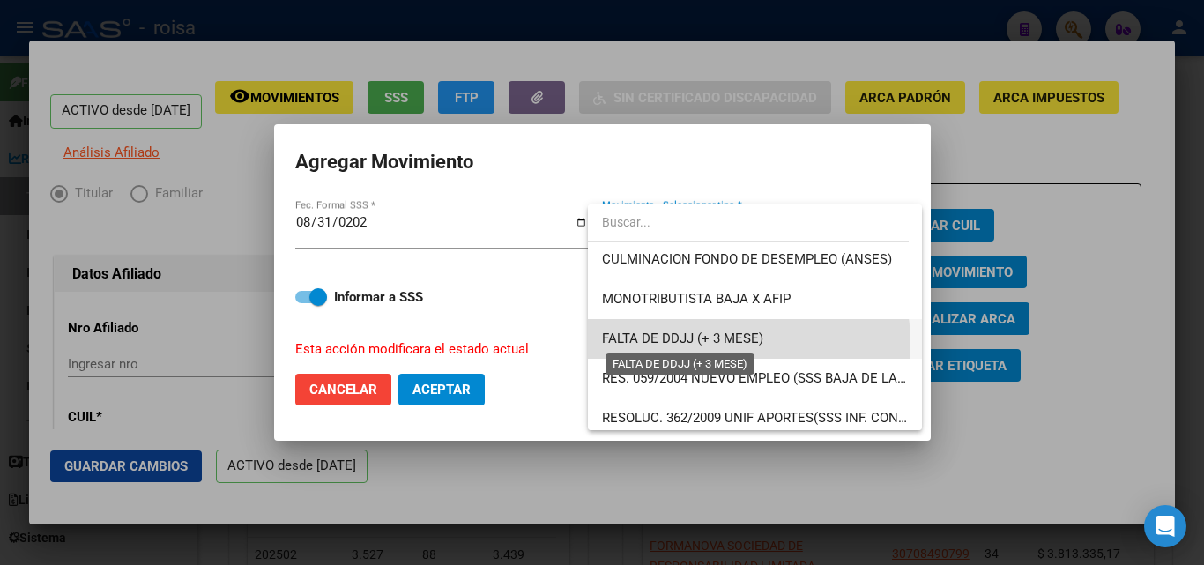
click at [736, 343] on span "FALTA DE DDJJ (+ 3 MESE)" at bounding box center [682, 339] width 161 height 16
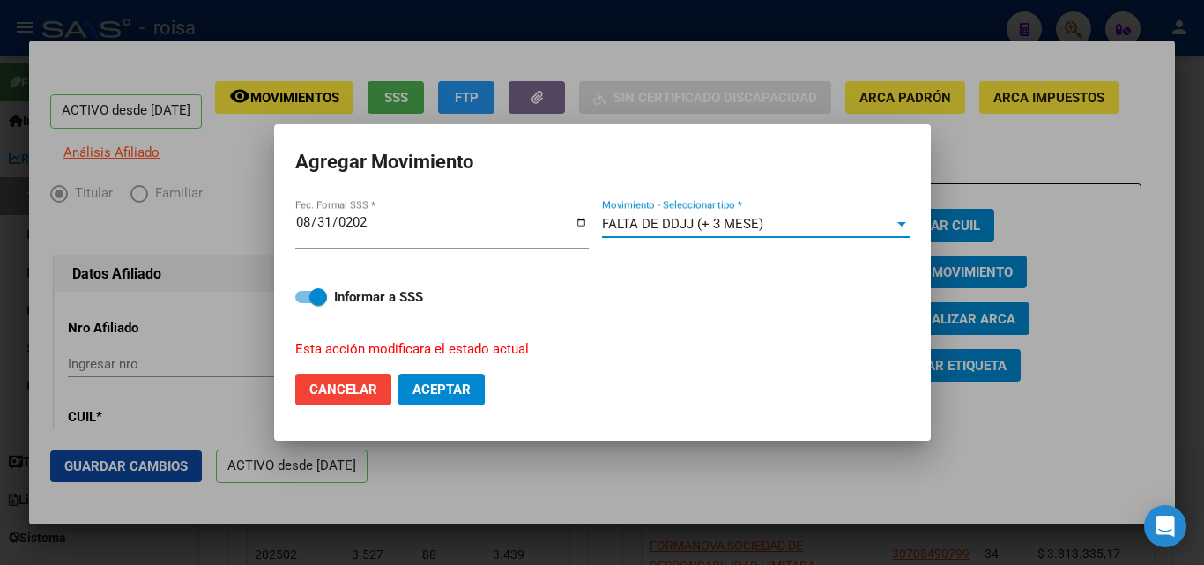
click at [424, 389] on span "Aceptar" at bounding box center [442, 390] width 58 height 16
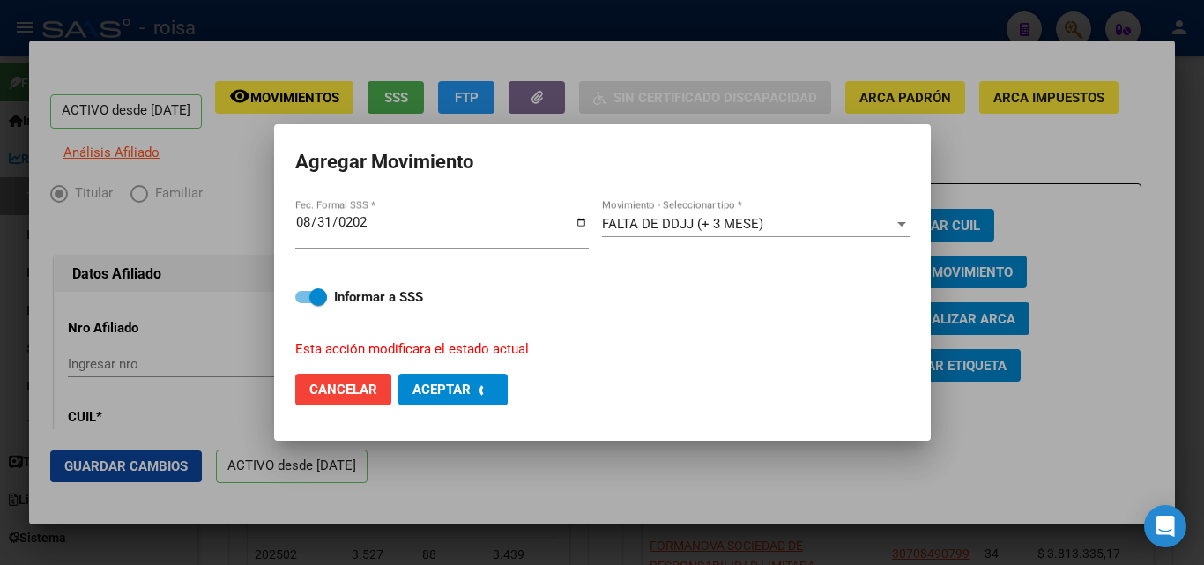
checkbox input "false"
